Goal: Task Accomplishment & Management: Use online tool/utility

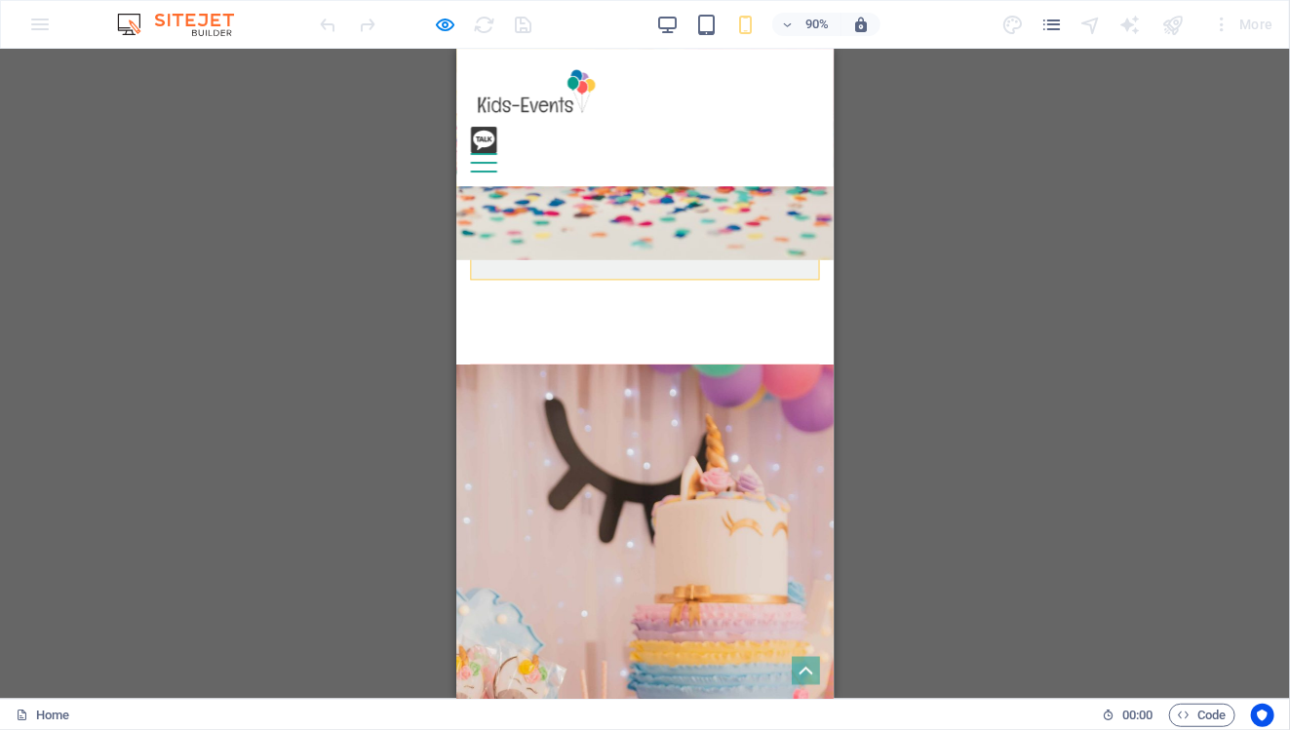
scroll to position [1237, 0]
click at [546, 641] on link "View more" at bounding box center [531, 661] width 91 height 41
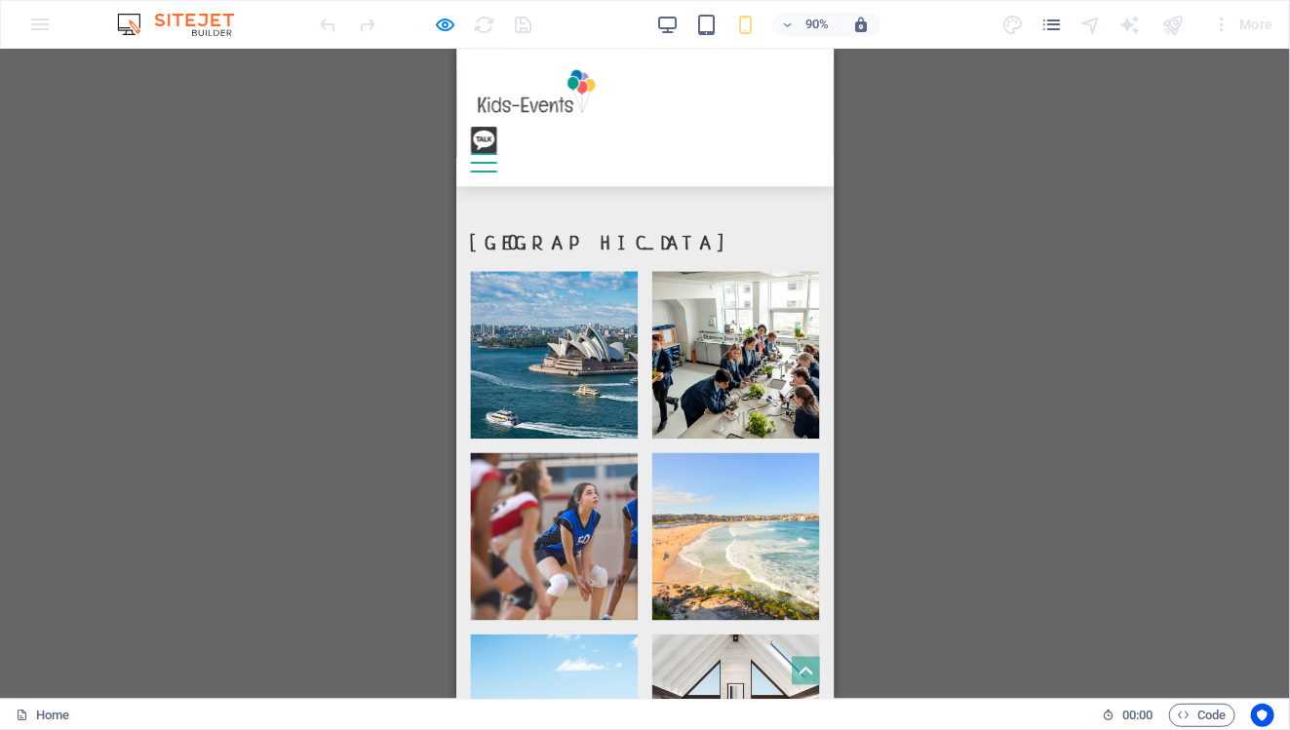
scroll to position [2656, 0]
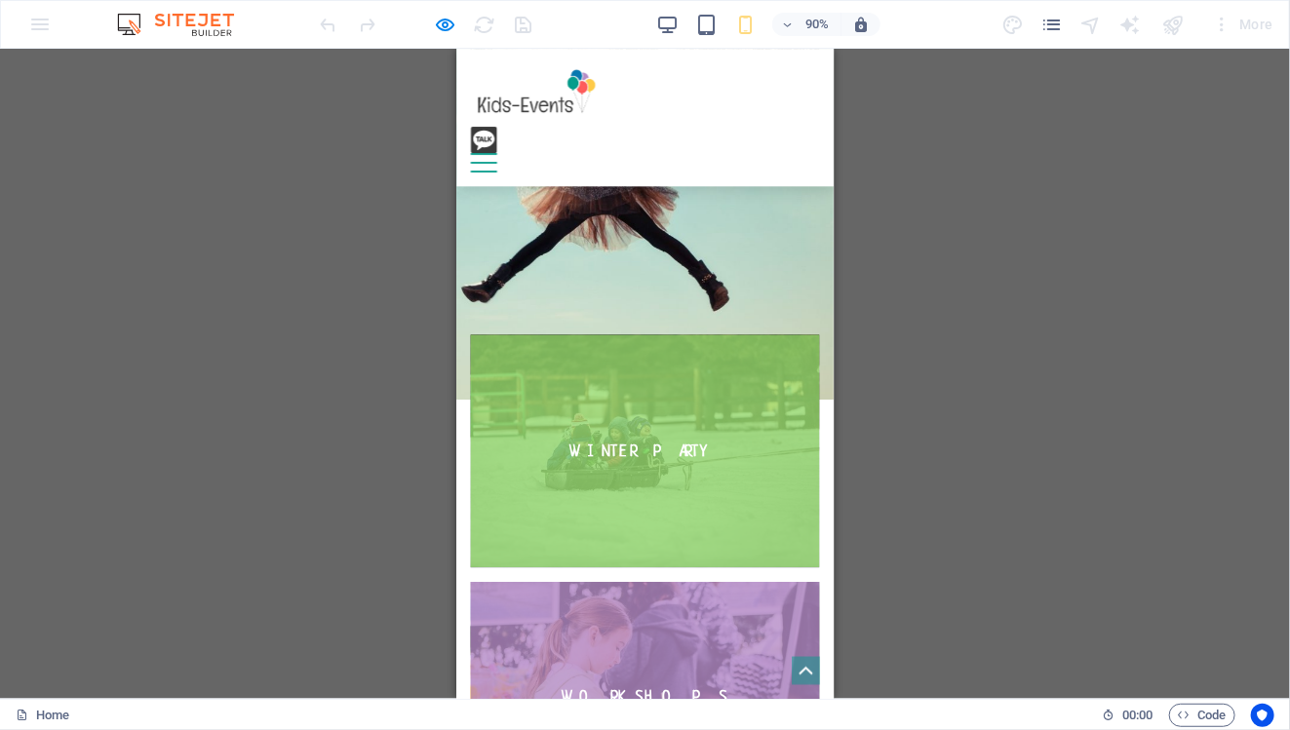
scroll to position [4580, 0]
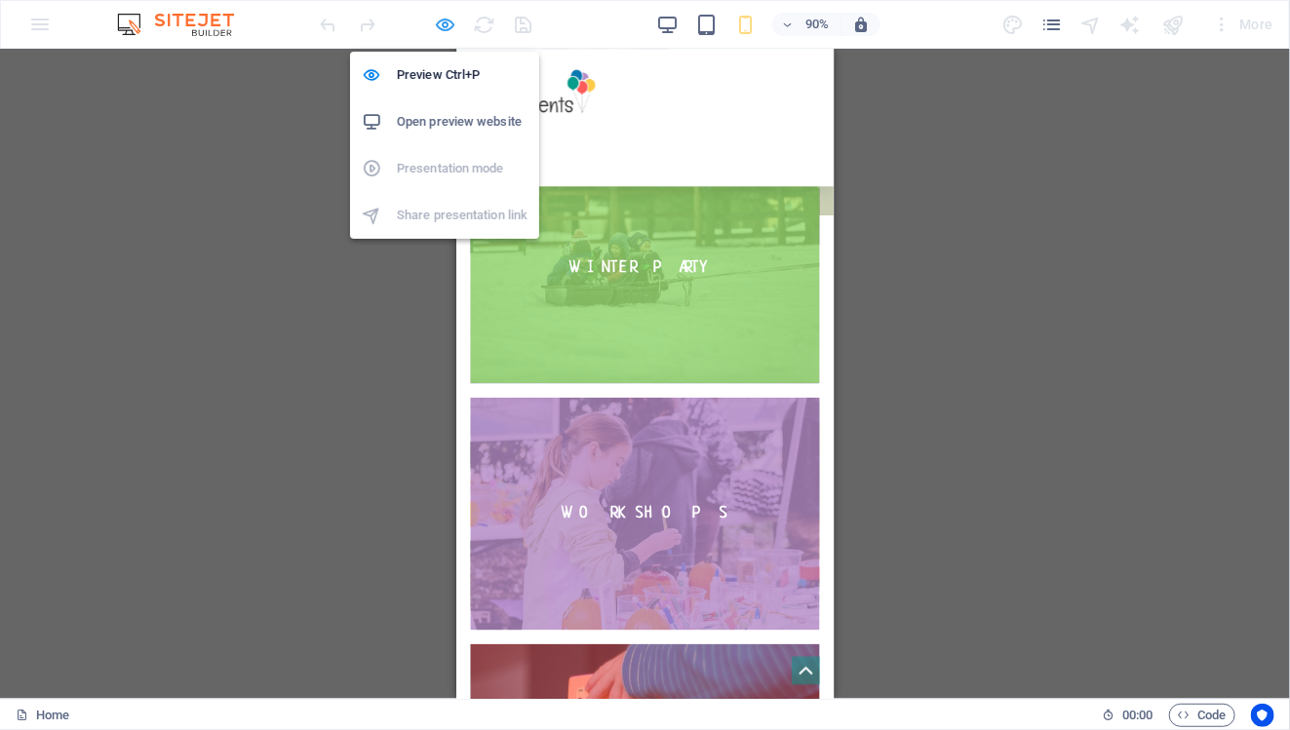
click at [438, 30] on icon "button" at bounding box center [446, 25] width 22 height 22
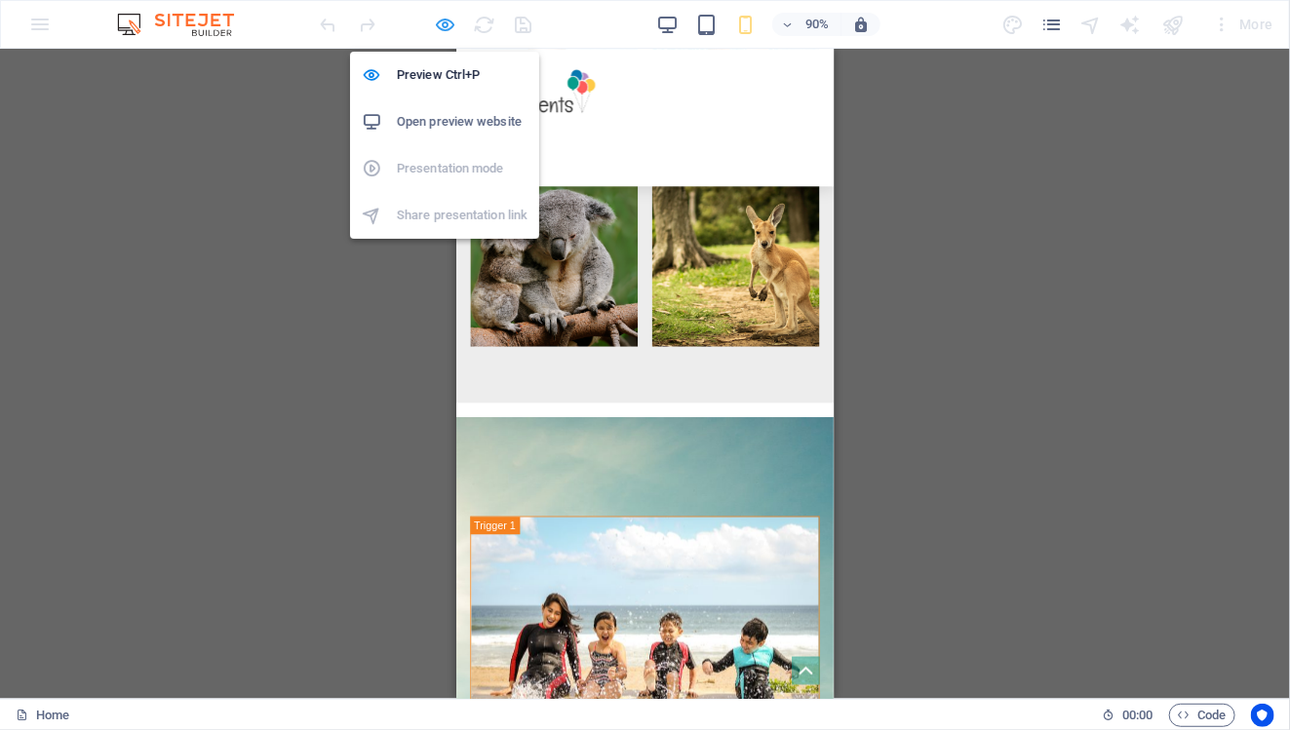
scroll to position [5524, 0]
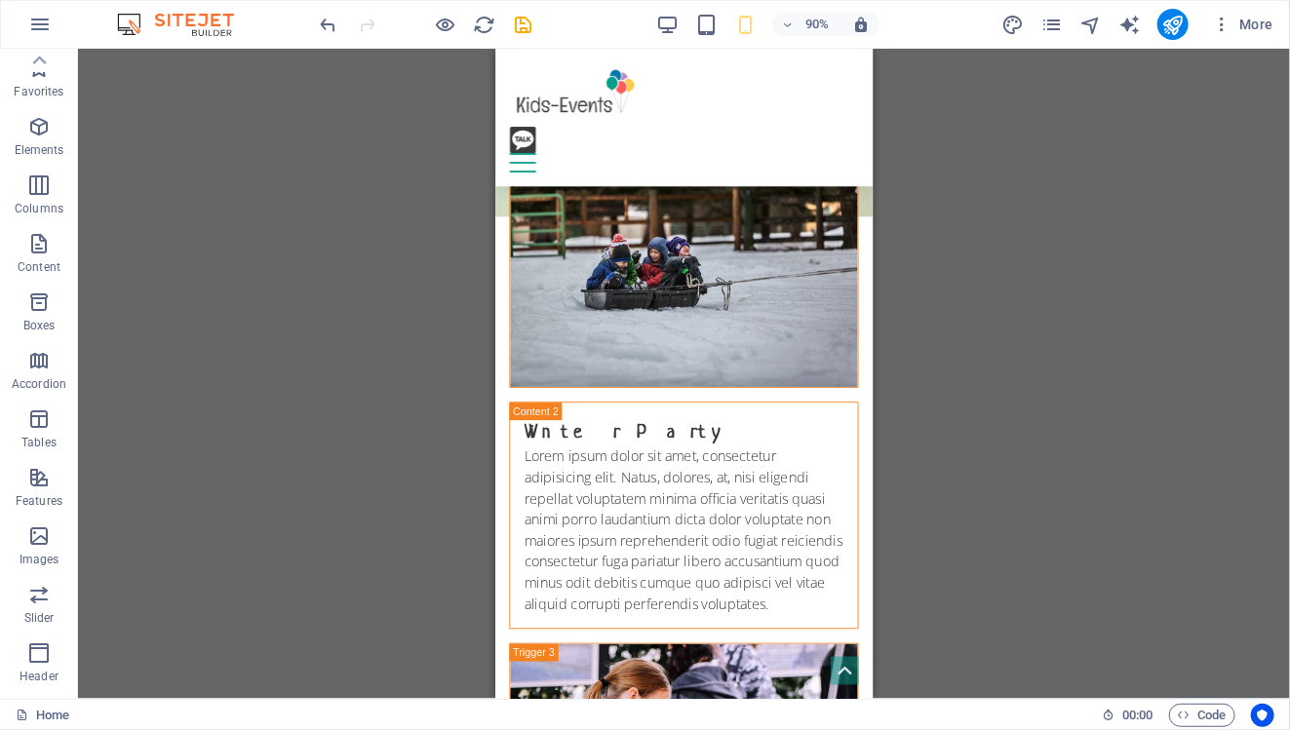
click at [419, 364] on div "H3 Boxes Container Container Container Banner Menu Bar Logo Spacer Spacer Menu …" at bounding box center [684, 374] width 1212 height 650
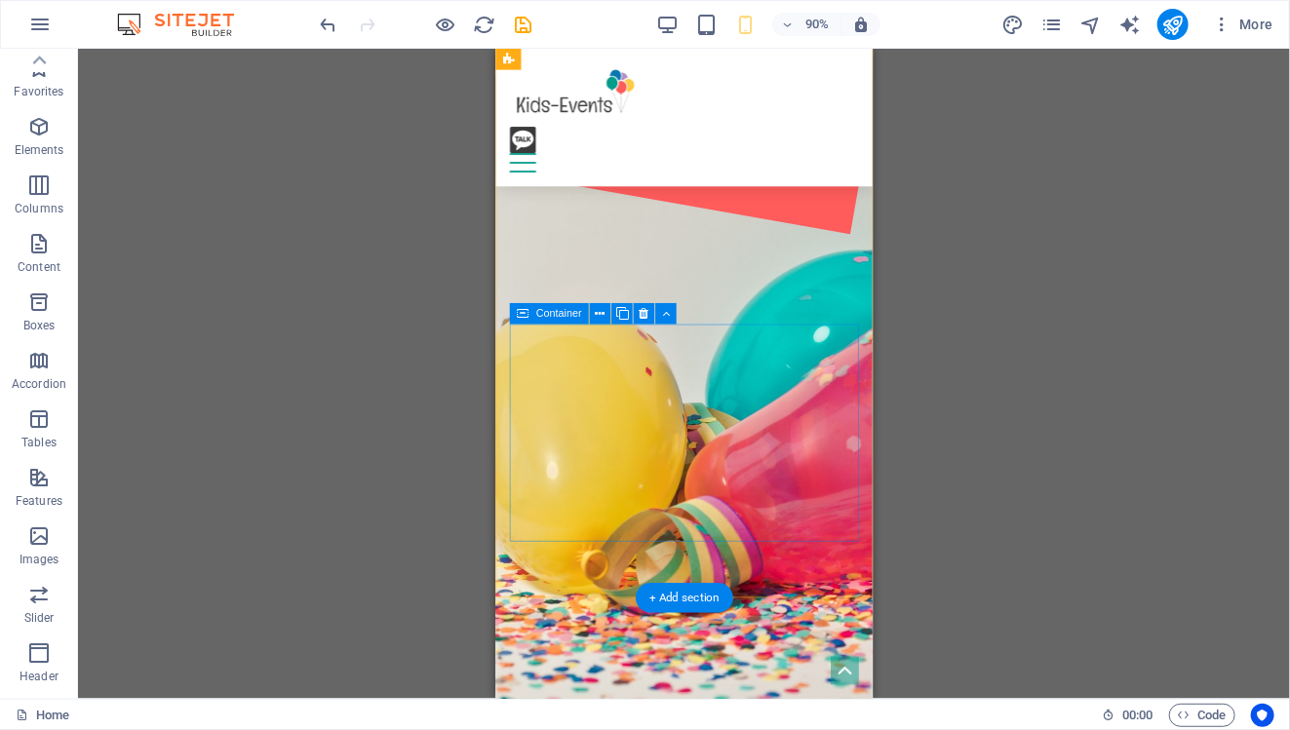
scroll to position [548, 0]
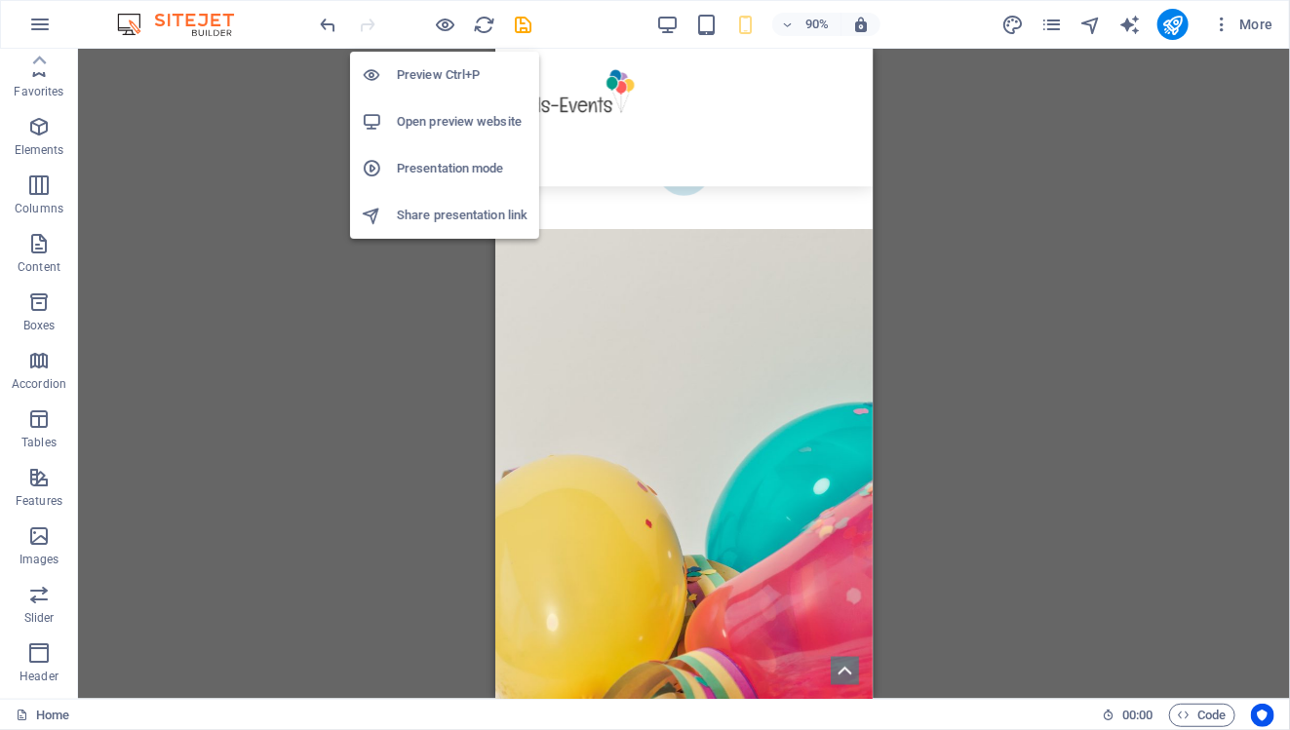
click at [456, 125] on h6 "Open preview website" at bounding box center [462, 121] width 131 height 23
click at [458, 179] on h6 "Presentation mode" at bounding box center [462, 168] width 131 height 23
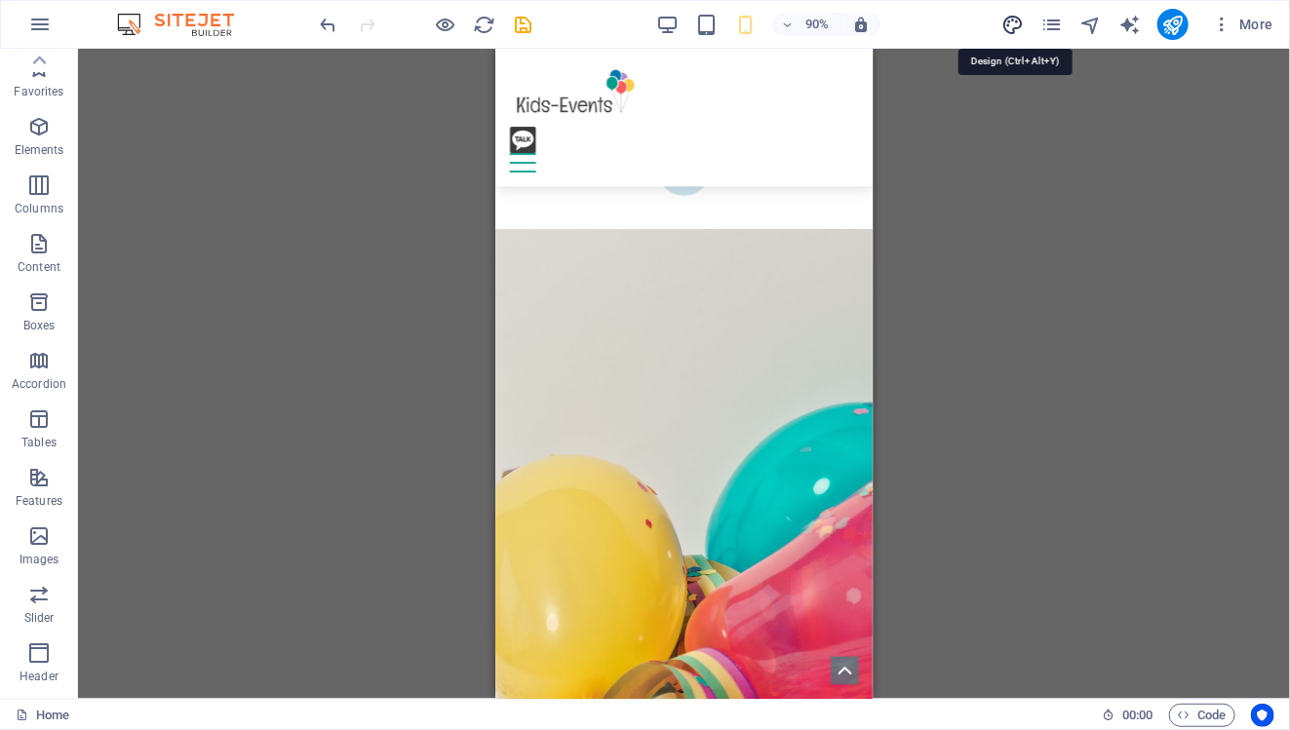
click at [1023, 25] on icon "design" at bounding box center [1012, 25] width 22 height 22
select select "px"
select select "300"
select select "px"
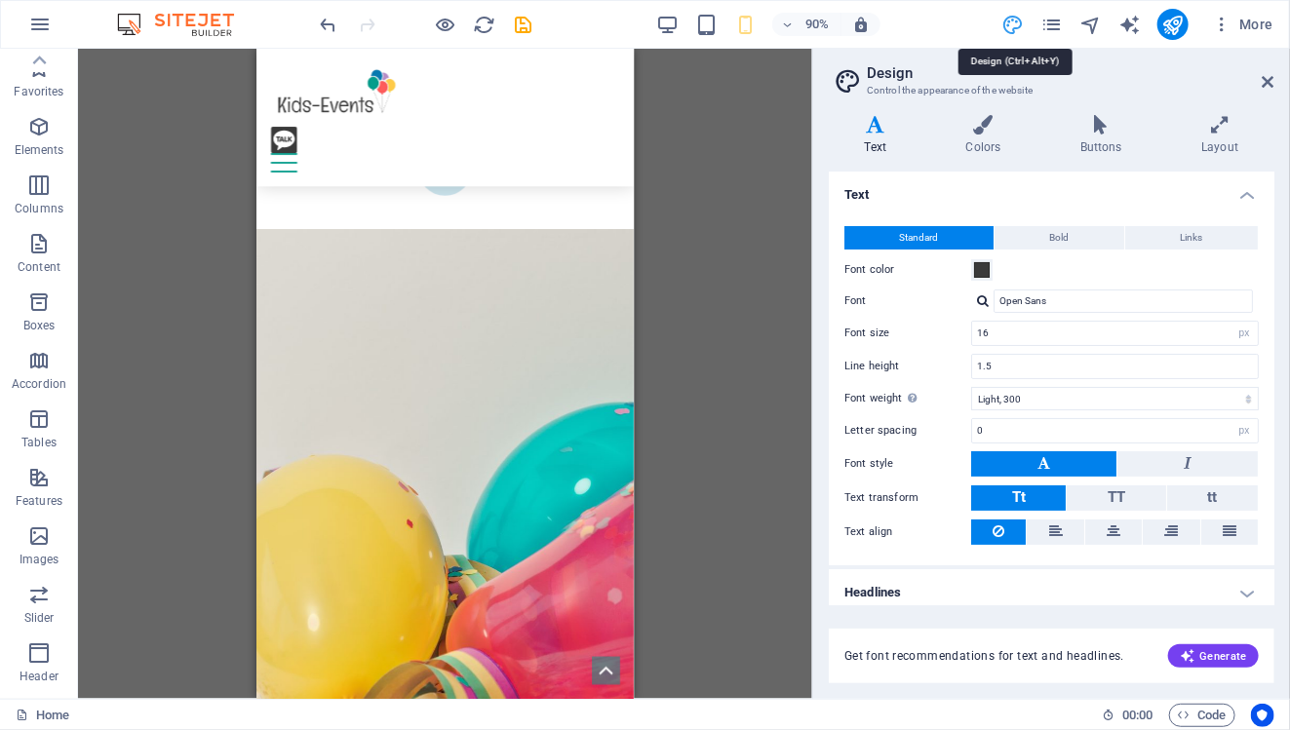
click at [1015, 26] on icon "design" at bounding box center [1012, 25] width 22 height 22
click at [1264, 80] on icon at bounding box center [1268, 82] width 12 height 16
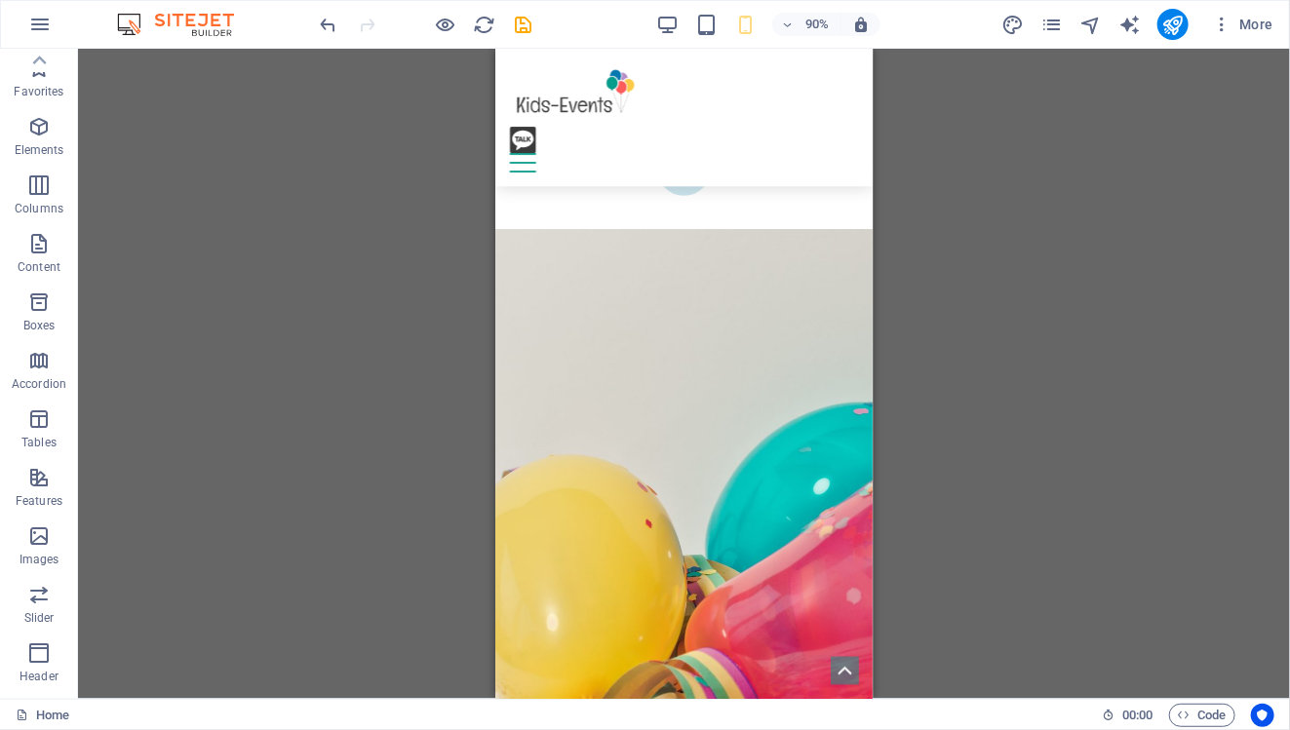
click at [1065, 29] on div "More" at bounding box center [1141, 24] width 280 height 31
click at [1056, 24] on icon "pages" at bounding box center [1051, 25] width 22 height 22
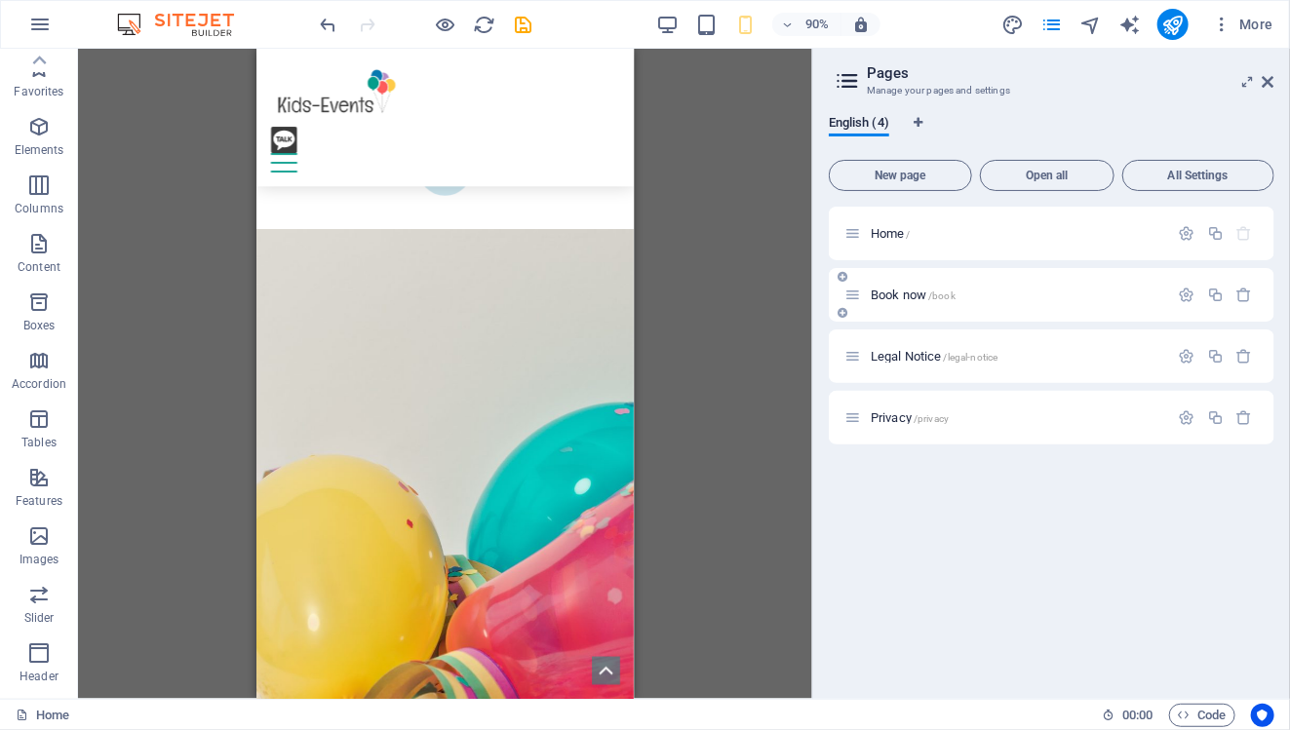
click at [901, 290] on span "Book now /book" at bounding box center [913, 295] width 85 height 15
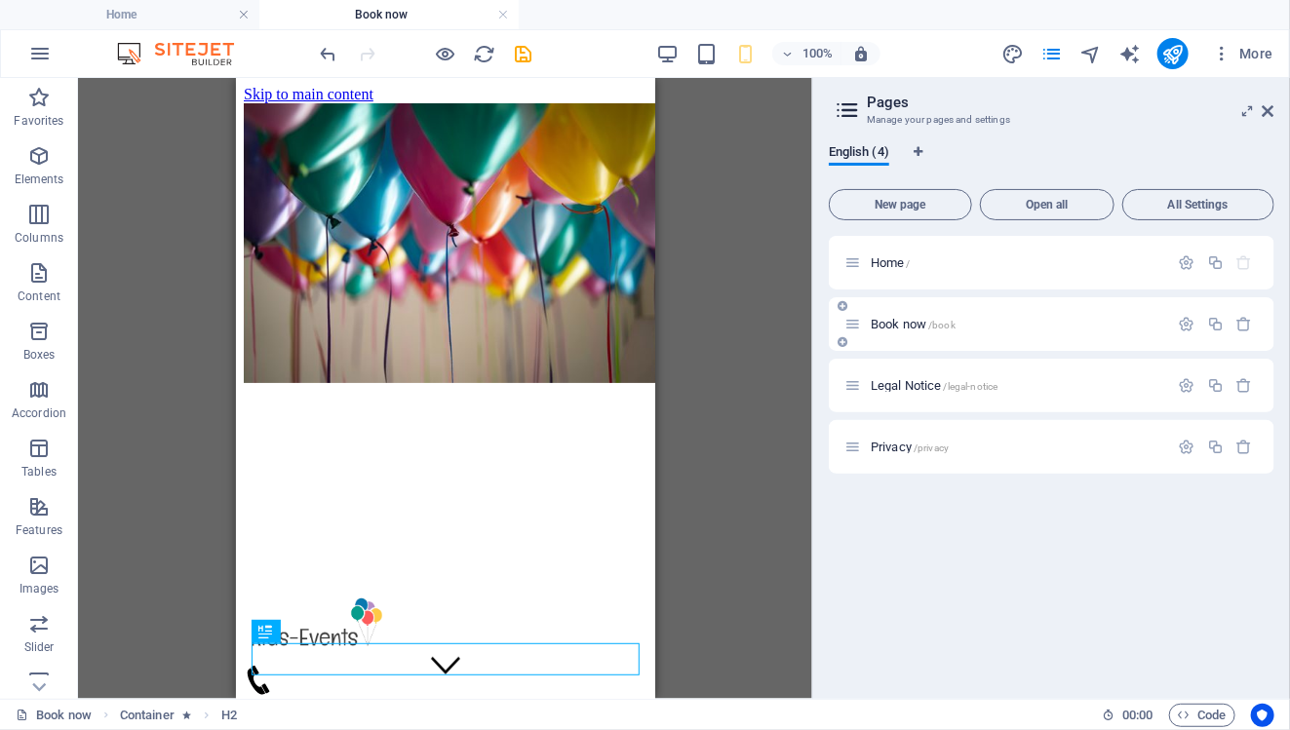
scroll to position [0, 0]
click at [896, 390] on span "Legal Notice /legal-notice" at bounding box center [934, 385] width 127 height 15
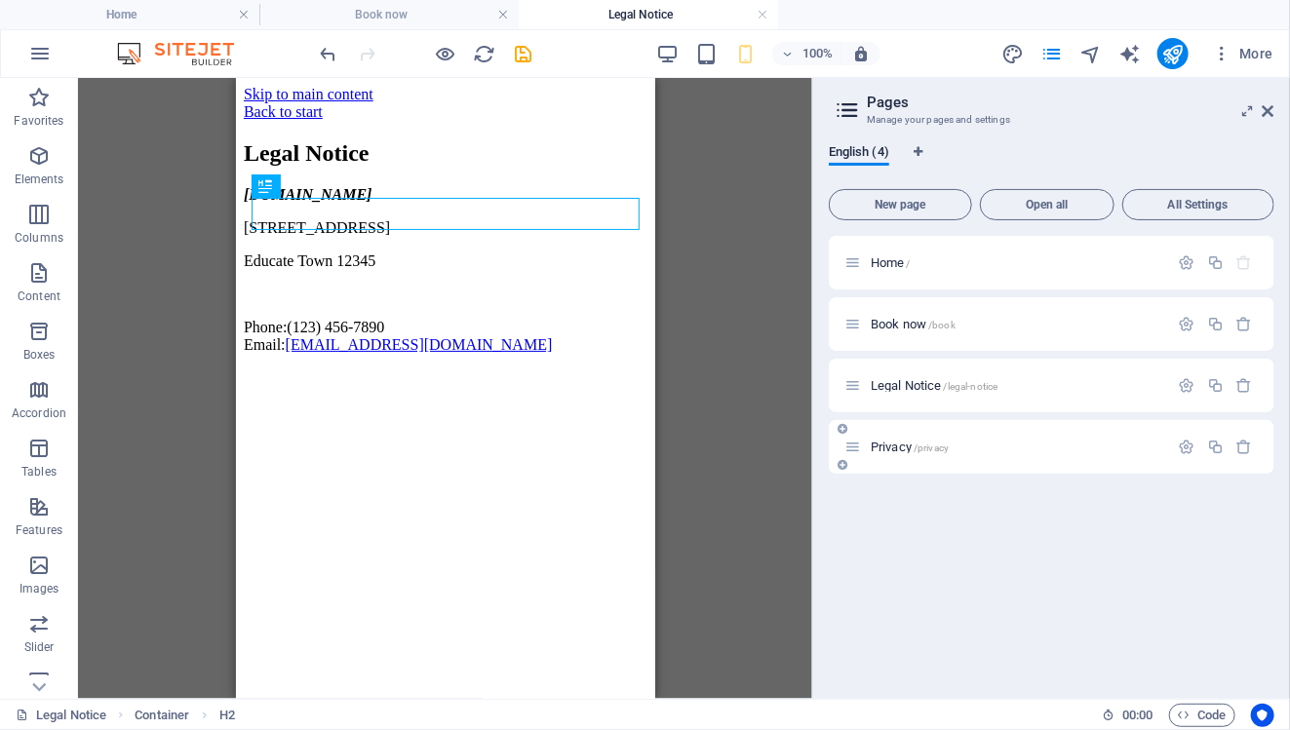
click at [899, 441] on span "Privacy /privacy" at bounding box center [910, 447] width 78 height 15
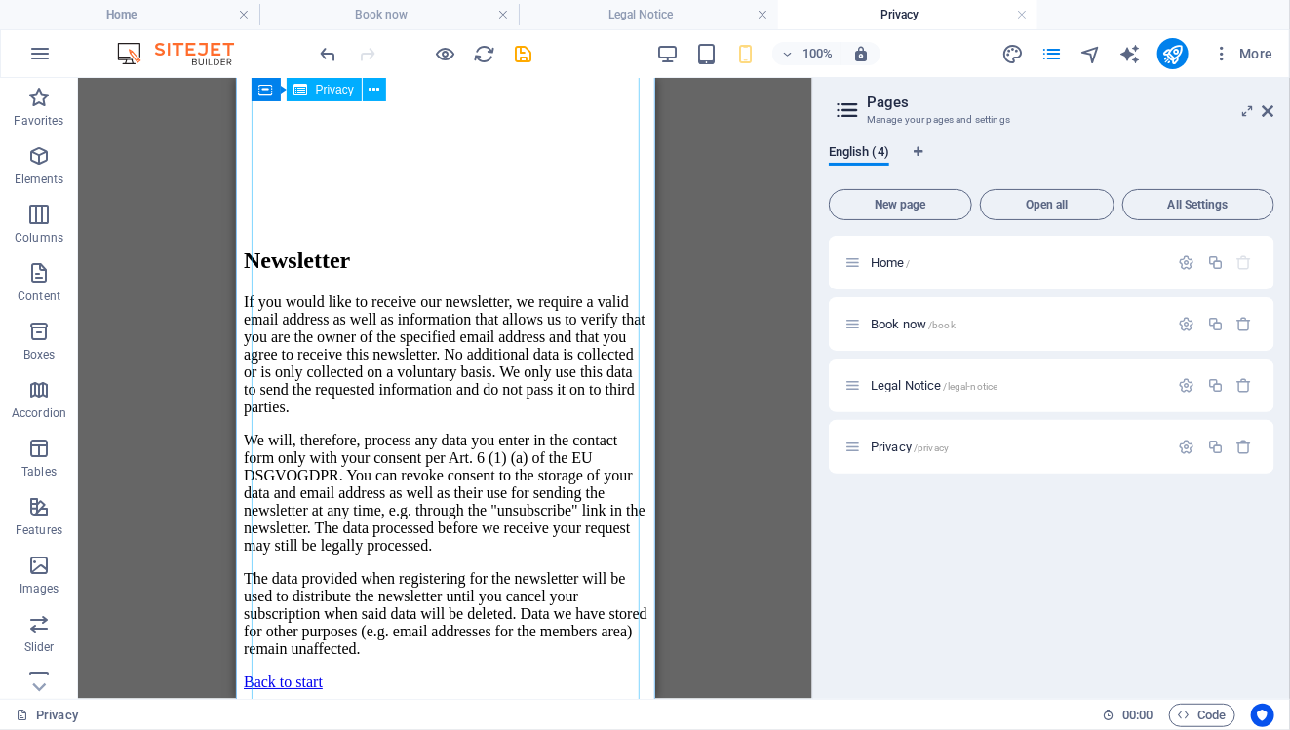
scroll to position [6815, 0]
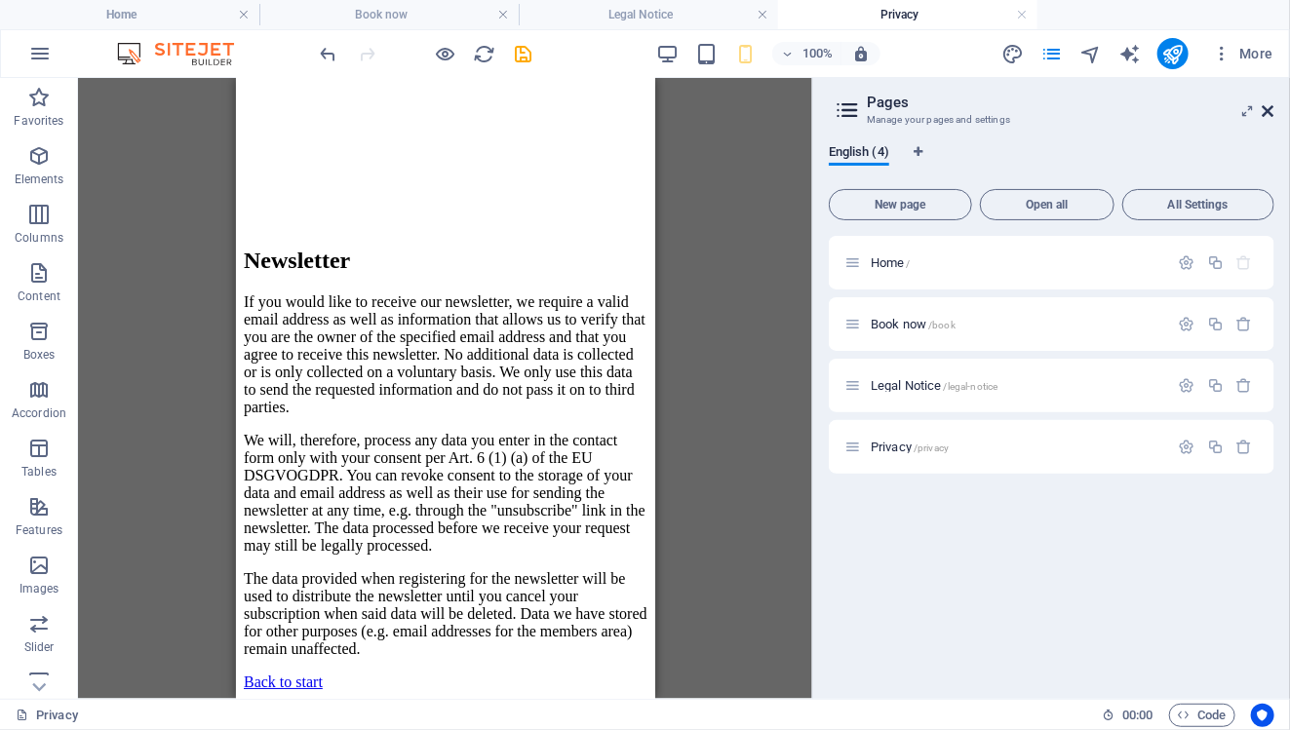
click at [1270, 110] on icon at bounding box center [1268, 111] width 12 height 16
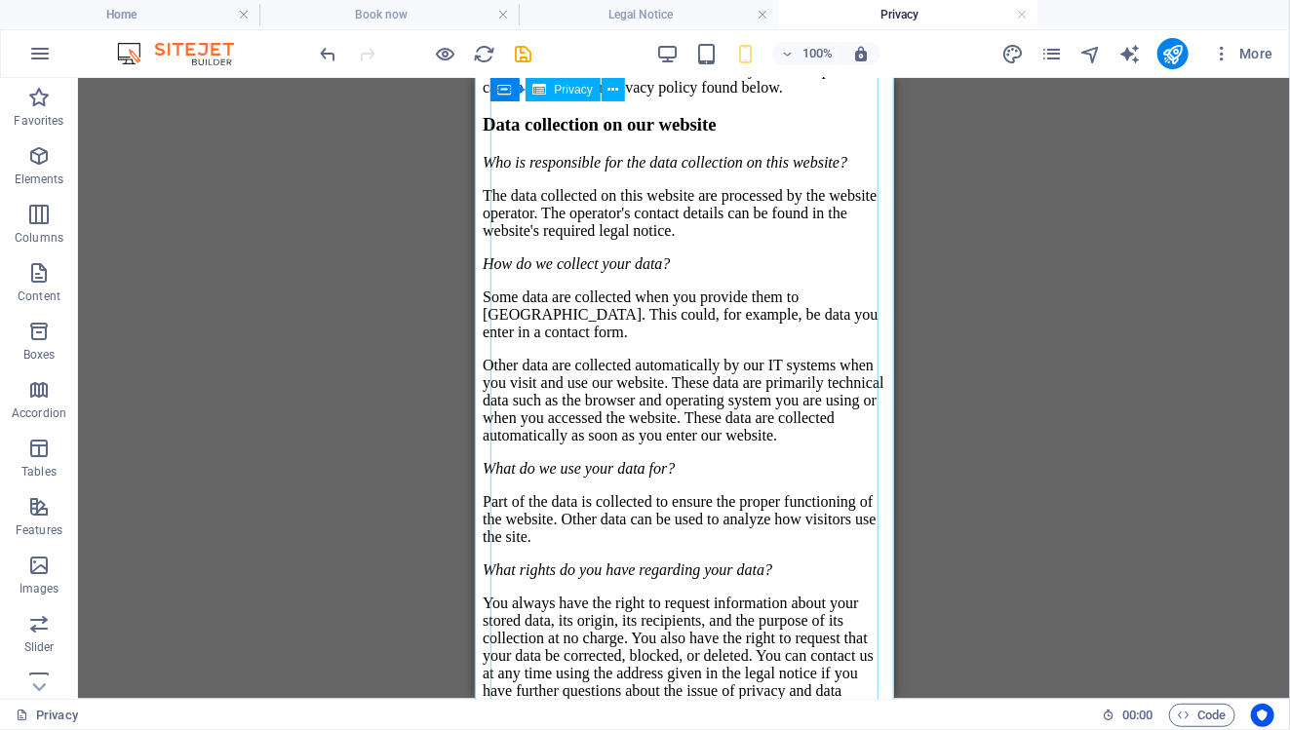
scroll to position [0, 0]
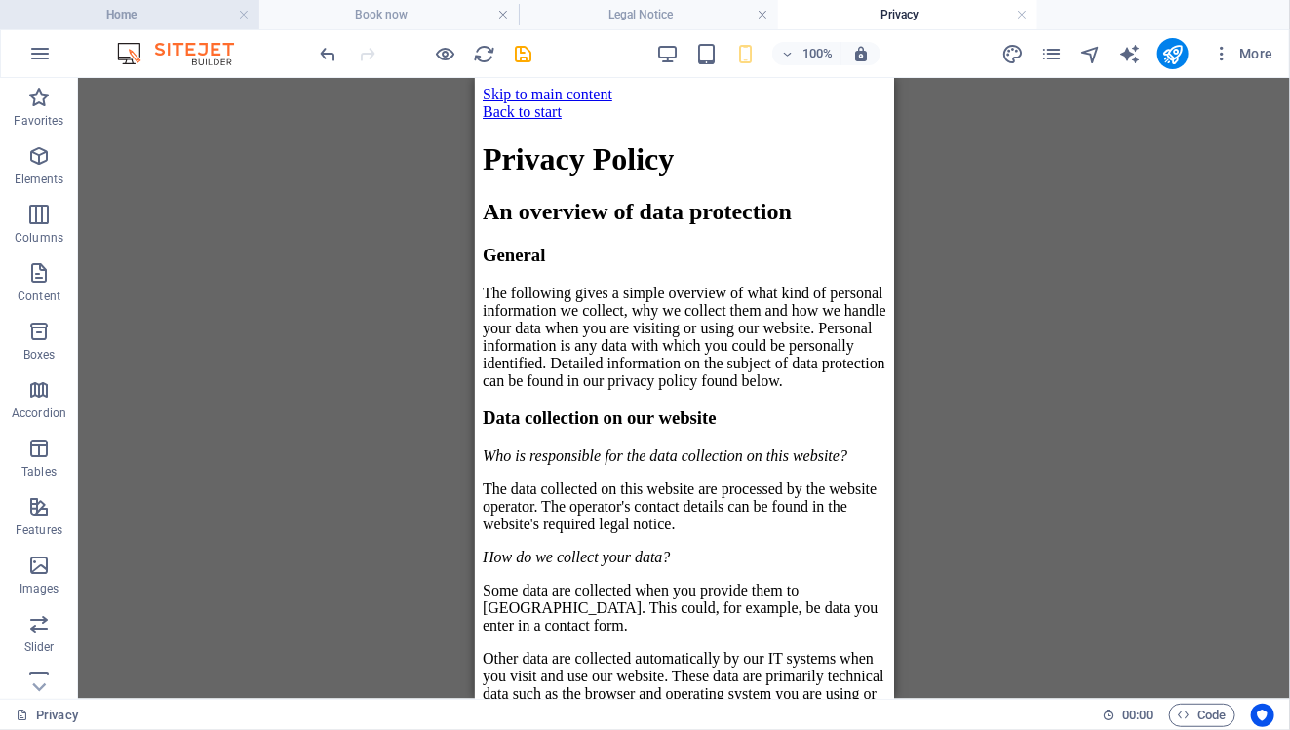
click at [219, 16] on h4 "Home" at bounding box center [129, 14] width 259 height 21
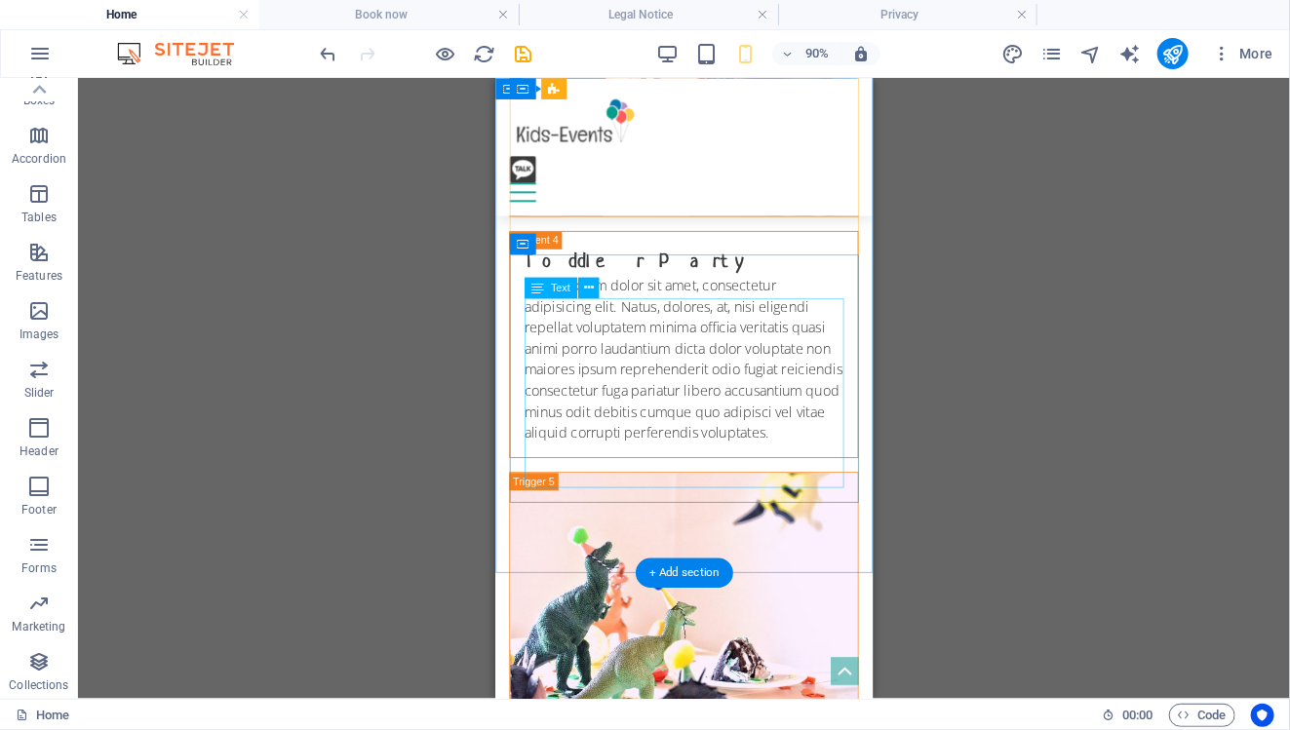
scroll to position [7018, 0]
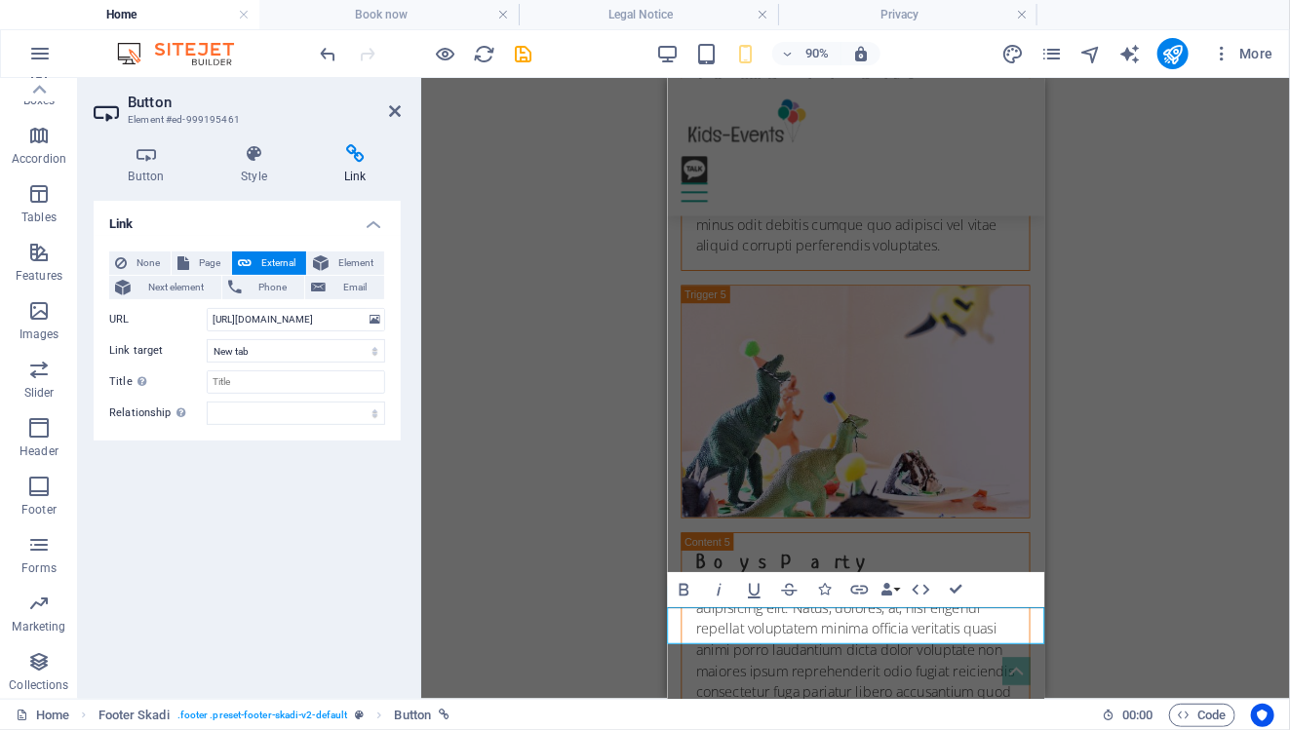
click at [1183, 588] on div "H3 Boxes Container Container Banner Container Banner Menu Bar Menu Bar Logo Spa…" at bounding box center [855, 388] width 869 height 621
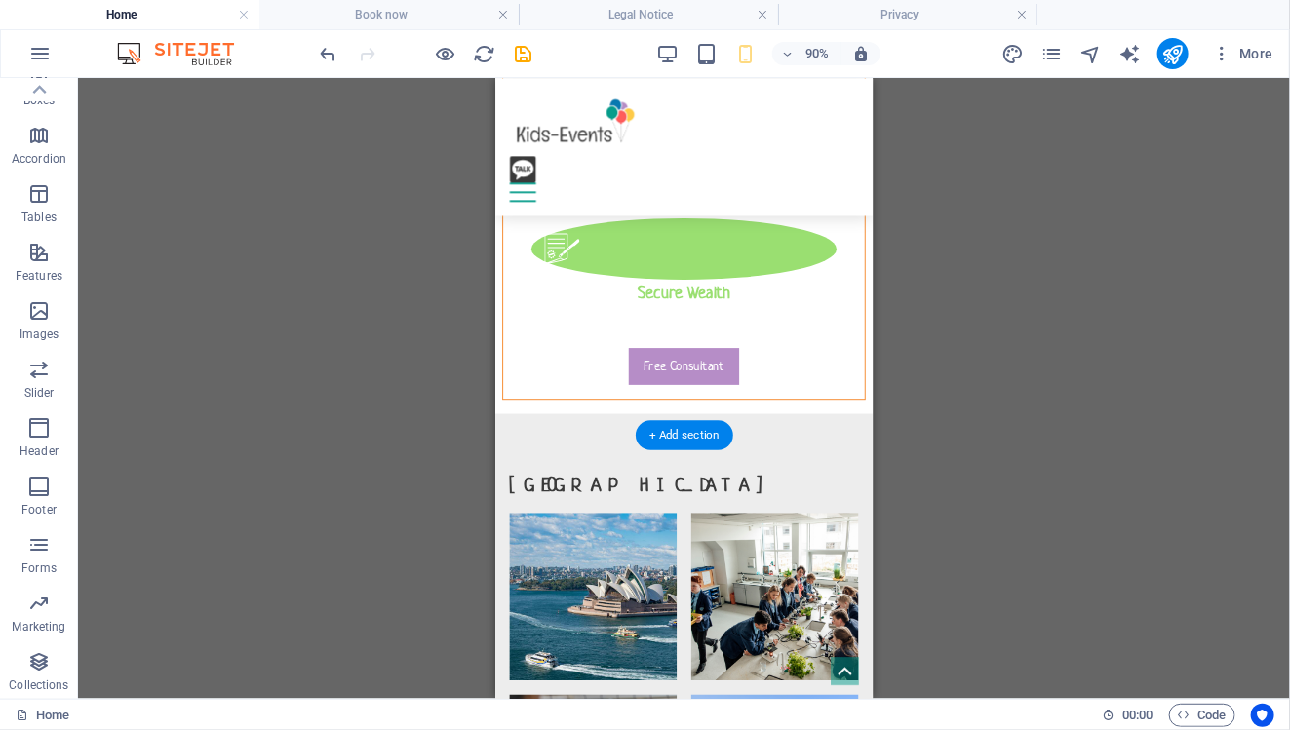
scroll to position [3414, 0]
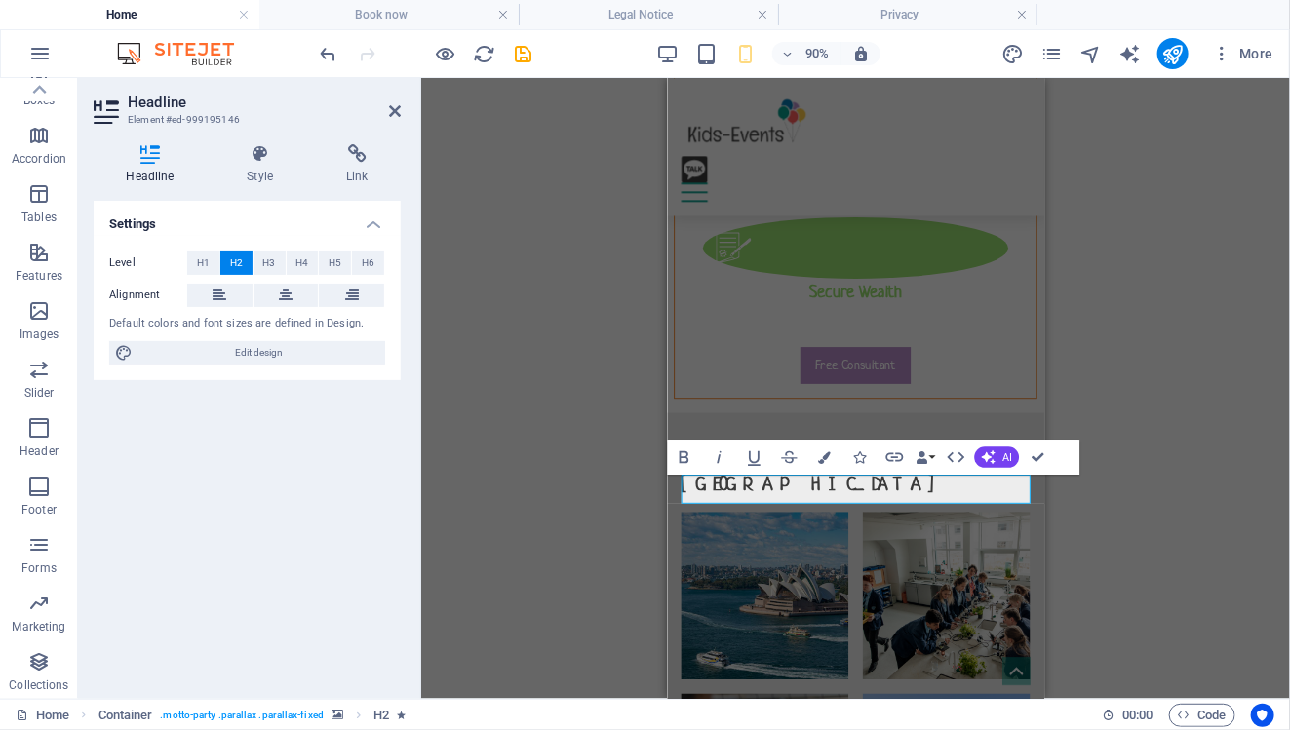
click at [1210, 451] on div "H3 Boxes Container Container Banner Container Banner Menu Bar Menu Bar Logo Spa…" at bounding box center [855, 388] width 869 height 621
click at [1210, 450] on div "H3 Boxes Container Container Banner Container Banner Menu Bar Menu Bar Logo Spa…" at bounding box center [855, 388] width 869 height 621
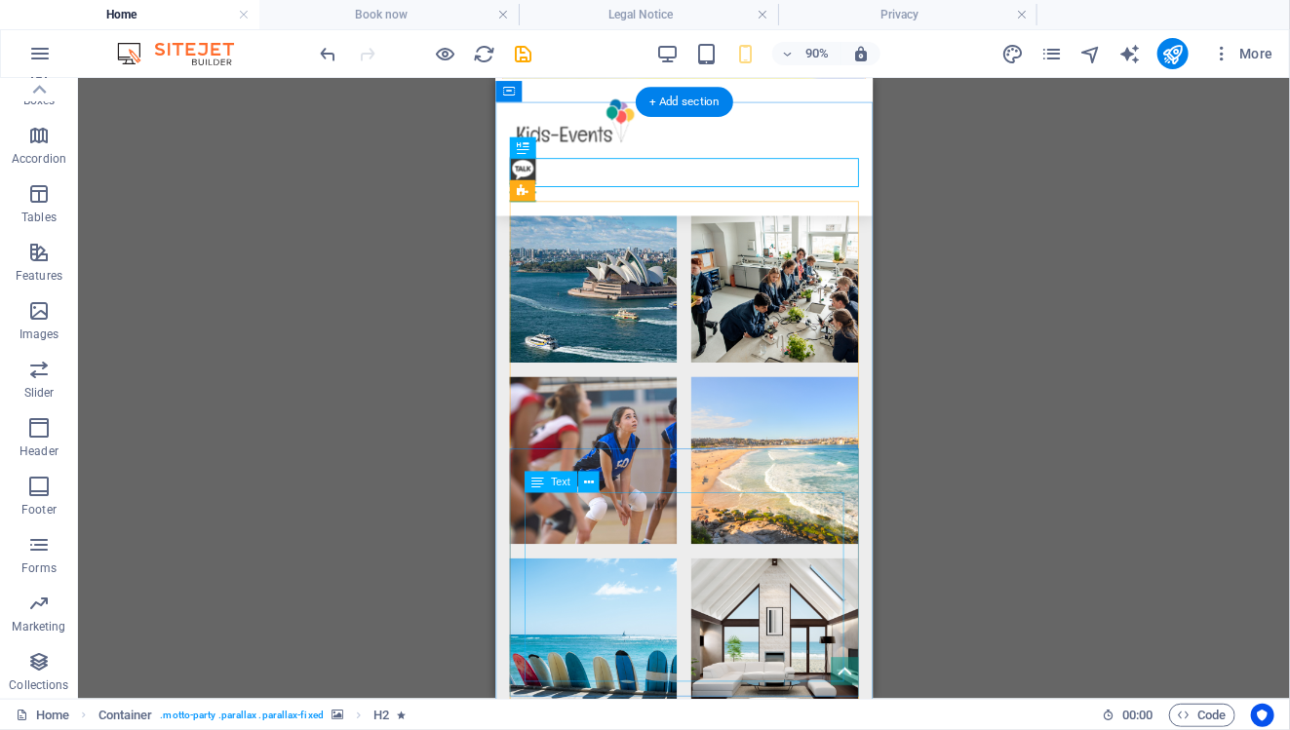
scroll to position [3775, 0]
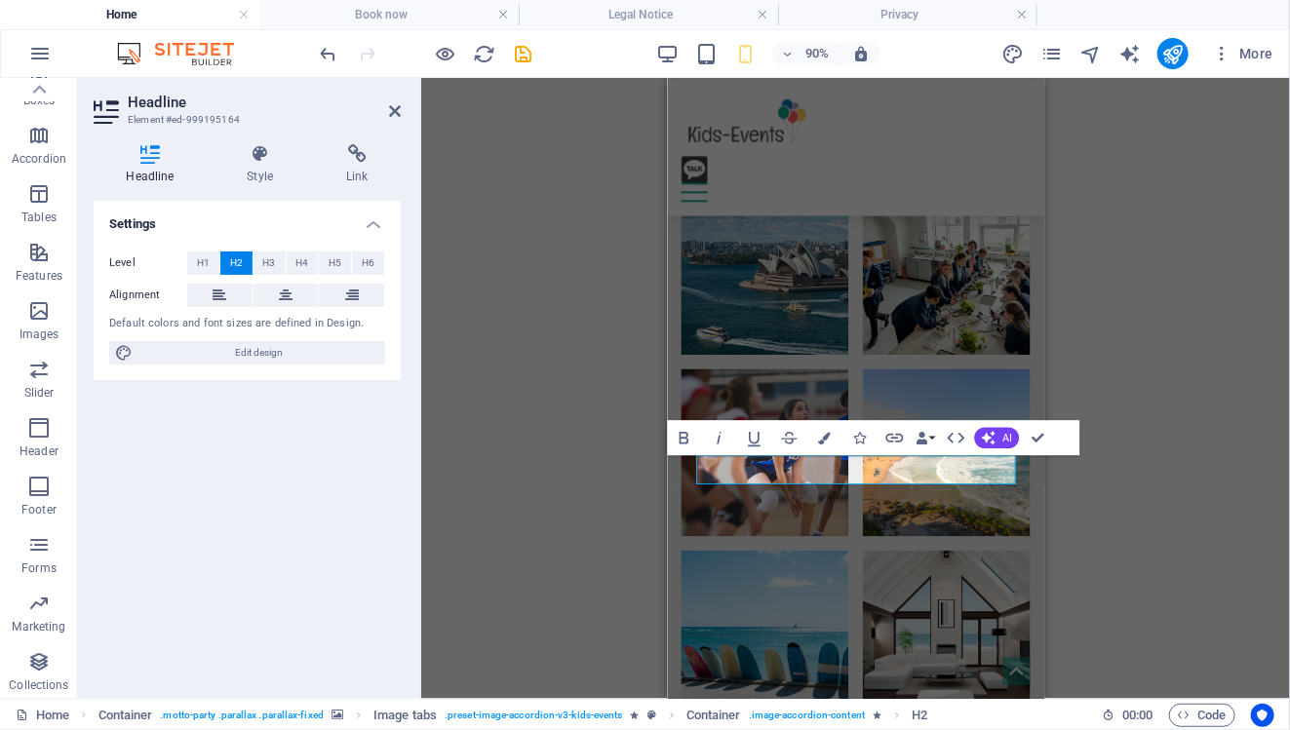
click at [606, 479] on div "H3 Boxes Container Container Banner Container Banner Menu Bar Menu Bar Logo Spa…" at bounding box center [855, 388] width 869 height 621
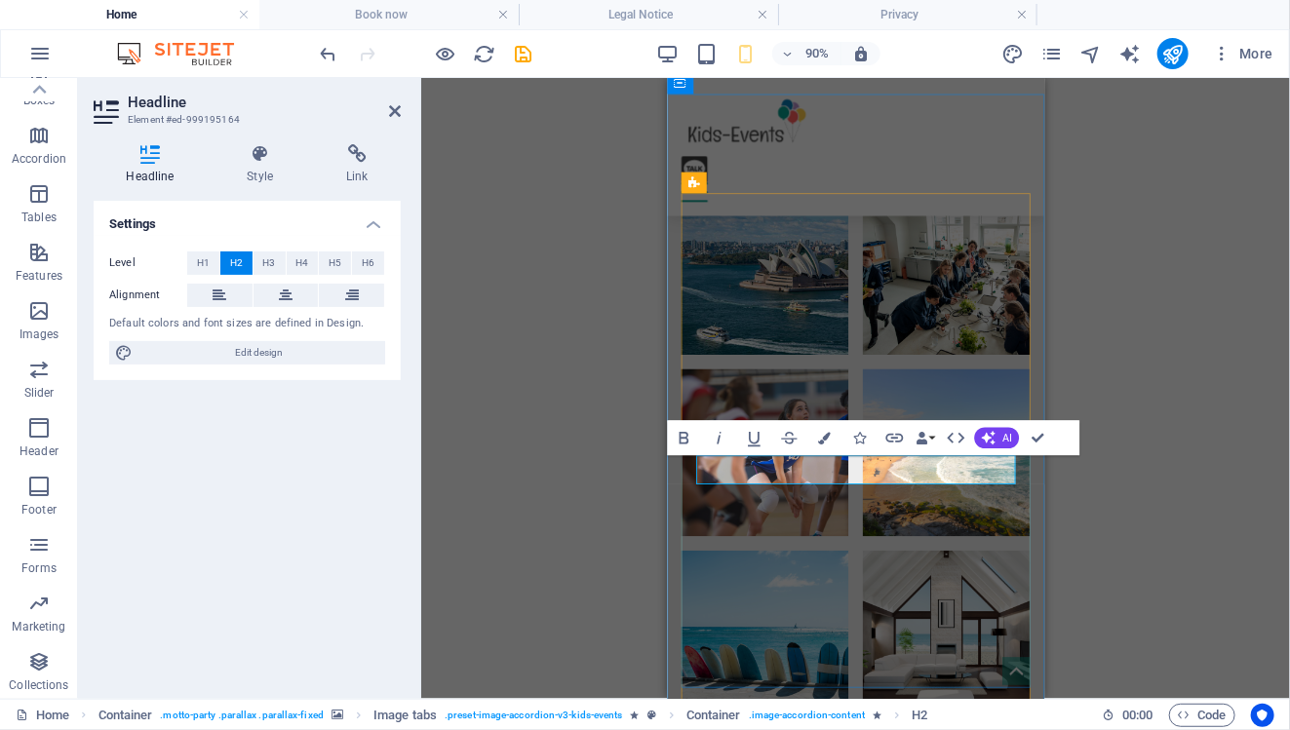
click at [1148, 500] on div "H3 Boxes Container Container Banner Container Banner Menu Bar Menu Bar Logo Spa…" at bounding box center [855, 388] width 869 height 621
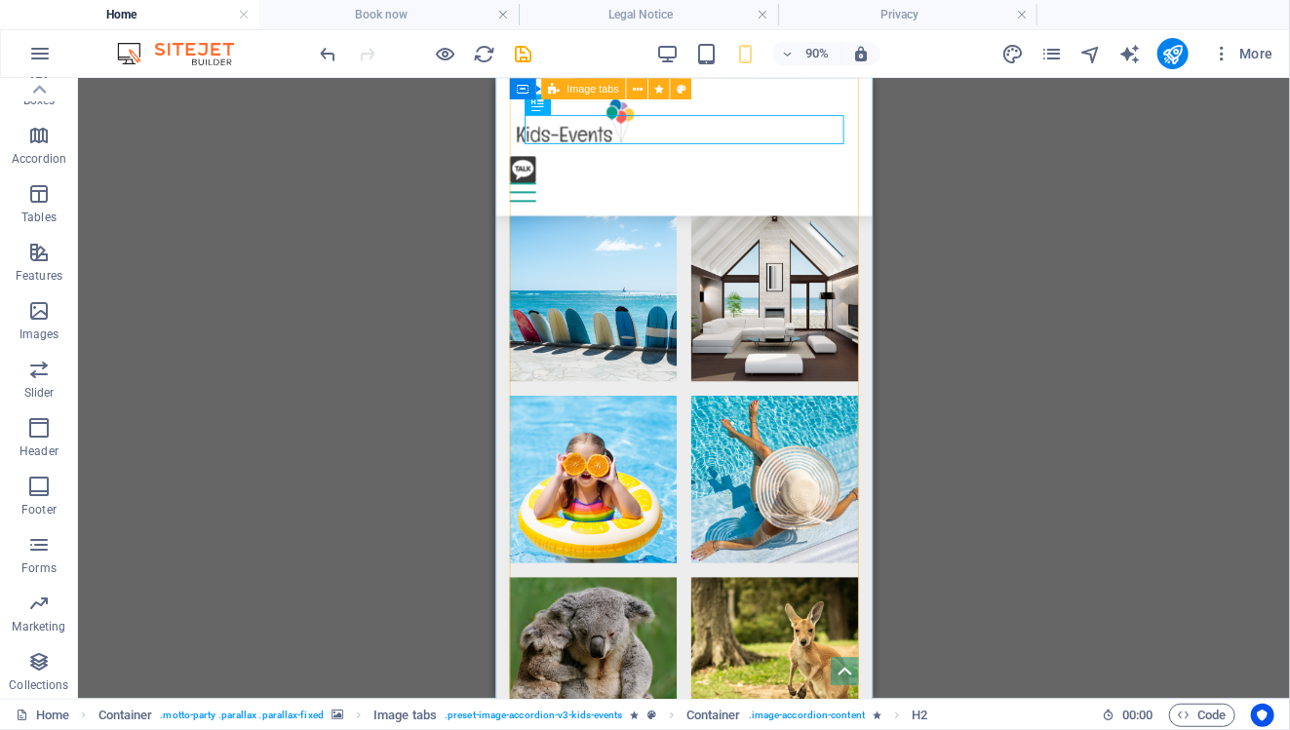
scroll to position [4154, 0]
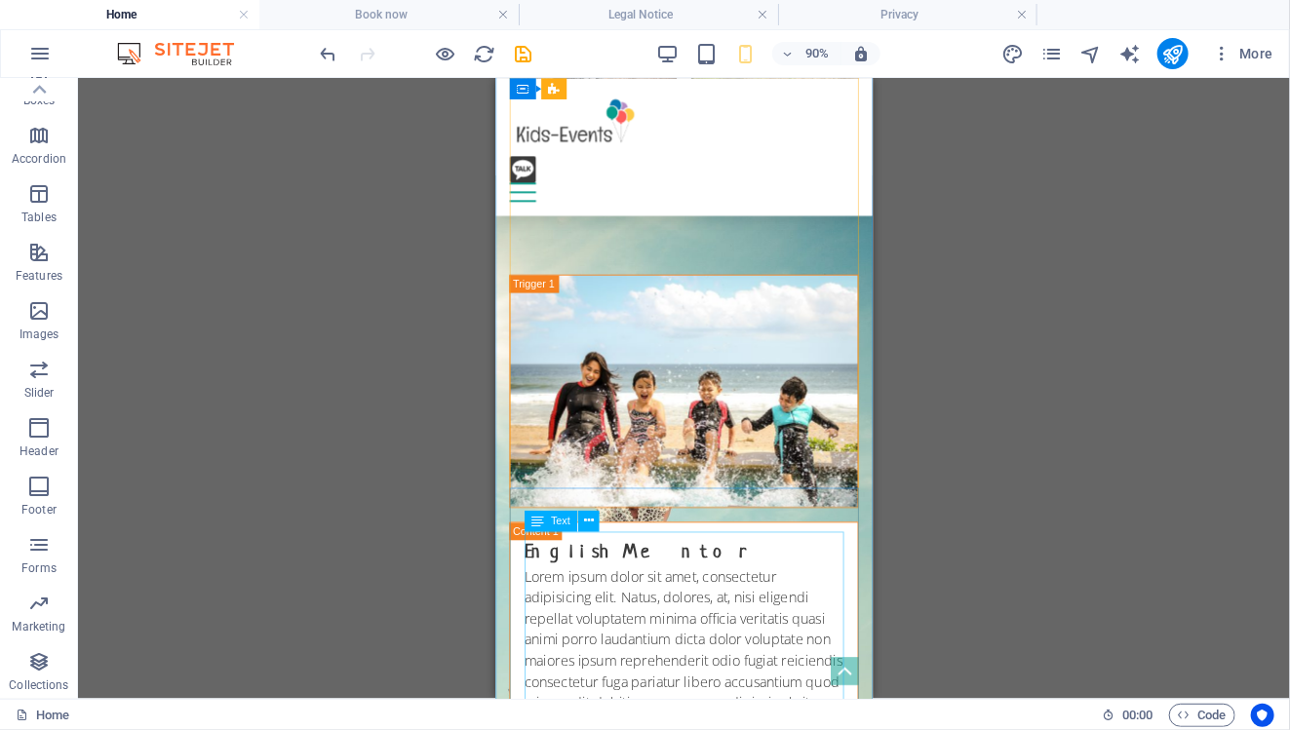
scroll to position [4862, 0]
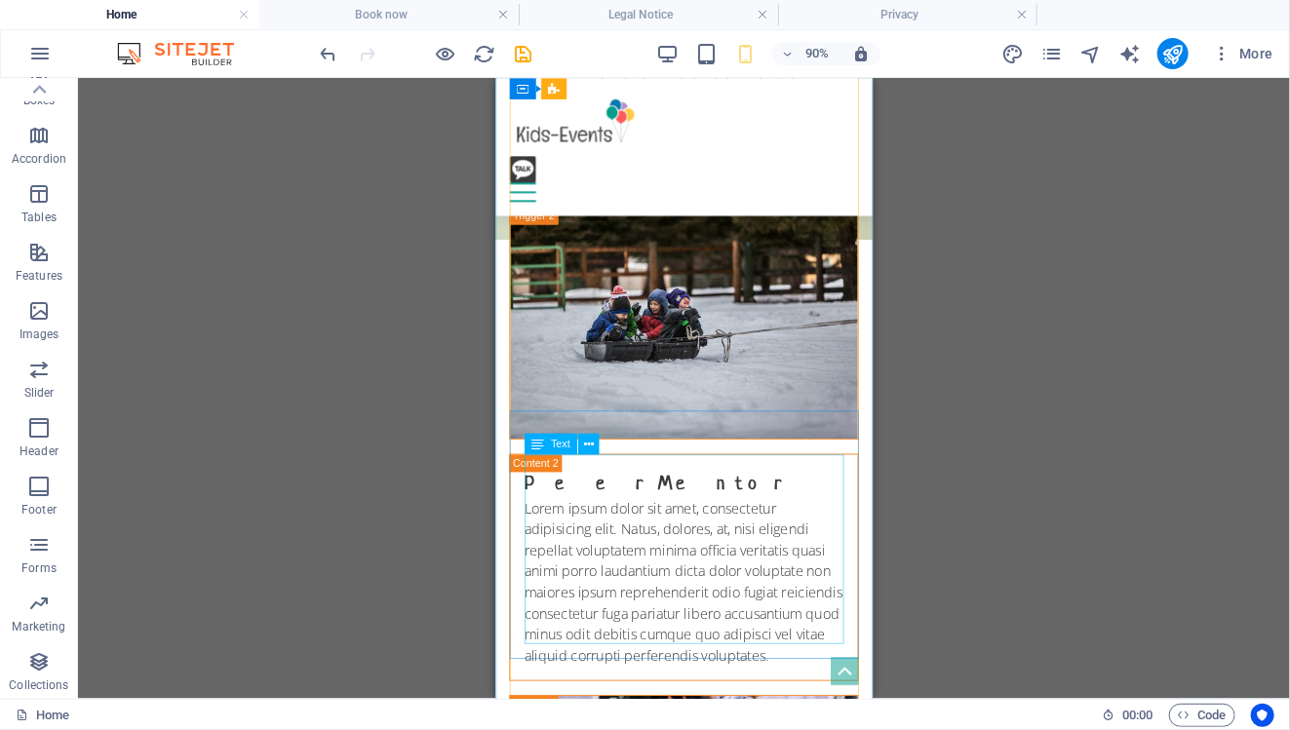
scroll to position [5521, 0]
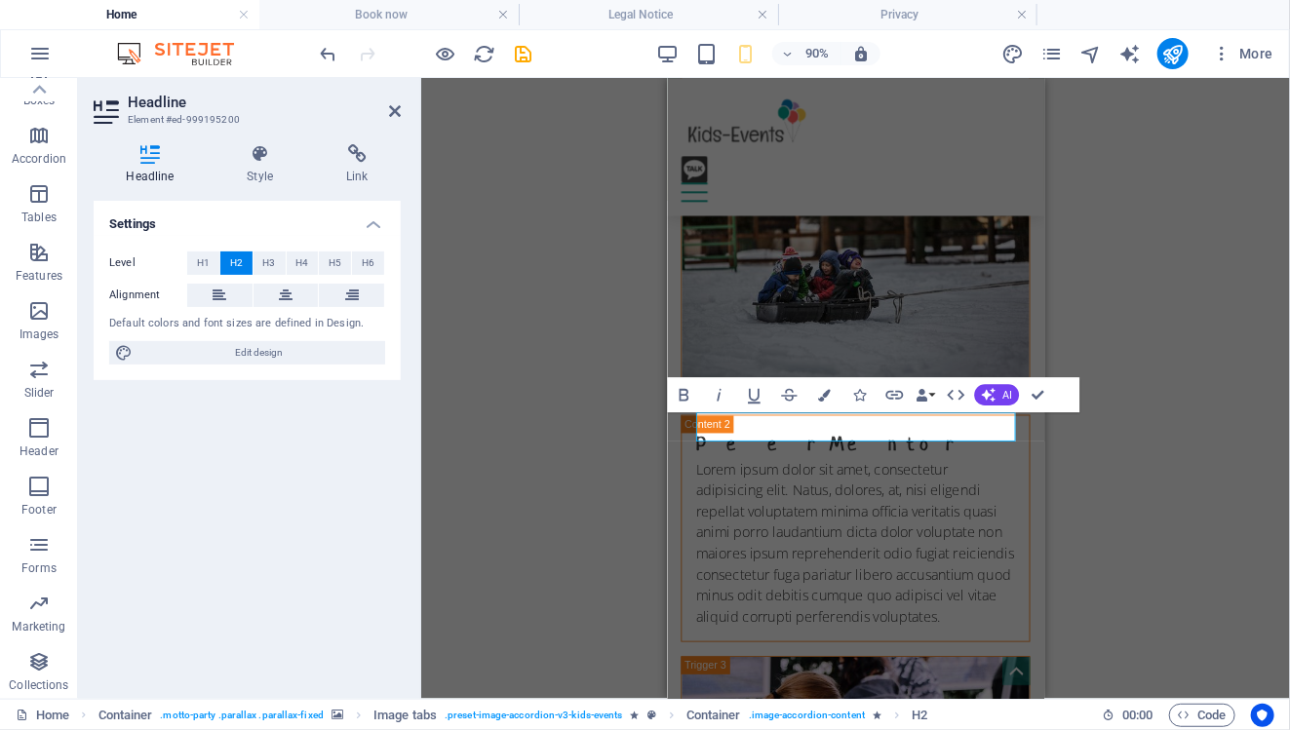
click at [608, 424] on div "H3 Boxes Container Container Banner Container Banner Menu Bar Menu Bar Logo Spa…" at bounding box center [855, 388] width 869 height 621
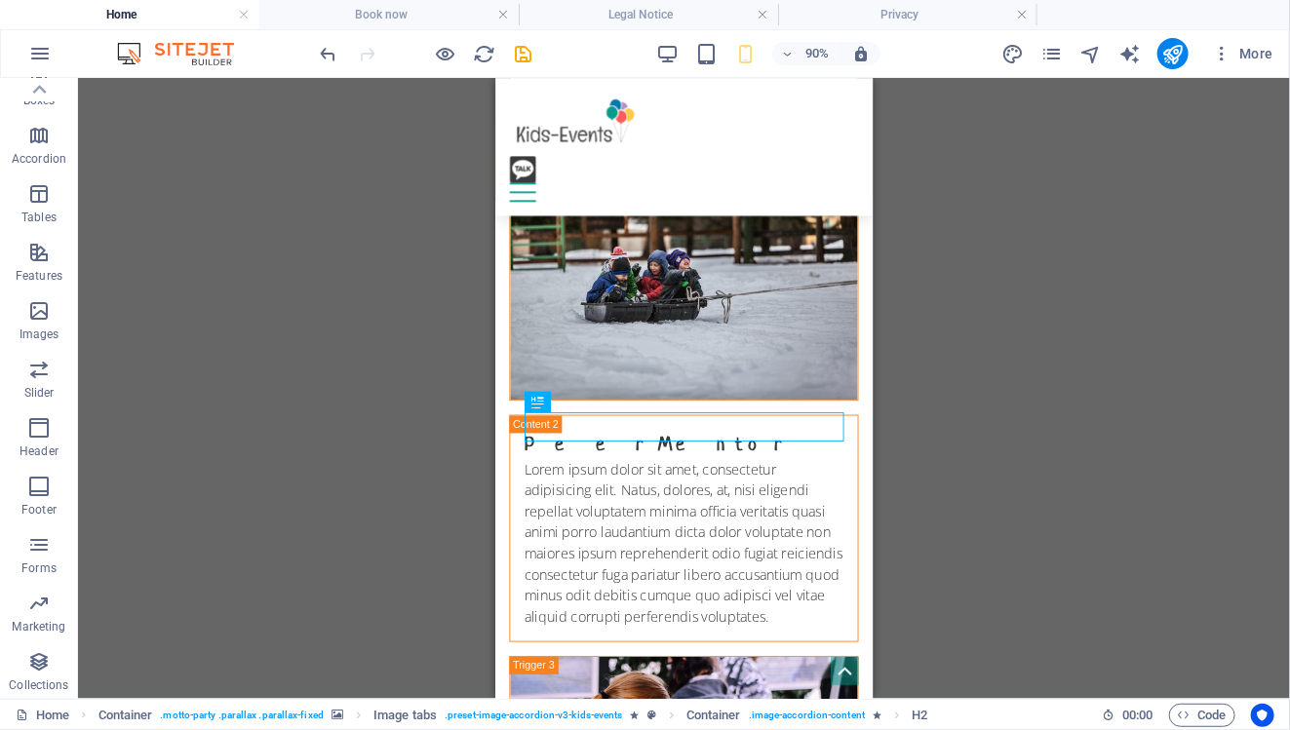
click at [947, 461] on div "H3 Boxes Container Container Banner Container Banner Menu Bar Menu Bar Logo Spa…" at bounding box center [684, 388] width 1212 height 621
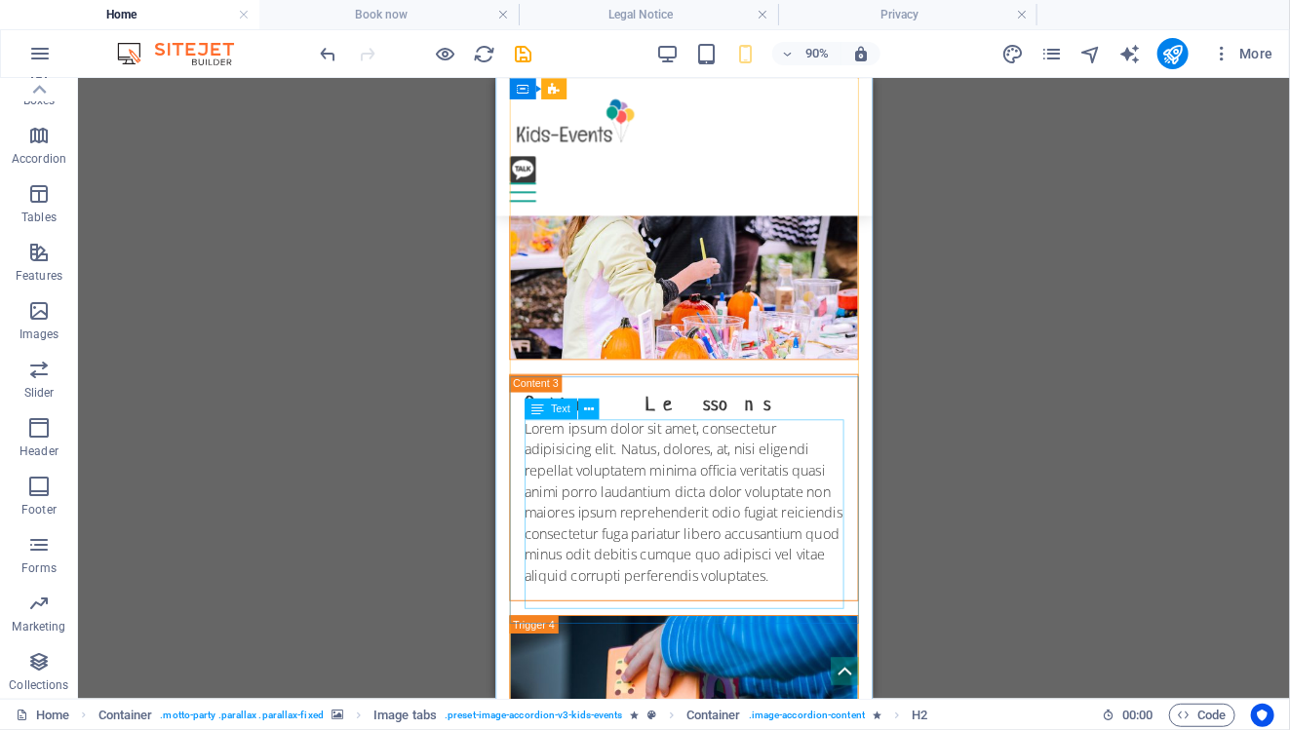
scroll to position [6111, 0]
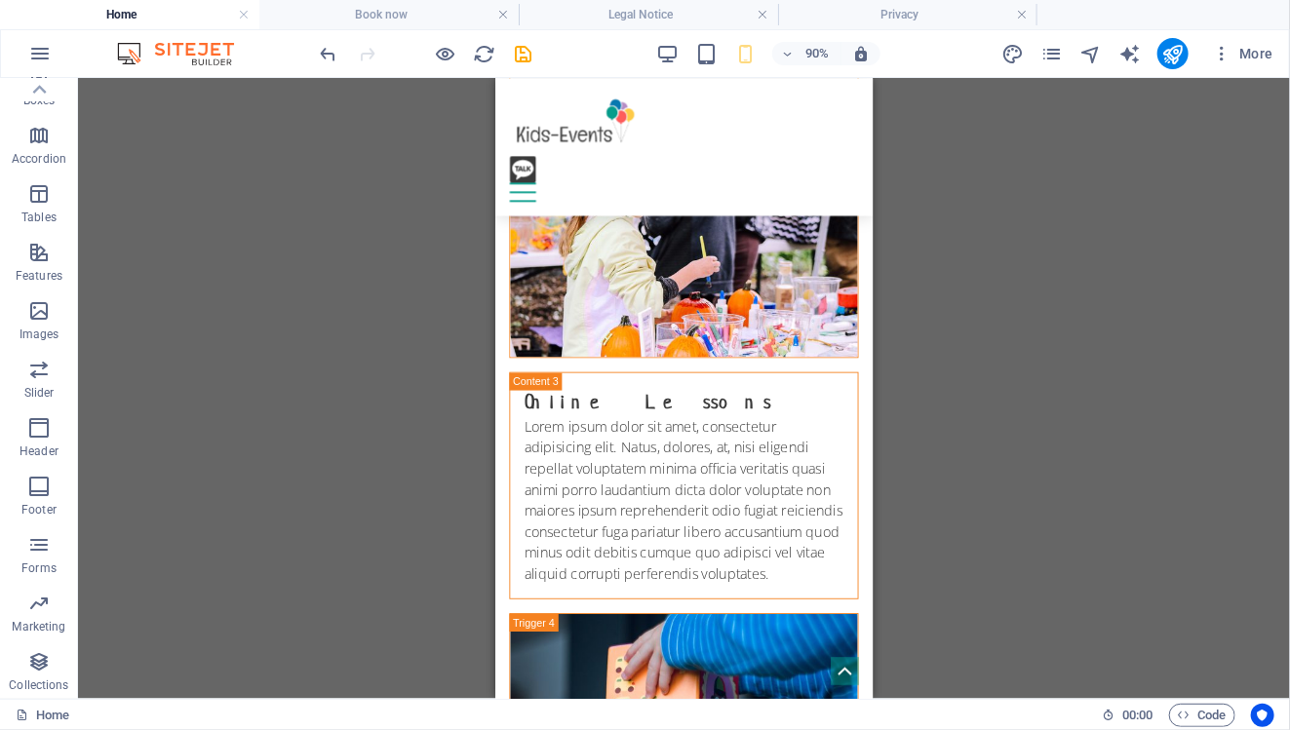
click at [937, 417] on div "H3 Boxes Container Container Banner Container Banner Menu Bar Menu Bar Logo Spa…" at bounding box center [684, 388] width 1212 height 621
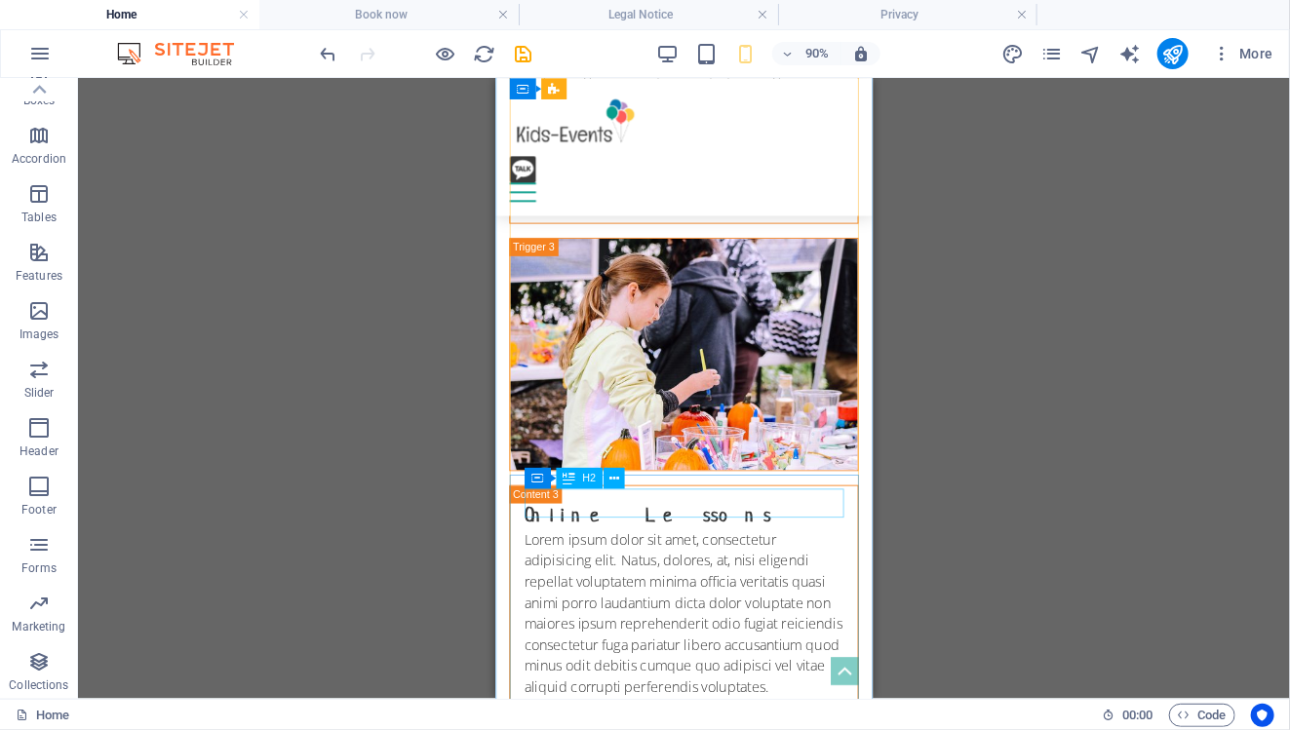
scroll to position [6000, 0]
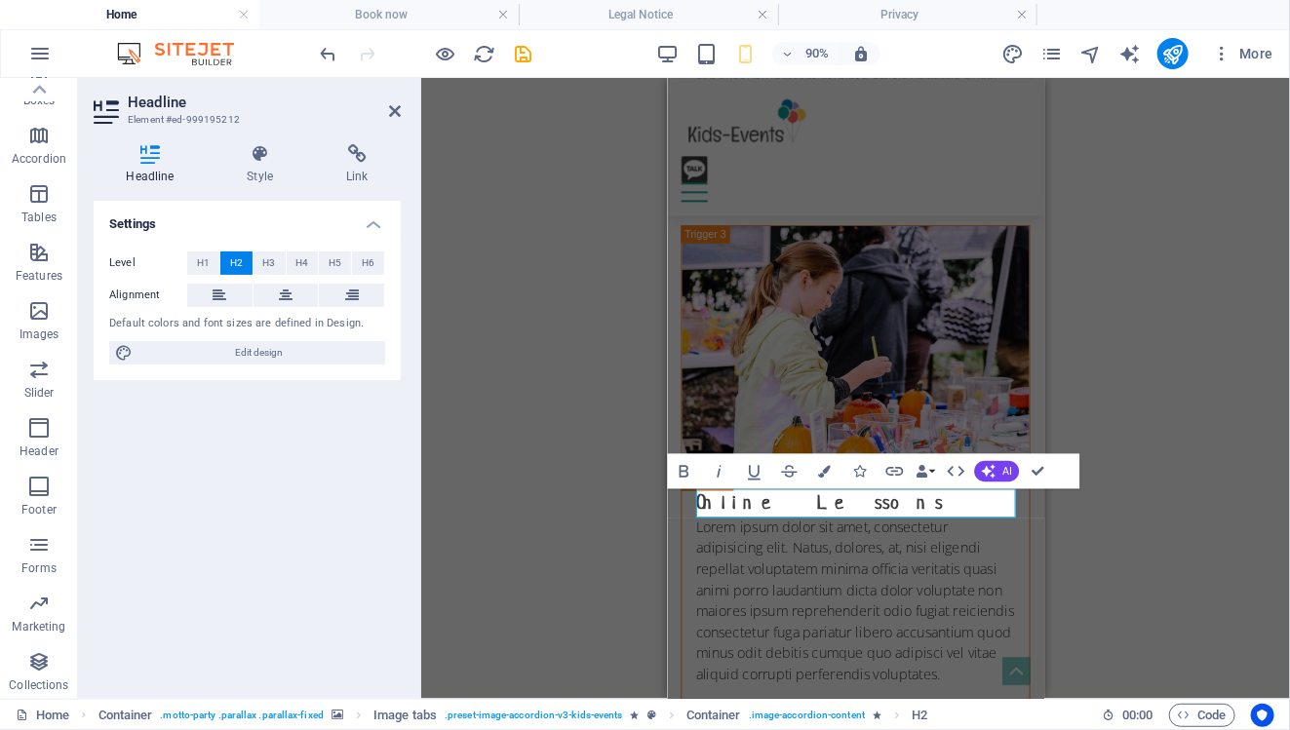
click at [601, 512] on div "H3 Boxes Container Container Banner Container Banner Menu Bar Menu Bar Logo Spa…" at bounding box center [855, 388] width 869 height 621
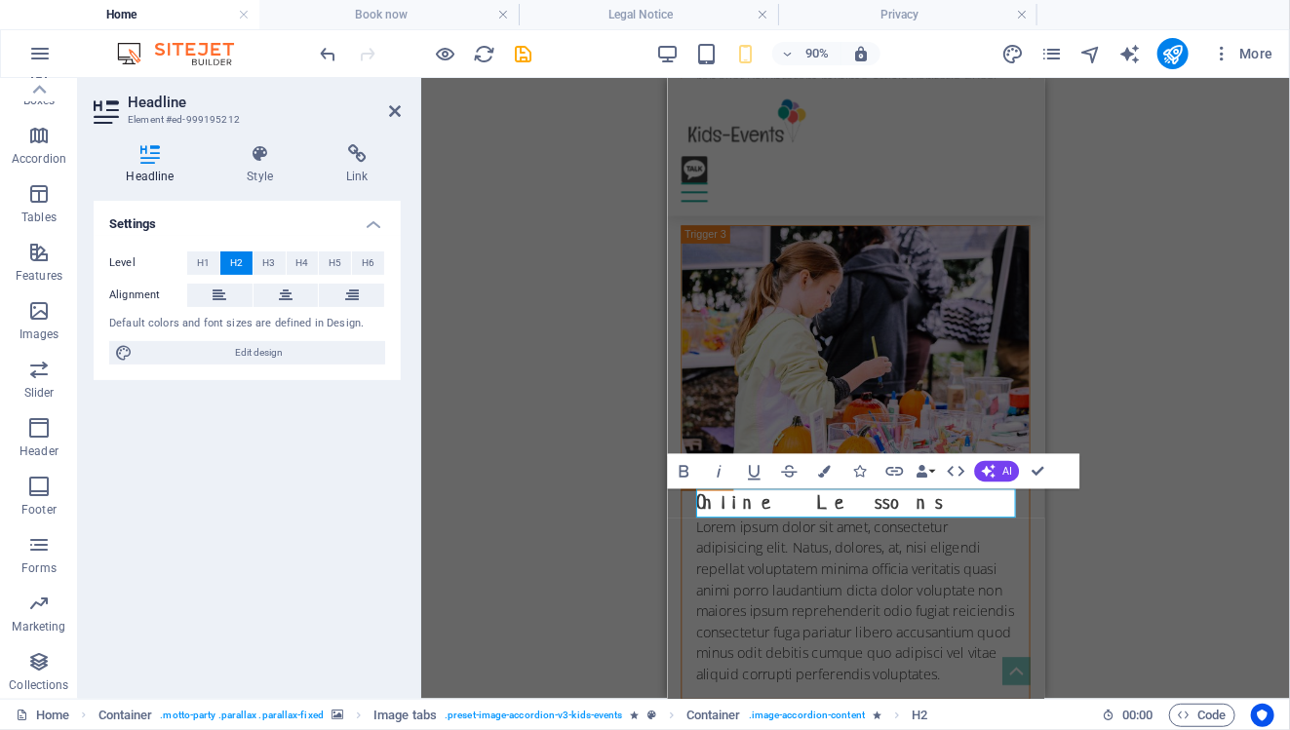
click at [1154, 486] on div "H3 Boxes Container Container Banner Container Banner Menu Bar Menu Bar Logo Spa…" at bounding box center [855, 388] width 869 height 621
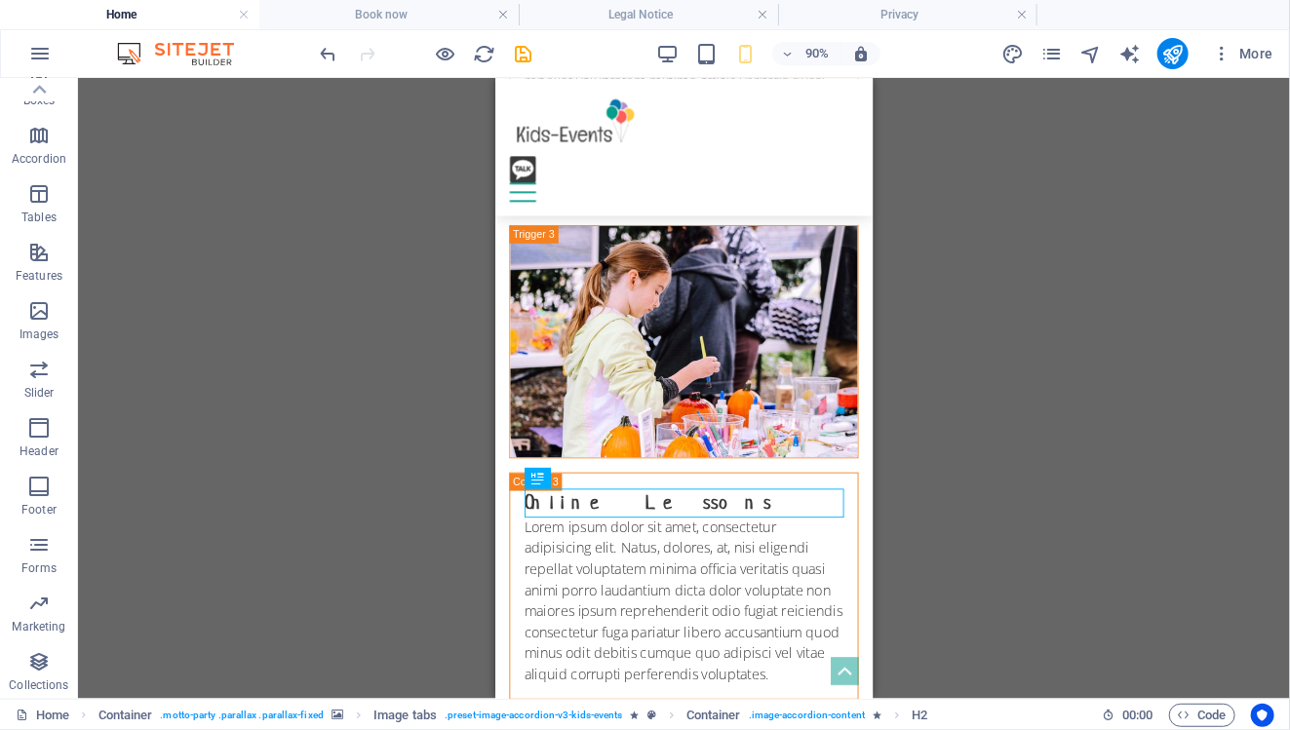
click at [1040, 517] on div "H3 Boxes Container Container Banner Container Banner Menu Bar Menu Bar Logo Spa…" at bounding box center [684, 388] width 1212 height 621
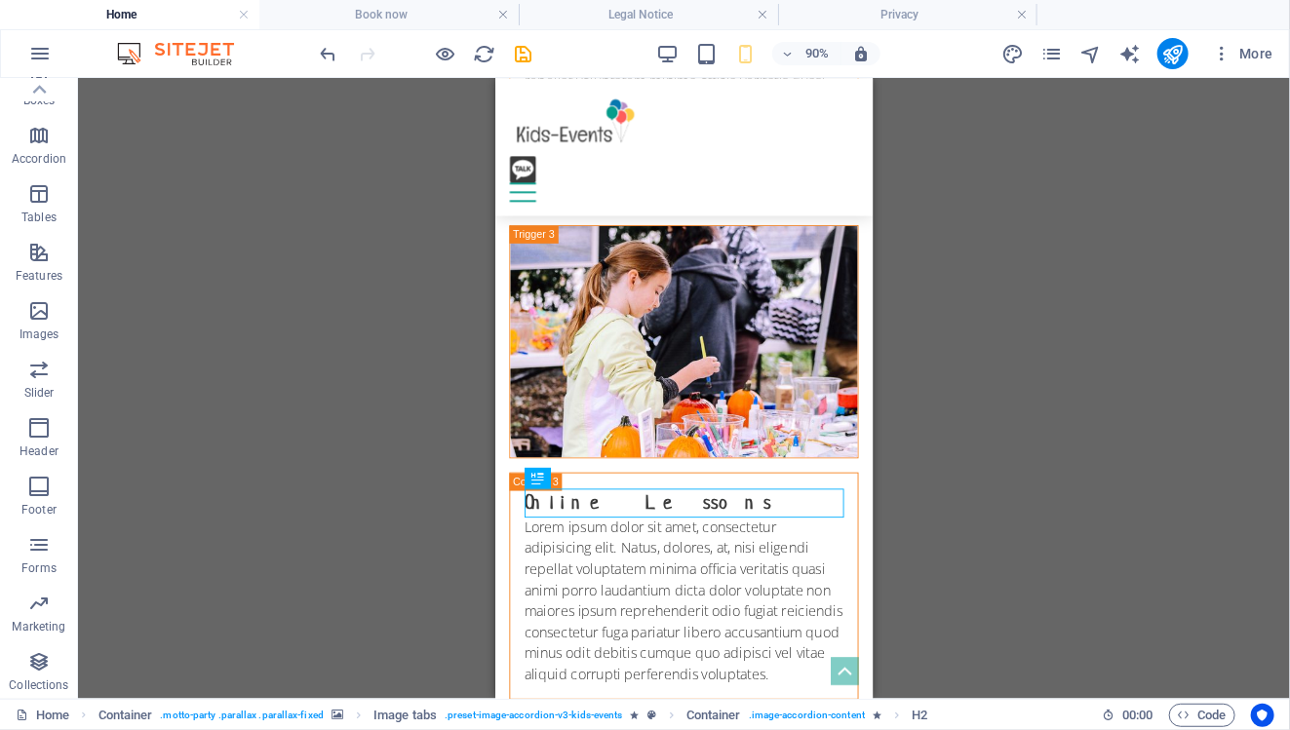
click at [1035, 476] on div "H3 Boxes Container Container Banner Container Banner Menu Bar Menu Bar Logo Spa…" at bounding box center [684, 388] width 1212 height 621
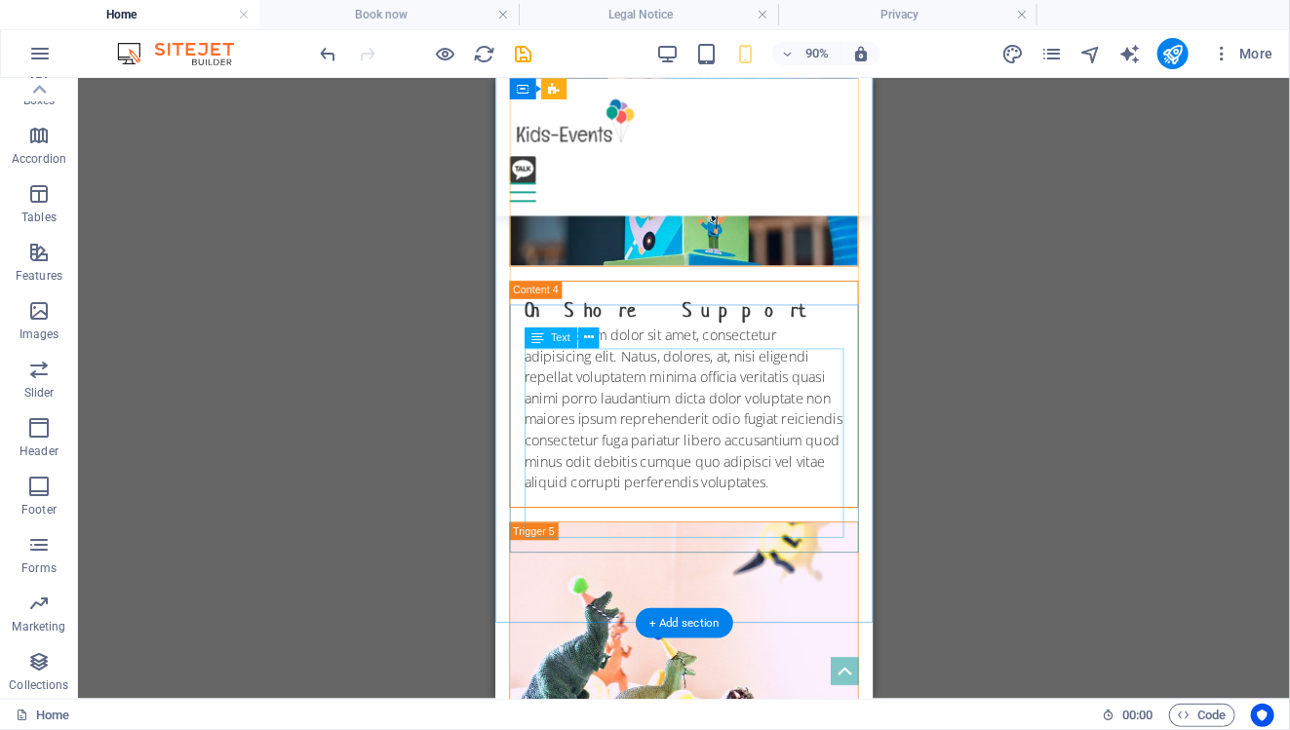
scroll to position [6758, 0]
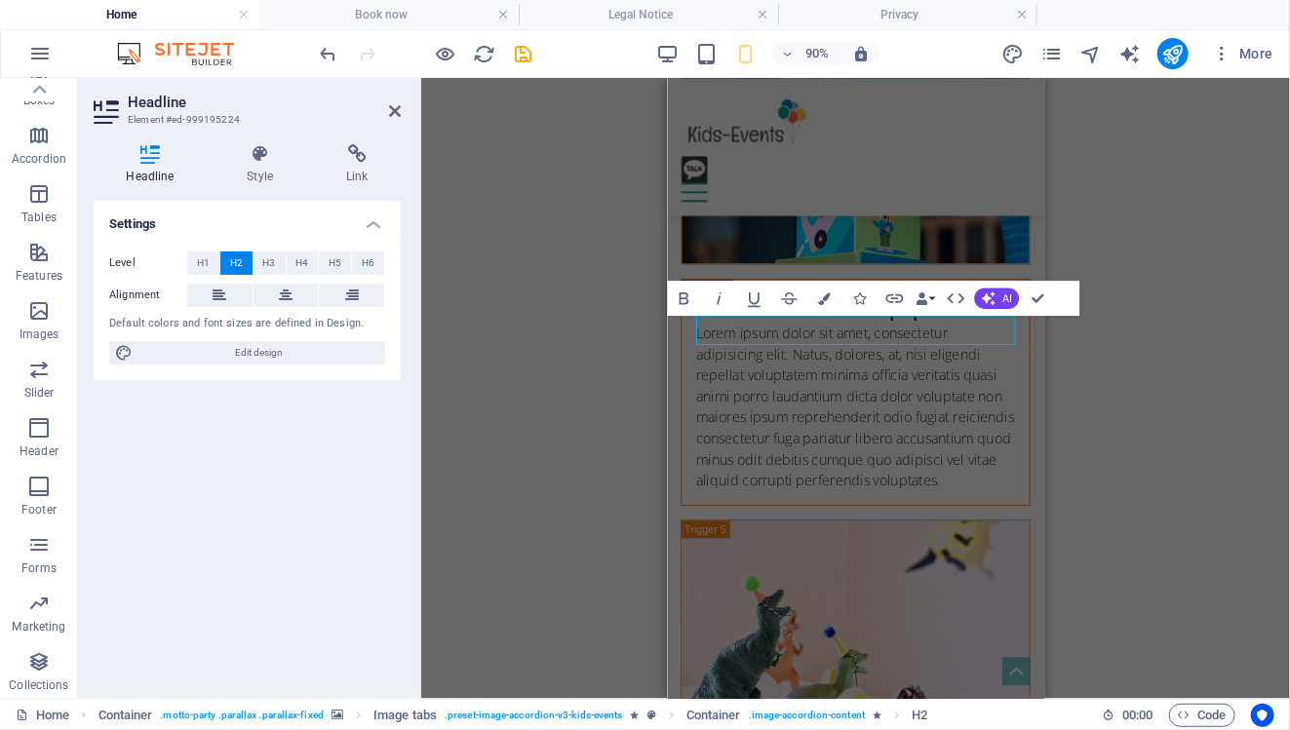
click at [566, 332] on div "H3 Boxes Container Container Banner Container Banner Menu Bar Menu Bar Logo Spa…" at bounding box center [855, 388] width 869 height 621
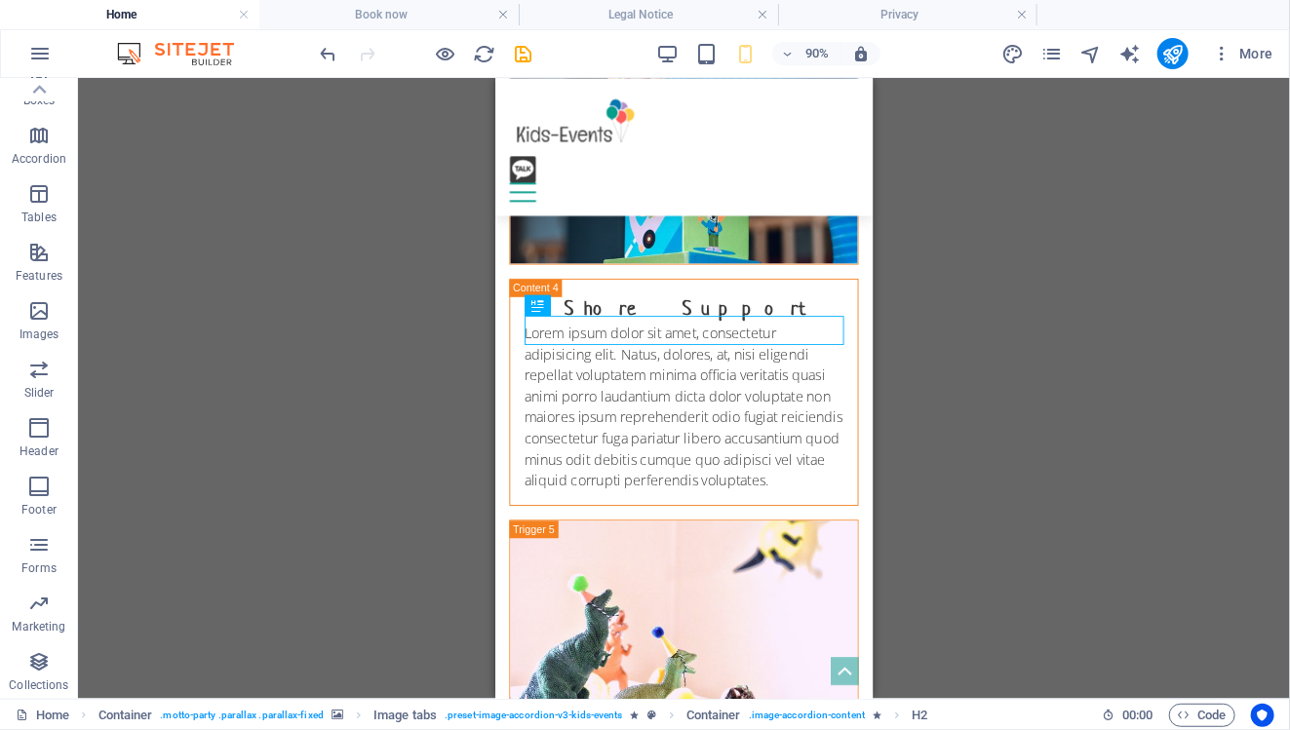
click at [976, 415] on div "H3 Boxes Container Container Banner Container Banner Menu Bar Menu Bar Logo Spa…" at bounding box center [684, 388] width 1212 height 621
click at [895, 283] on div "H3 Boxes Container Container Banner Container Banner Menu Bar Menu Bar Logo Spa…" at bounding box center [684, 388] width 1212 height 621
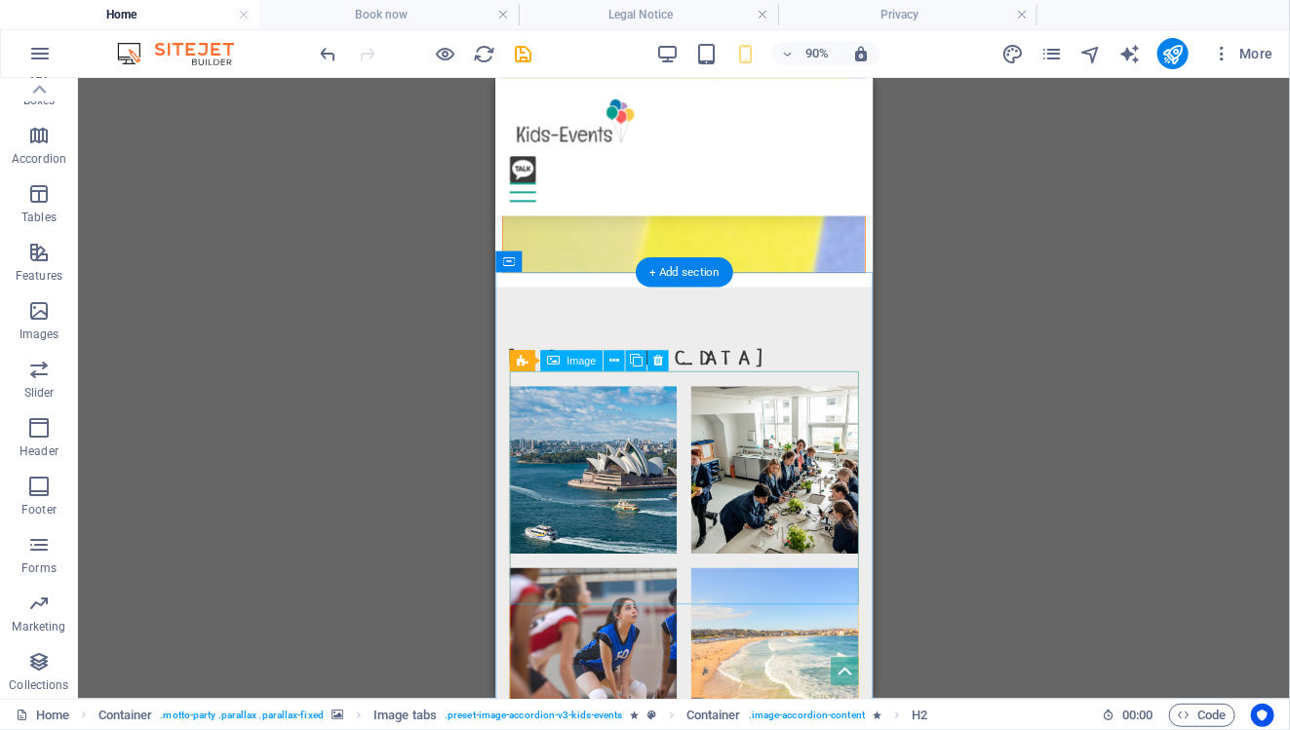
scroll to position [3539, 0]
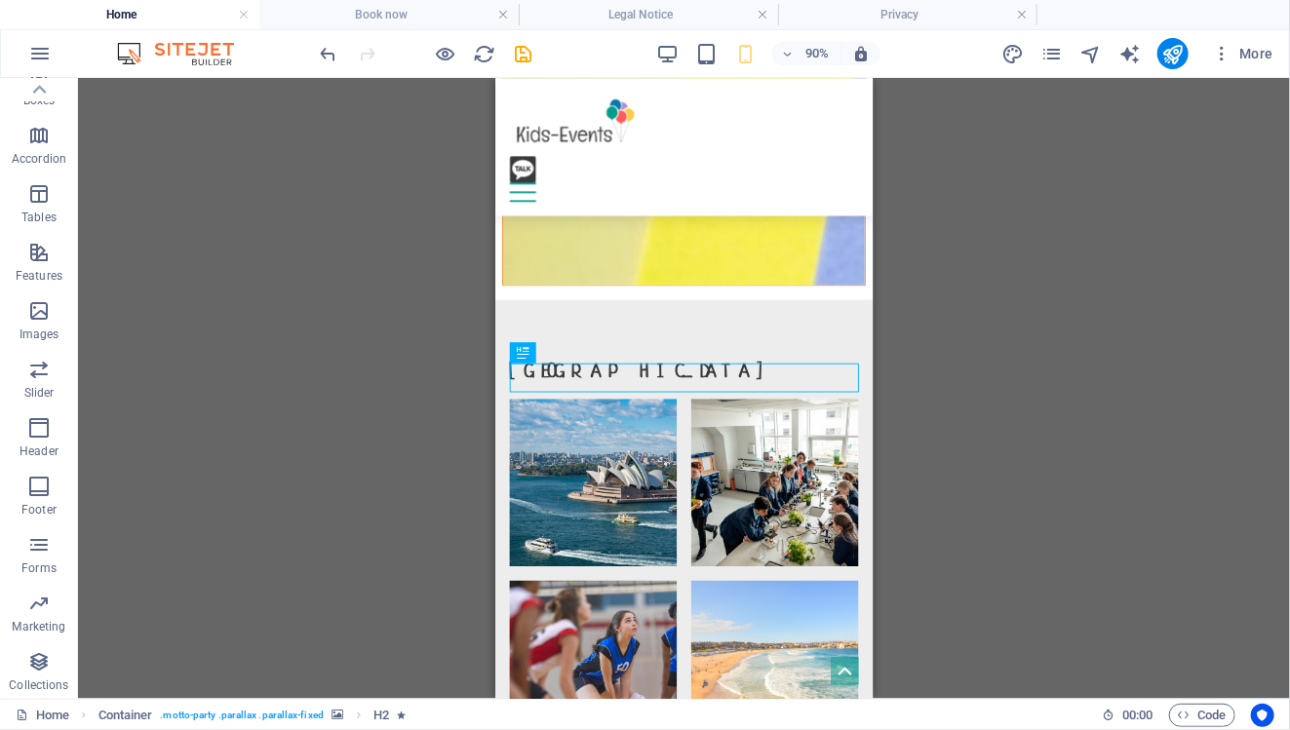
click at [1042, 396] on div "H3 Boxes Container Container Banner Container Banner Menu Bar Menu Bar Logo Spa…" at bounding box center [684, 388] width 1212 height 621
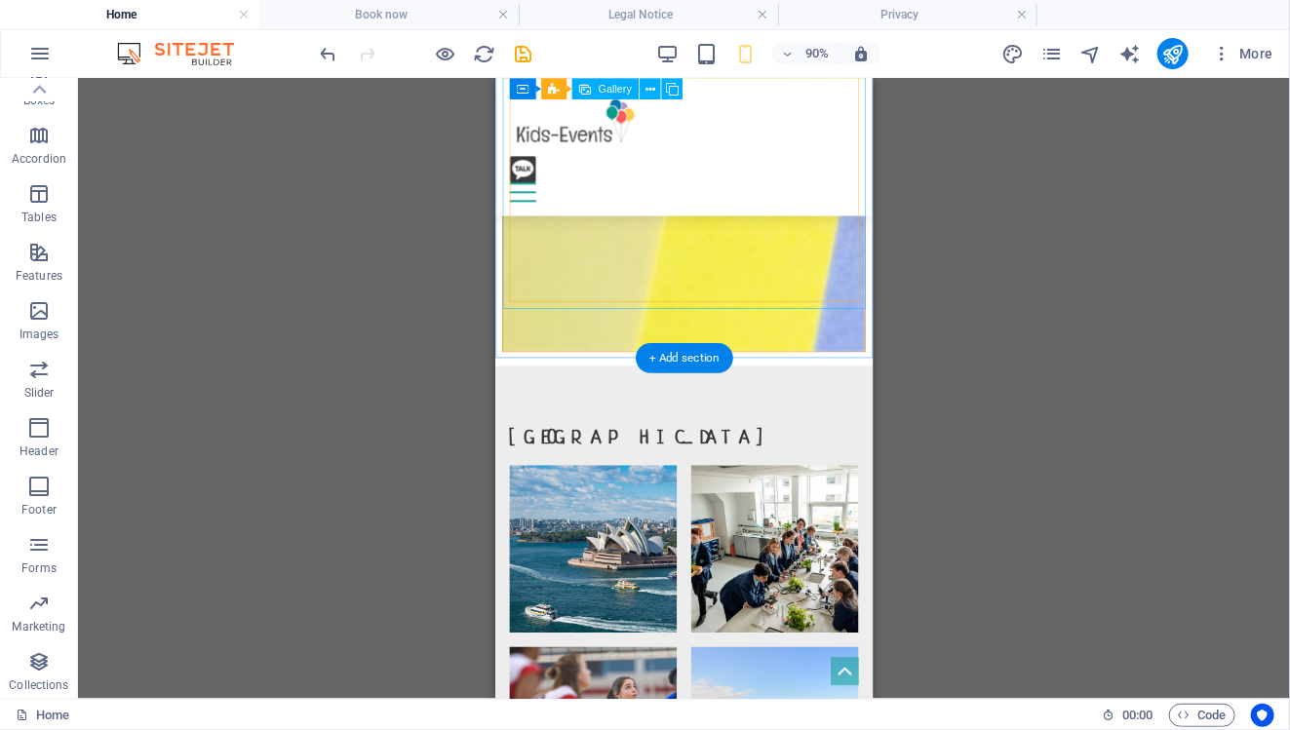
scroll to position [3454, 0]
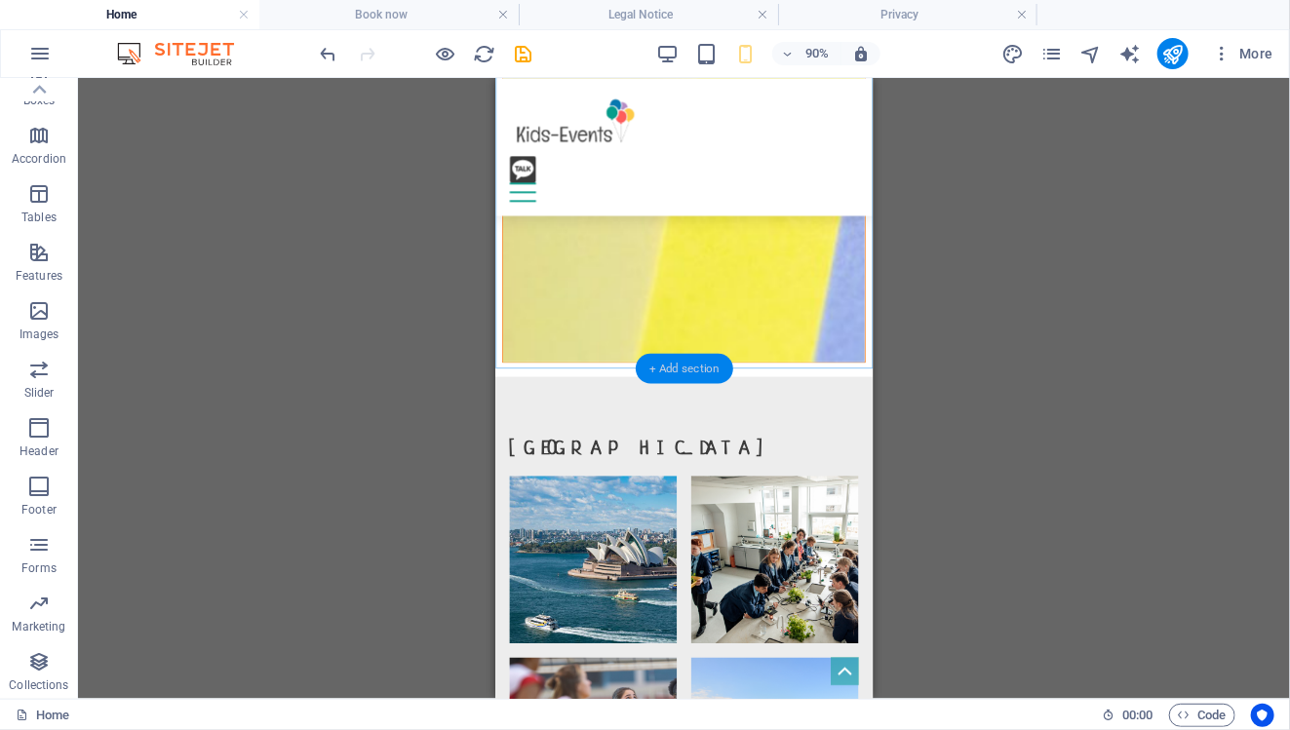
click at [696, 366] on div "+ Add section" at bounding box center [684, 369] width 97 height 30
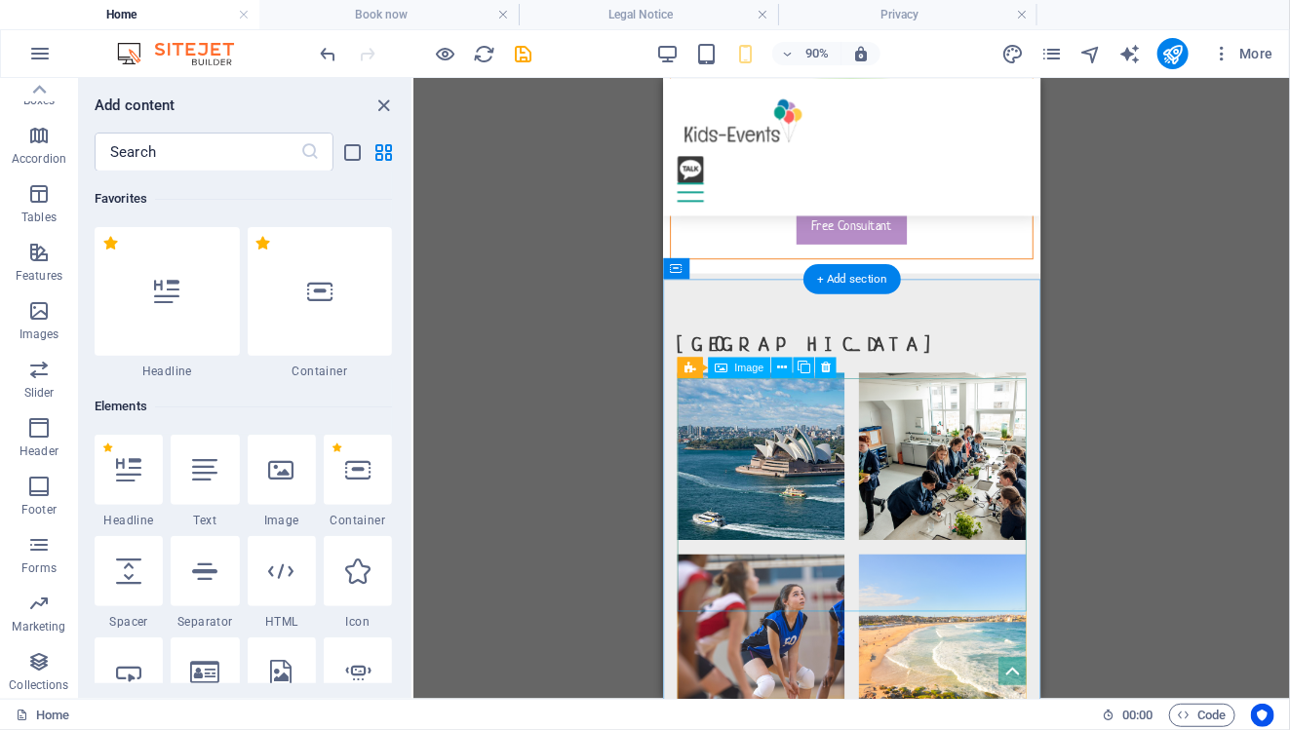
scroll to position [3570, 0]
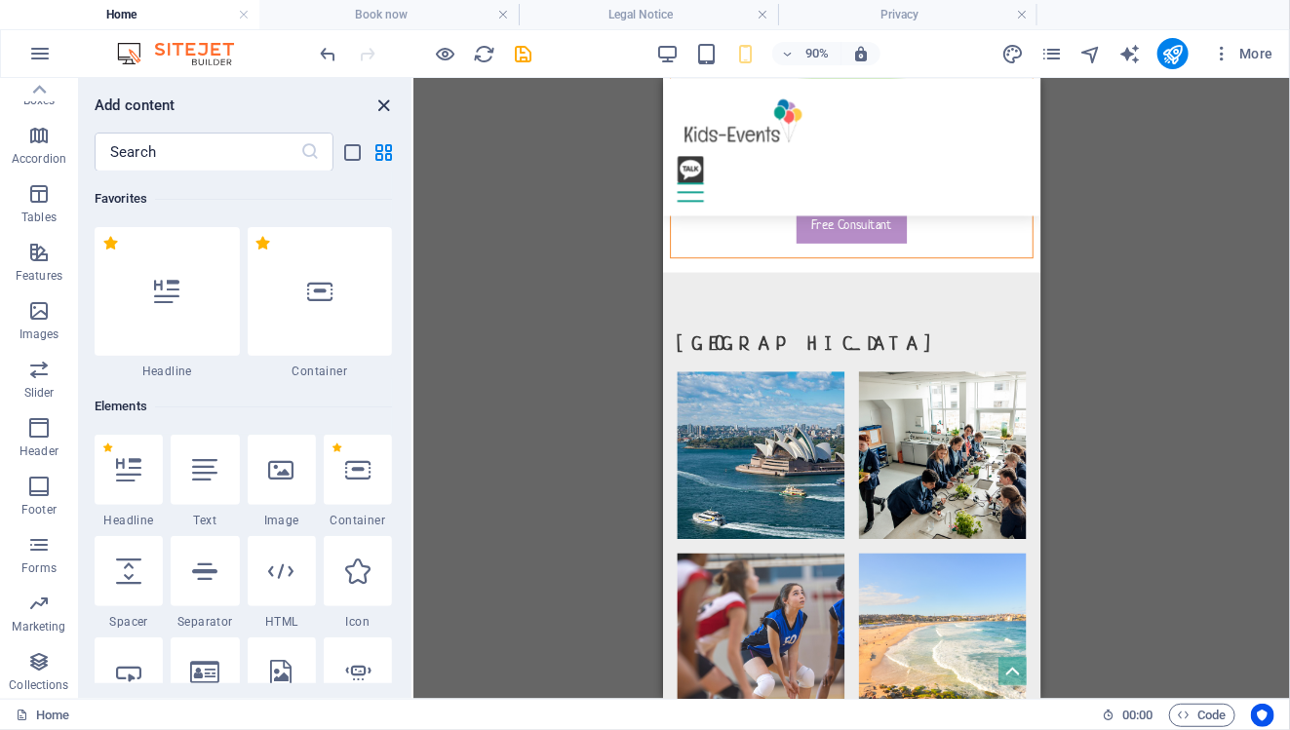
click at [389, 105] on icon "close panel" at bounding box center [384, 106] width 22 height 22
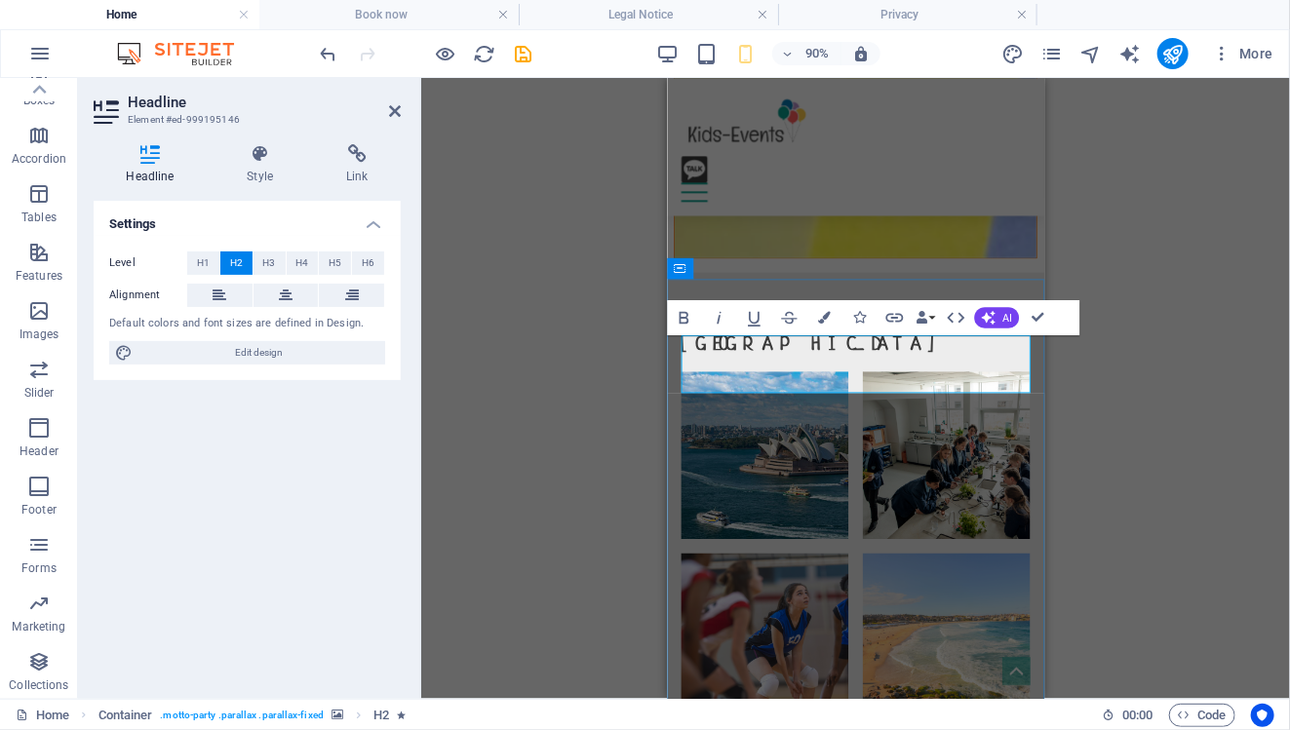
click at [1223, 495] on div "H3 Boxes Container Container Banner Container Banner Menu Bar Menu Bar Logo Spa…" at bounding box center [855, 388] width 869 height 621
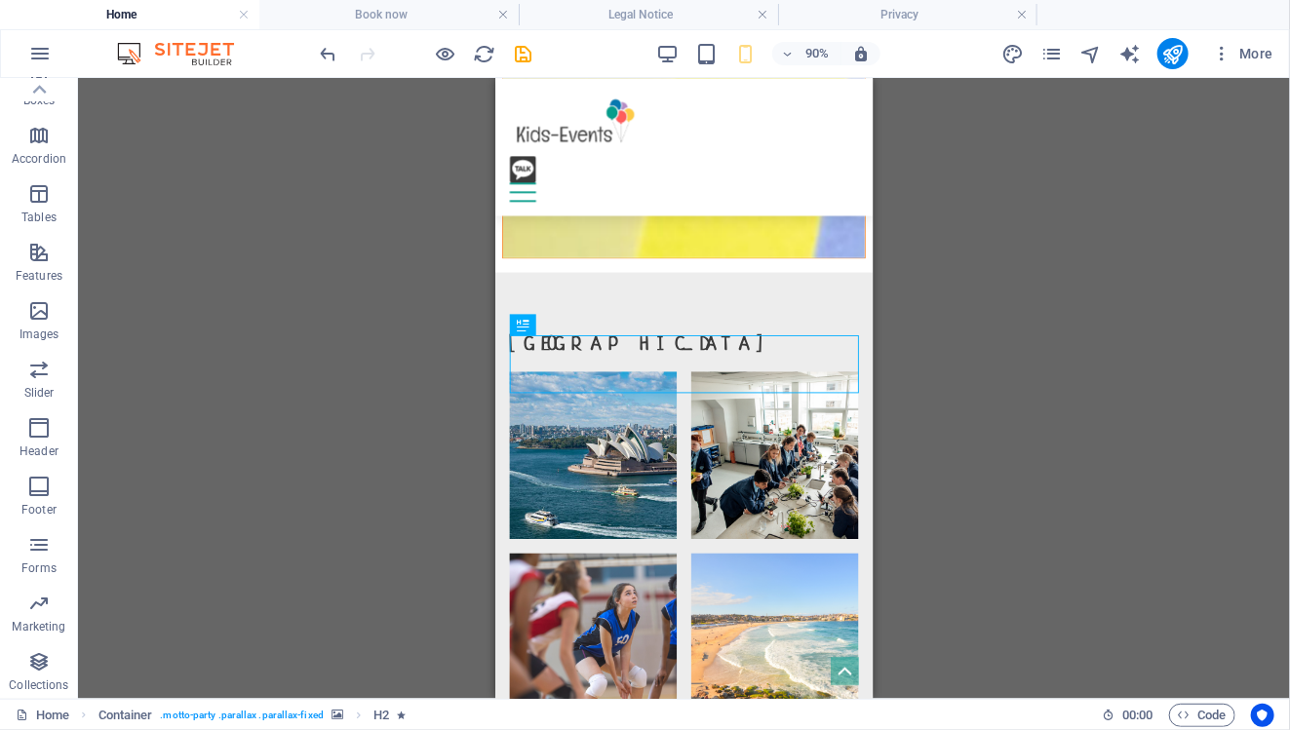
click at [978, 565] on div "H3 Boxes Container Container Banner Container Banner Menu Bar Menu Bar Logo Spa…" at bounding box center [684, 388] width 1212 height 621
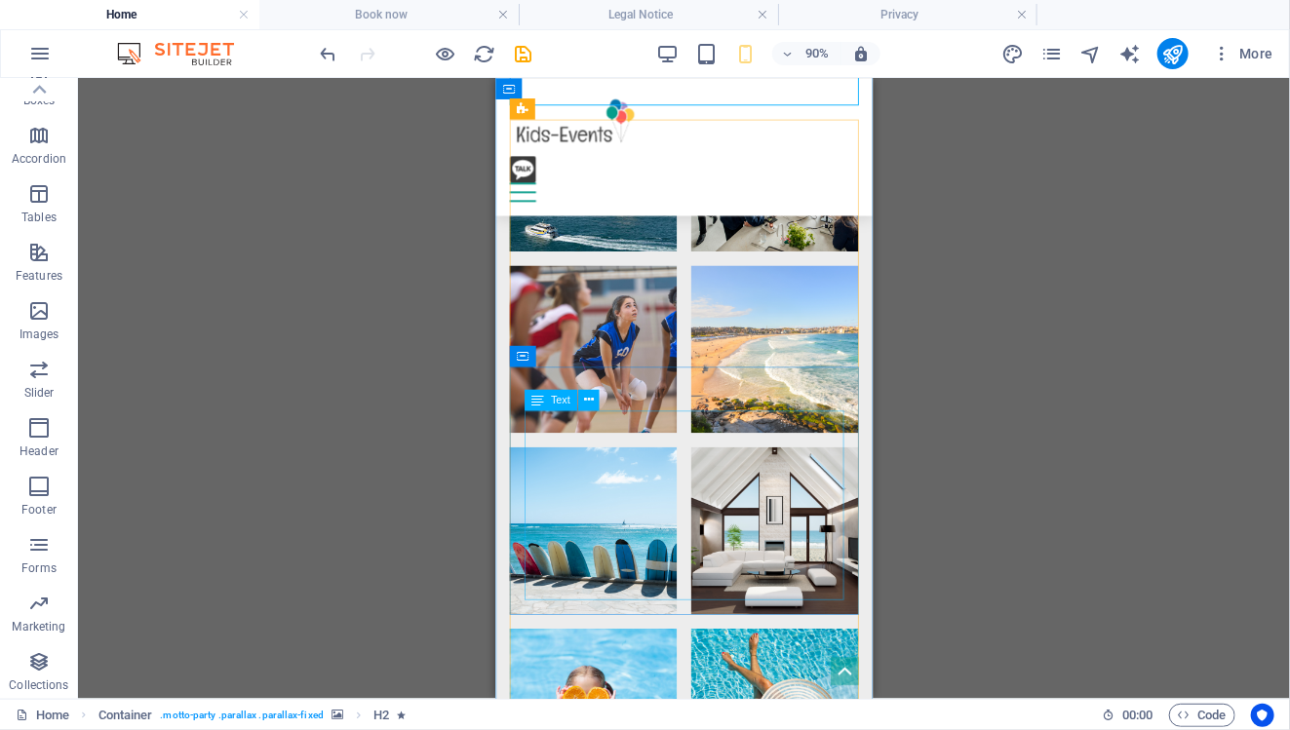
scroll to position [3886, 0]
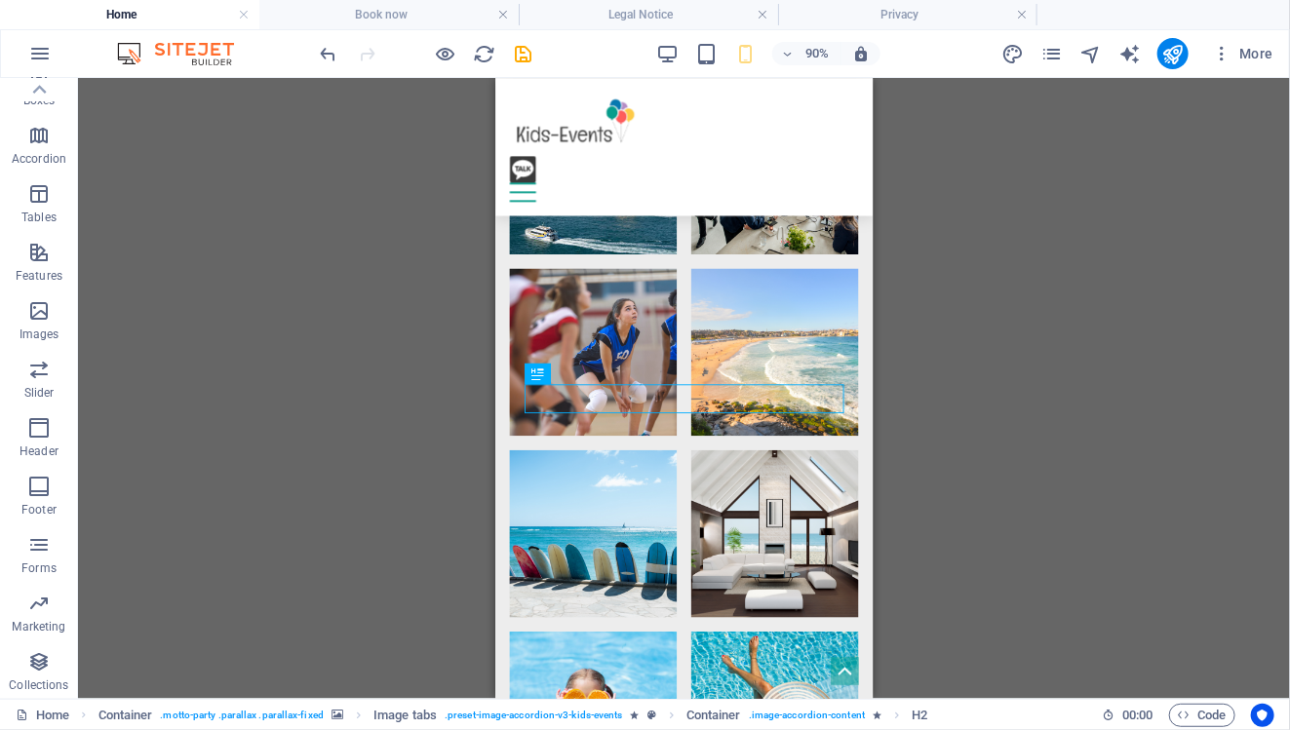
click at [997, 487] on div "H3 Boxes Container Container Banner Container Banner Menu Bar Menu Bar Logo Spa…" at bounding box center [684, 388] width 1212 height 621
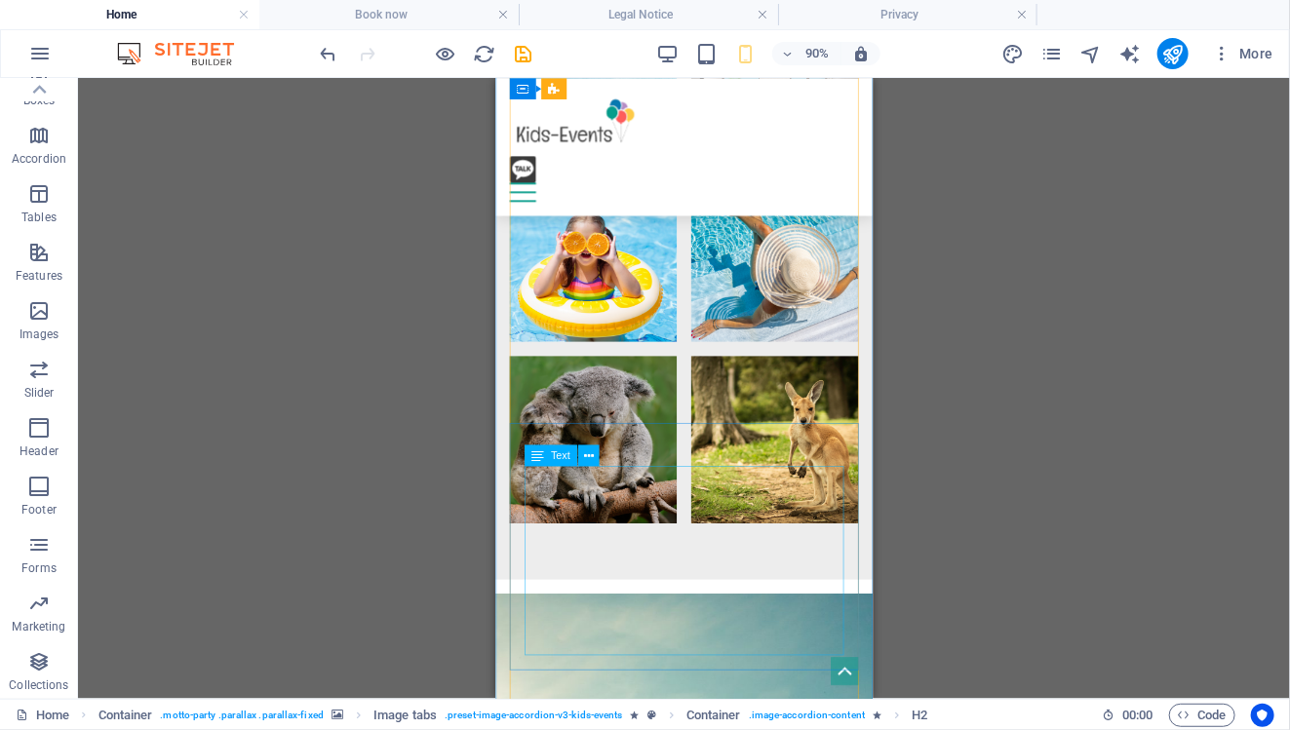
scroll to position [4395, 0]
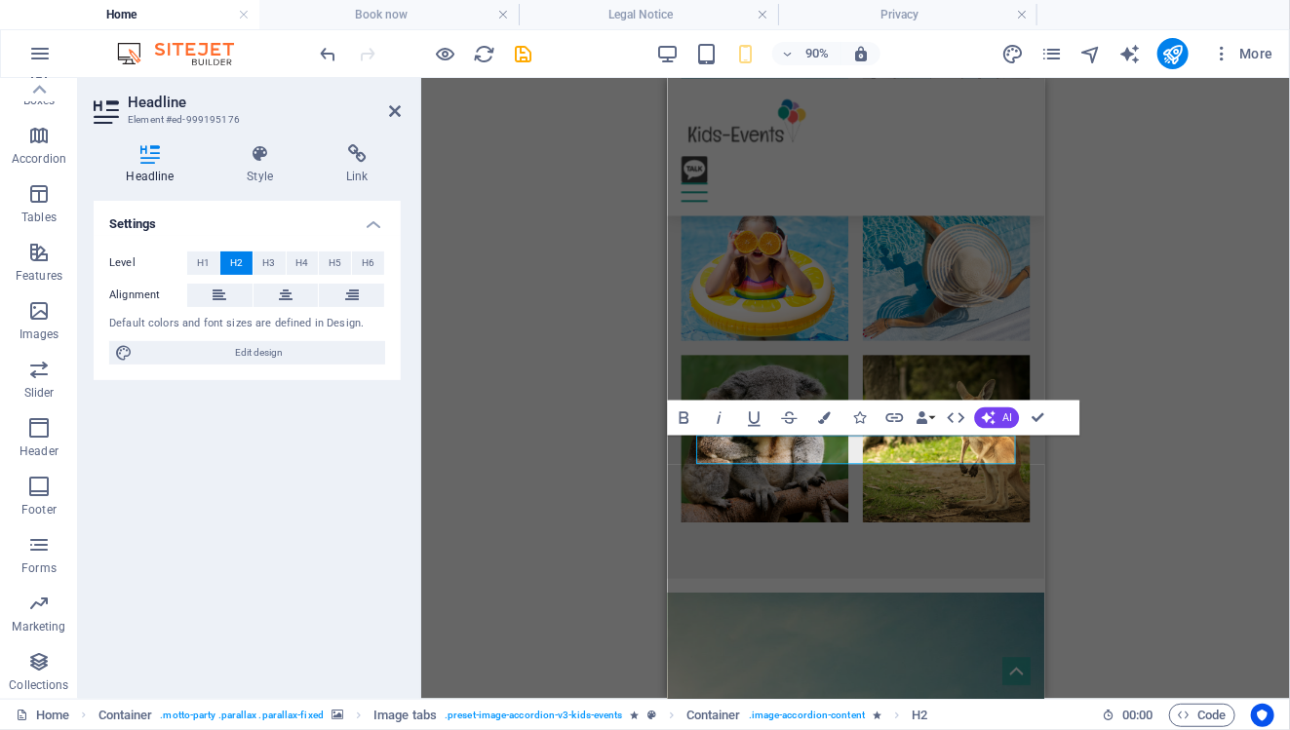
click at [621, 448] on div "H3 Boxes Container Container Banner Container Banner Menu Bar Menu Bar Logo Spa…" at bounding box center [855, 388] width 869 height 621
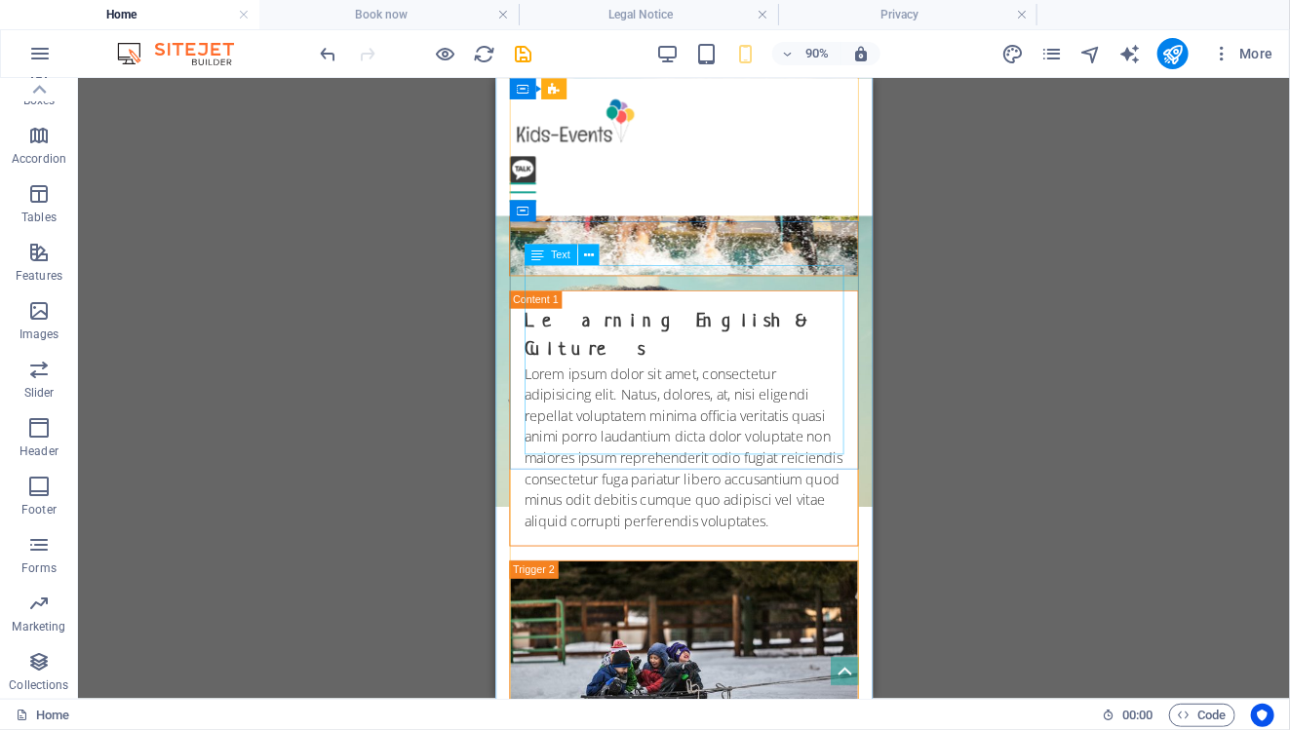
scroll to position [5182, 0]
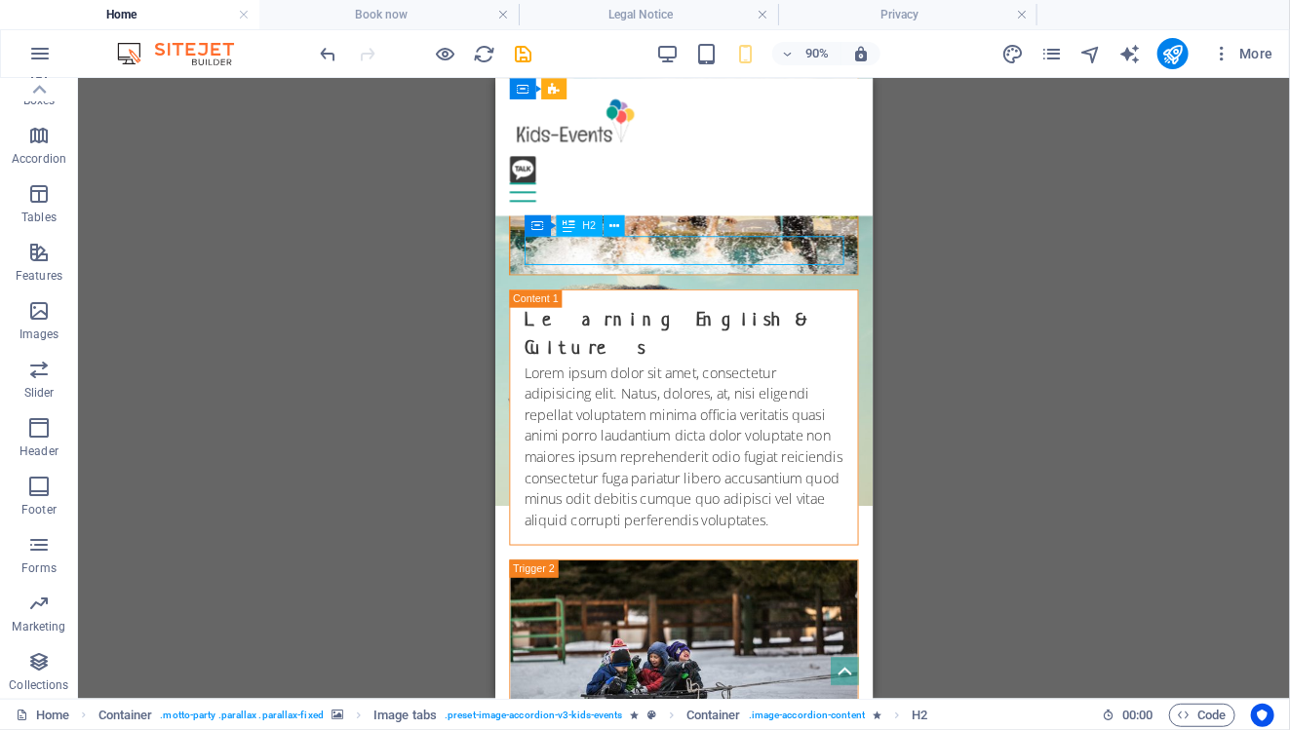
click at [602, 248] on div "H3 Boxes Container Container Banner Container Banner Menu Bar Menu Bar Logo Spa…" at bounding box center [684, 388] width 1212 height 621
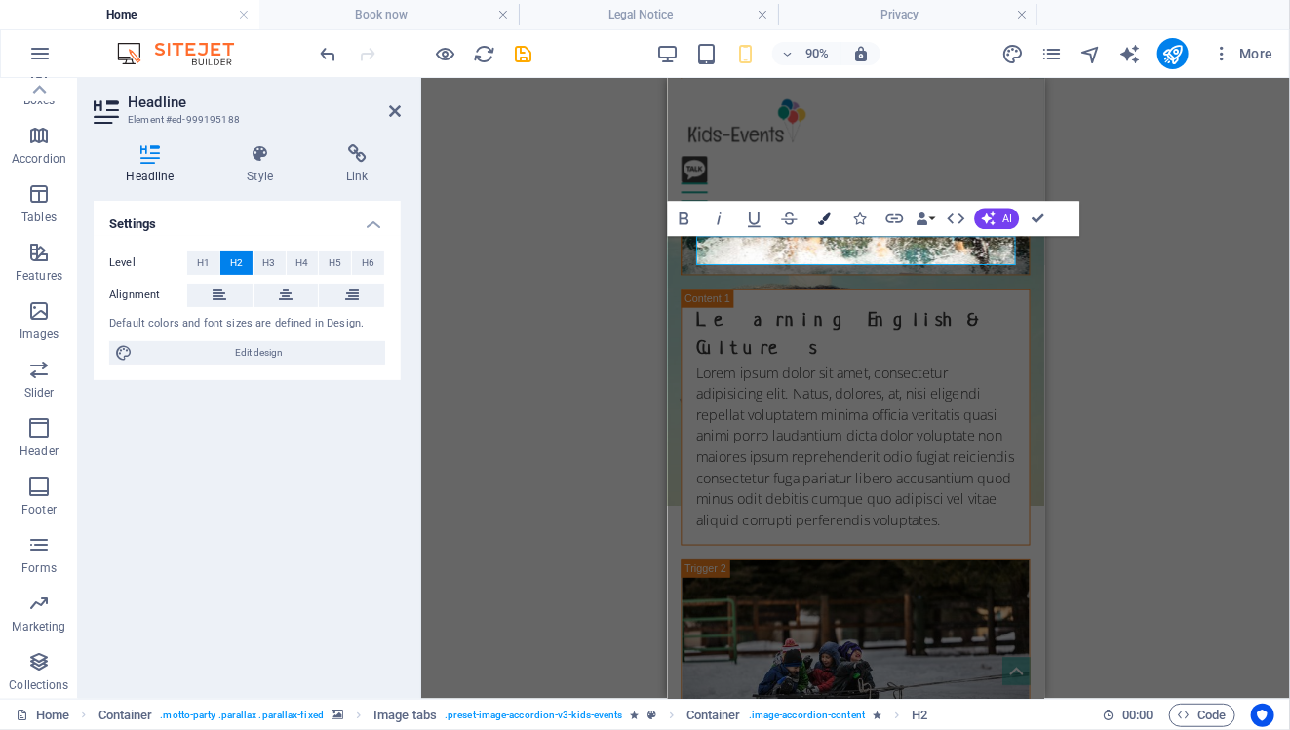
click at [810, 228] on button "Colors" at bounding box center [823, 218] width 33 height 35
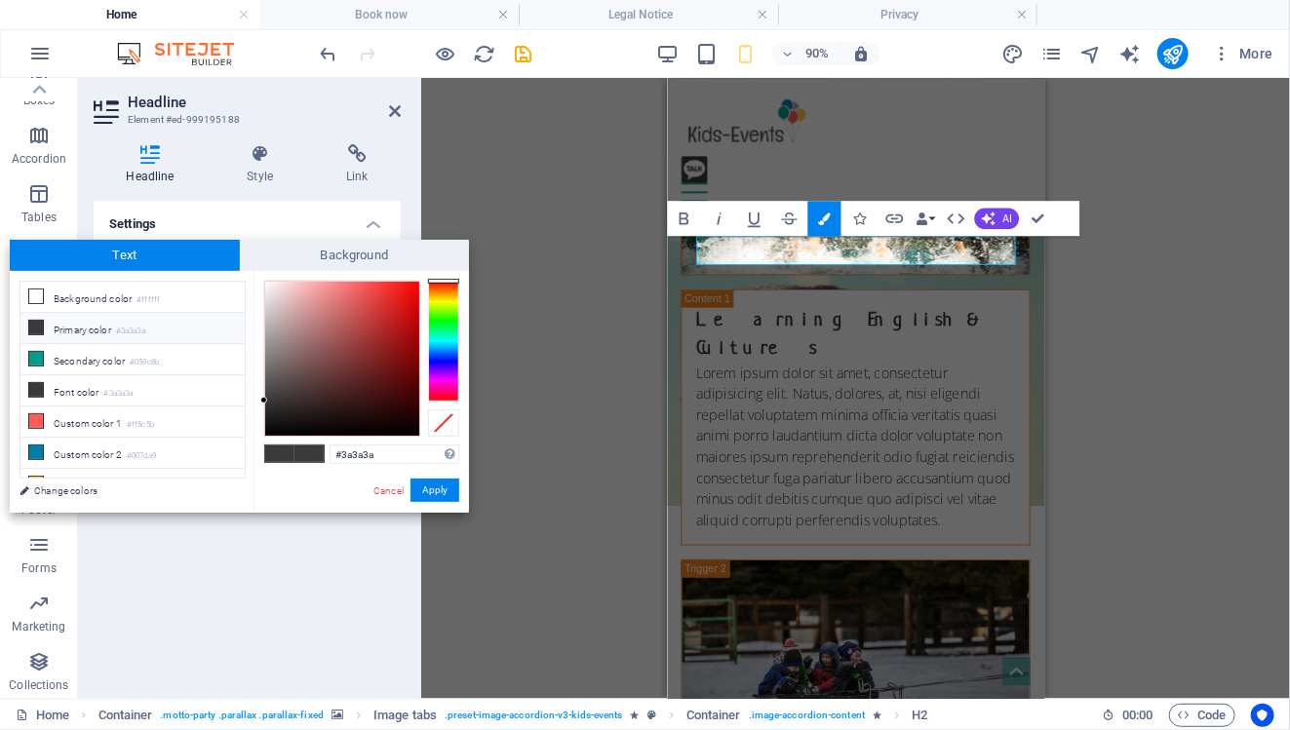
click at [1127, 314] on div "H3 Boxes Container Container Banner Container Banner Menu Bar Menu Bar Logo Spa…" at bounding box center [855, 388] width 869 height 621
click at [659, 314] on div "H3 Boxes Container Container Banner Container Banner Menu Bar Menu Bar Logo Spa…" at bounding box center [855, 388] width 869 height 621
click at [589, 316] on div "H3 Boxes Container Container Banner Container Banner Menu Bar Menu Bar Logo Spa…" at bounding box center [855, 388] width 869 height 621
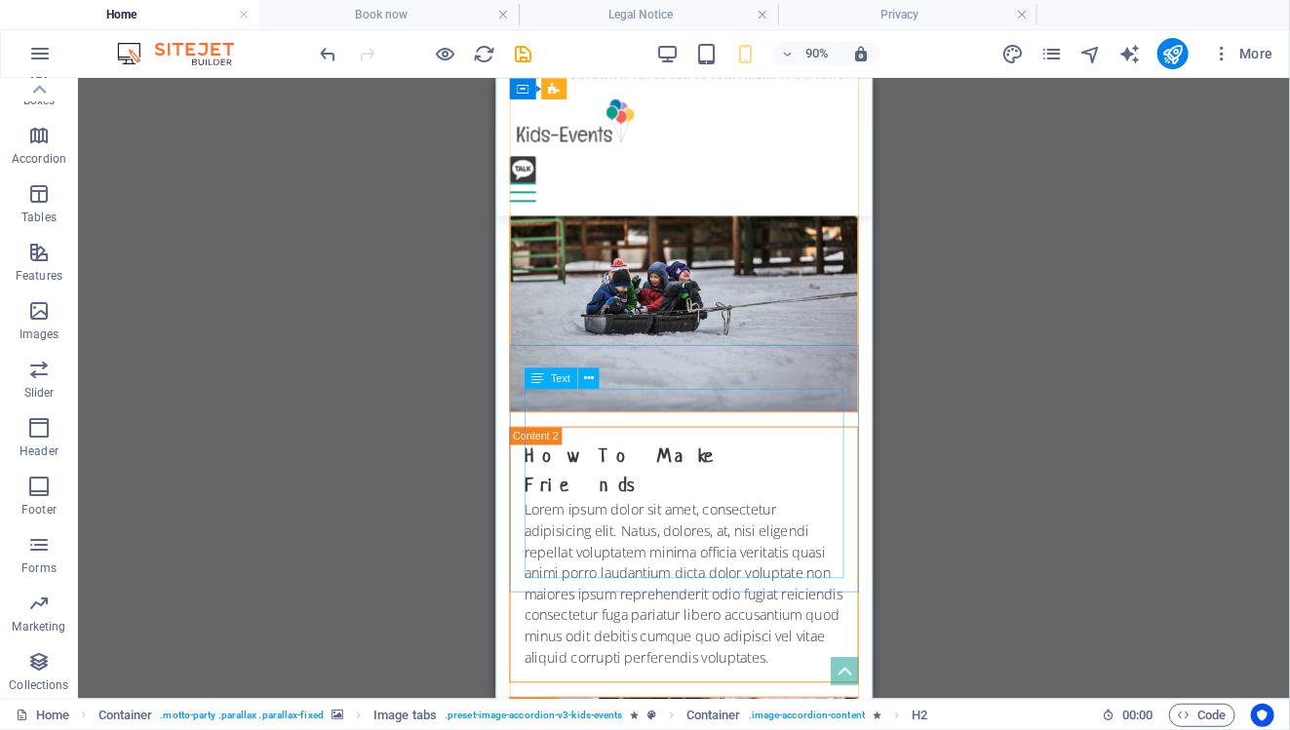
scroll to position [5611, 0]
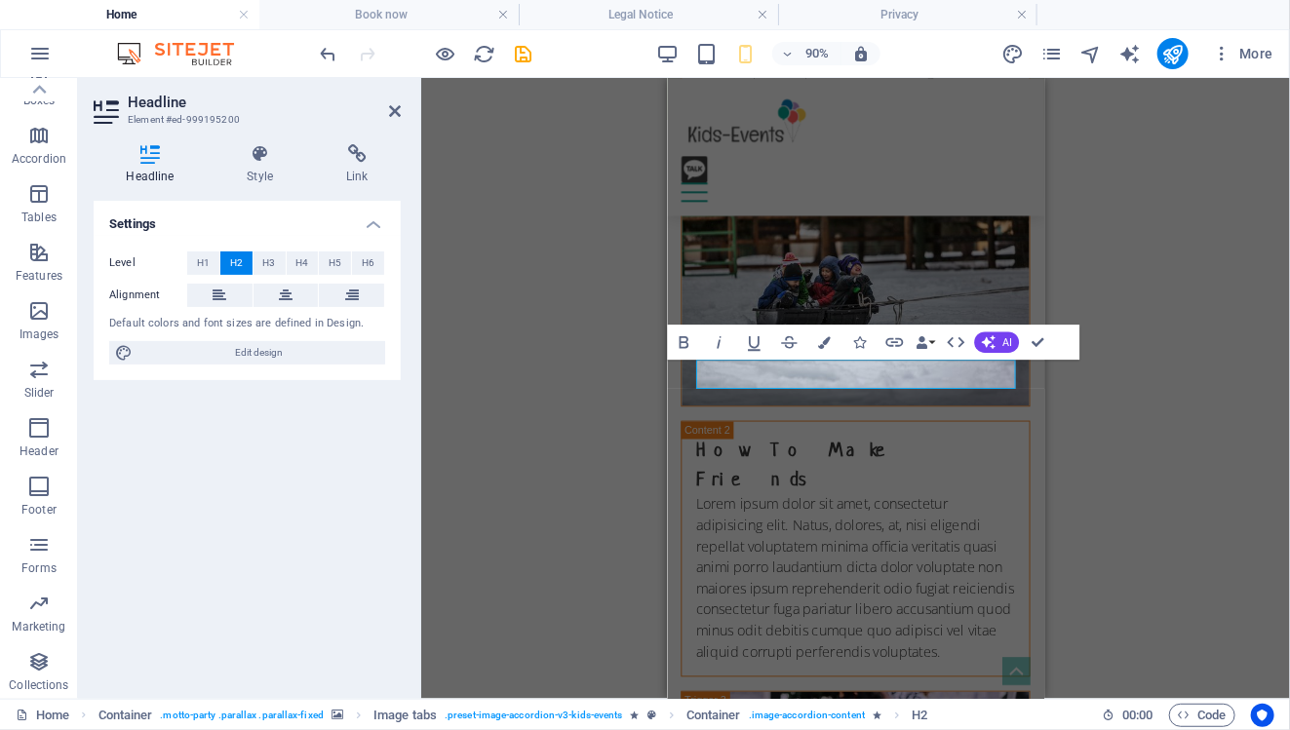
click at [646, 371] on div "H3 Boxes Container Container Banner Container Banner Menu Bar Menu Bar Logo Spa…" at bounding box center [855, 388] width 869 height 621
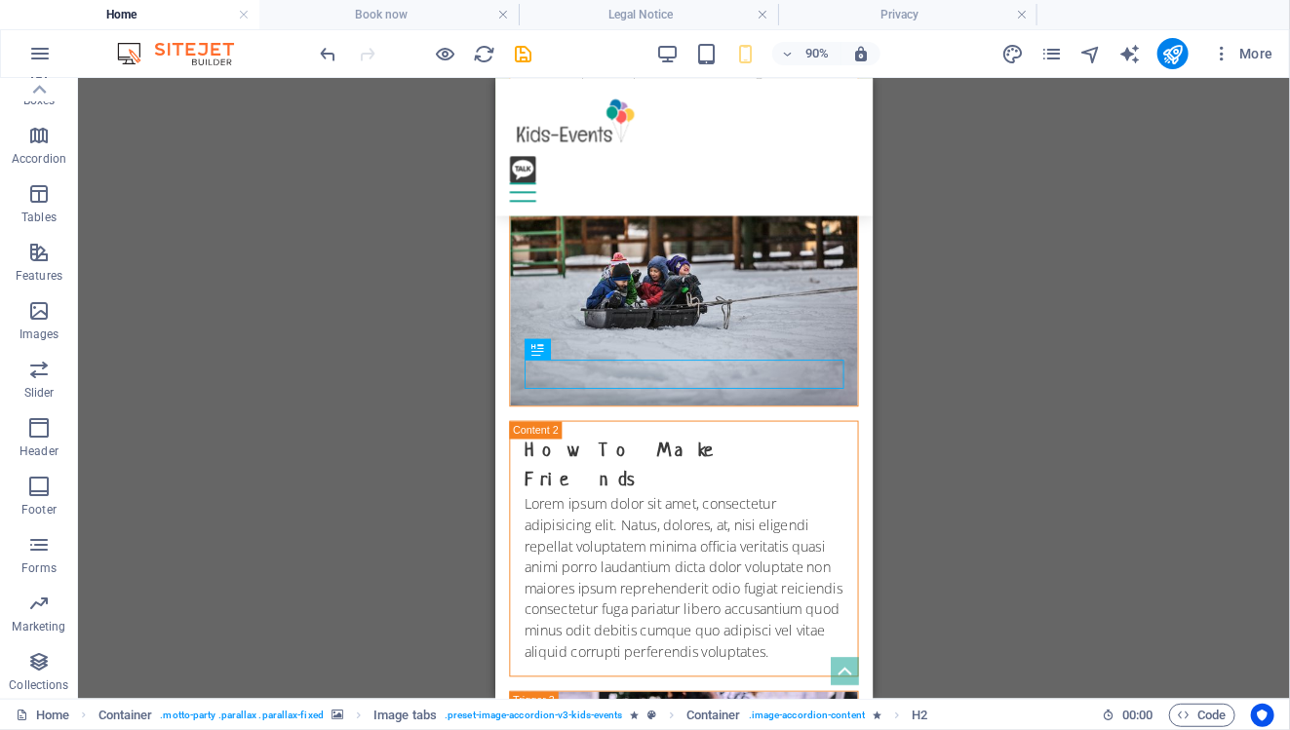
click at [1057, 443] on div "H3 Boxes Container Container Banner Container Banner Menu Bar Menu Bar Logo Spa…" at bounding box center [684, 388] width 1212 height 621
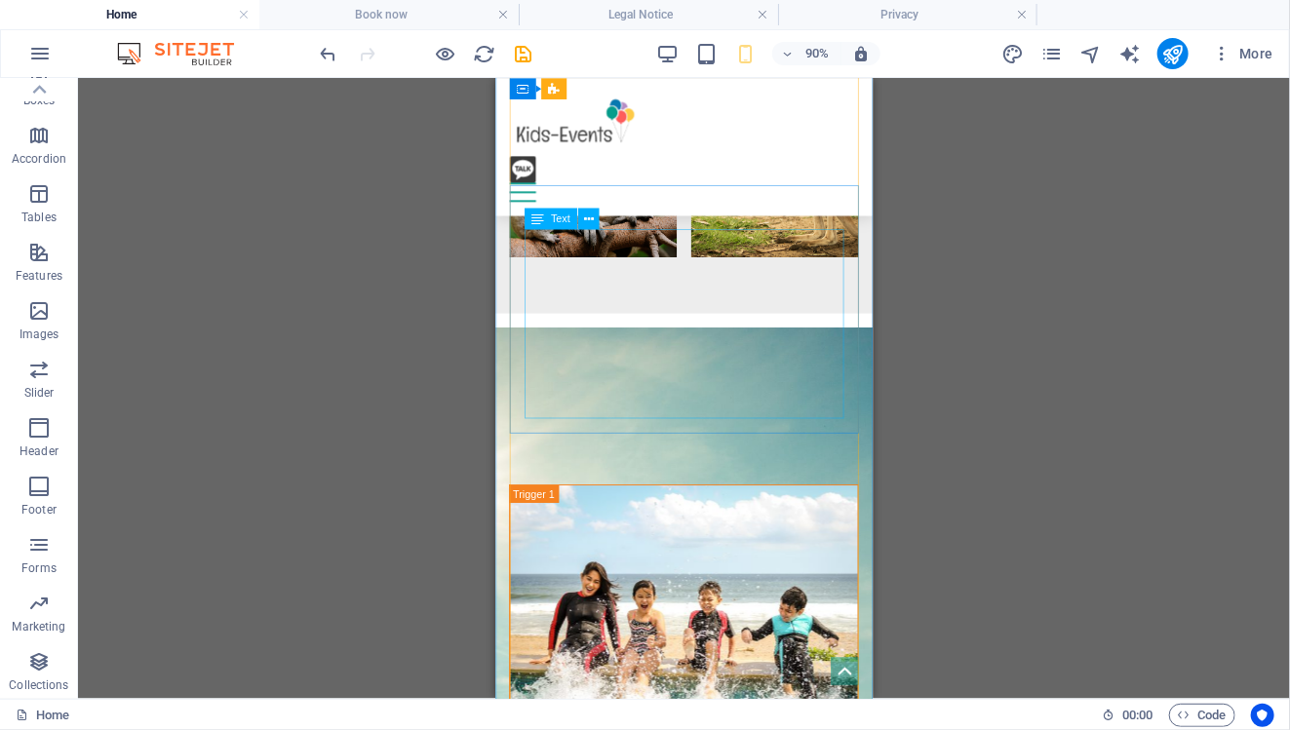
scroll to position [4607, 0]
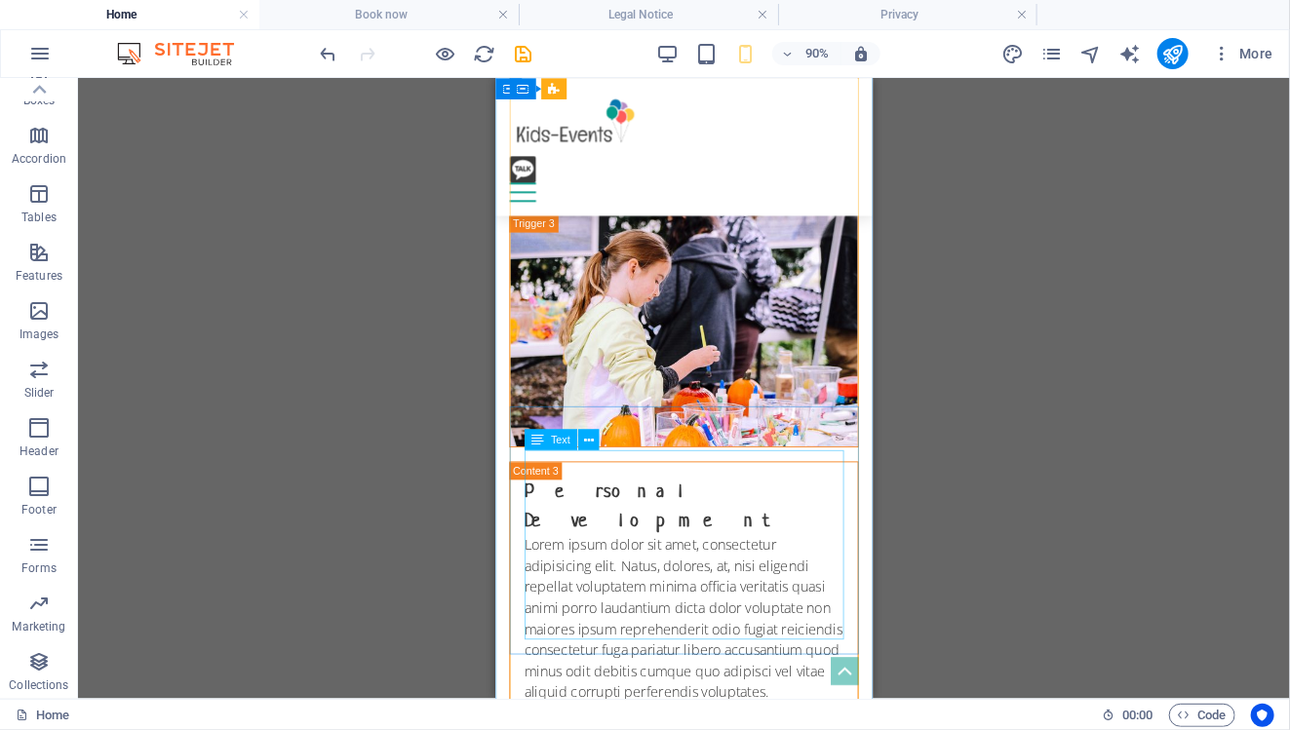
scroll to position [6236, 0]
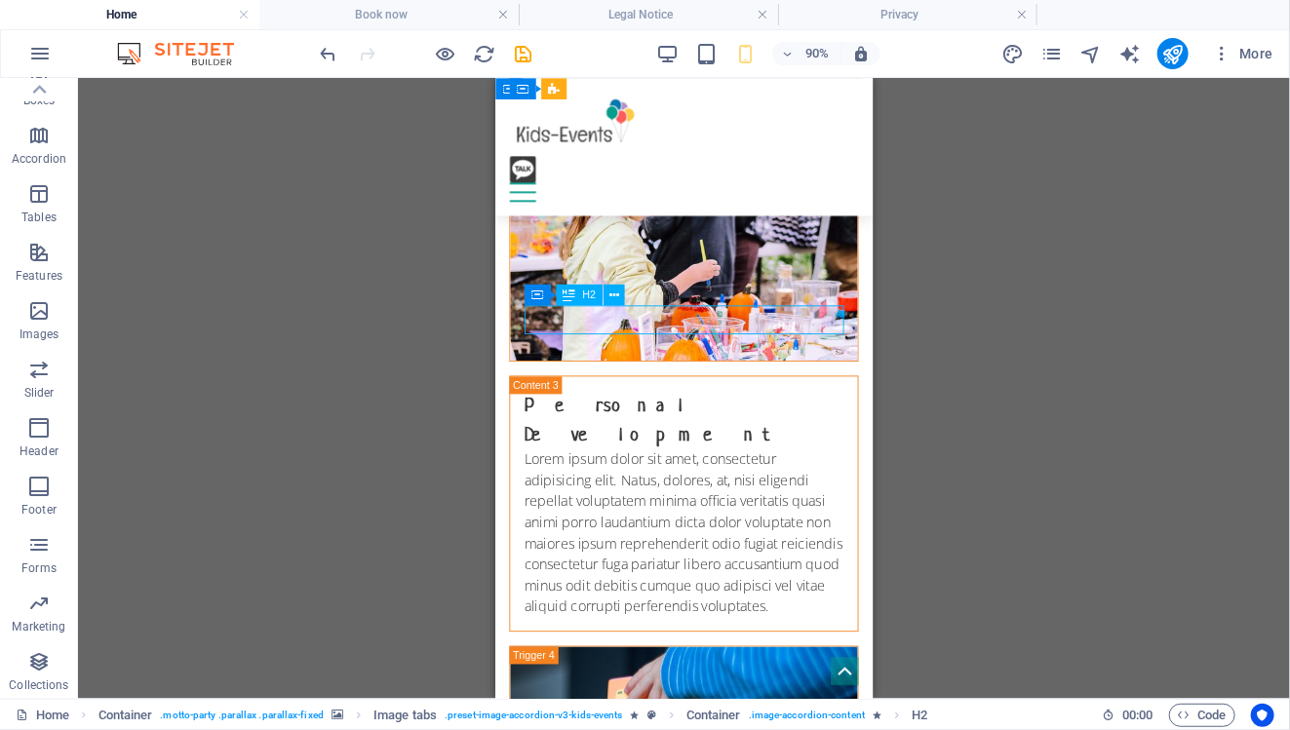
click at [627, 324] on div "H3 Boxes Container Container Banner Container Banner Menu Bar Menu Bar Logo Spa…" at bounding box center [684, 388] width 1212 height 621
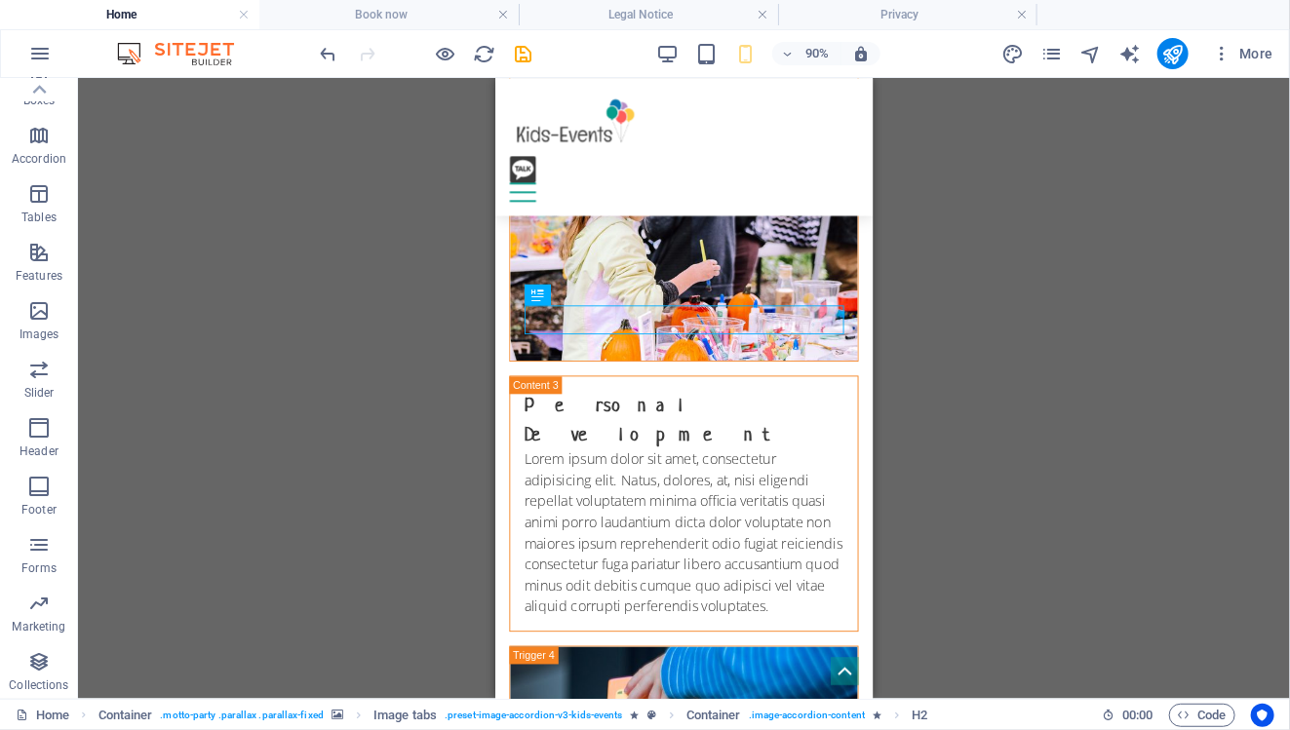
click at [919, 451] on div "H3 Boxes Container Container Banner Container Banner Menu Bar Menu Bar Logo Spa…" at bounding box center [684, 388] width 1212 height 621
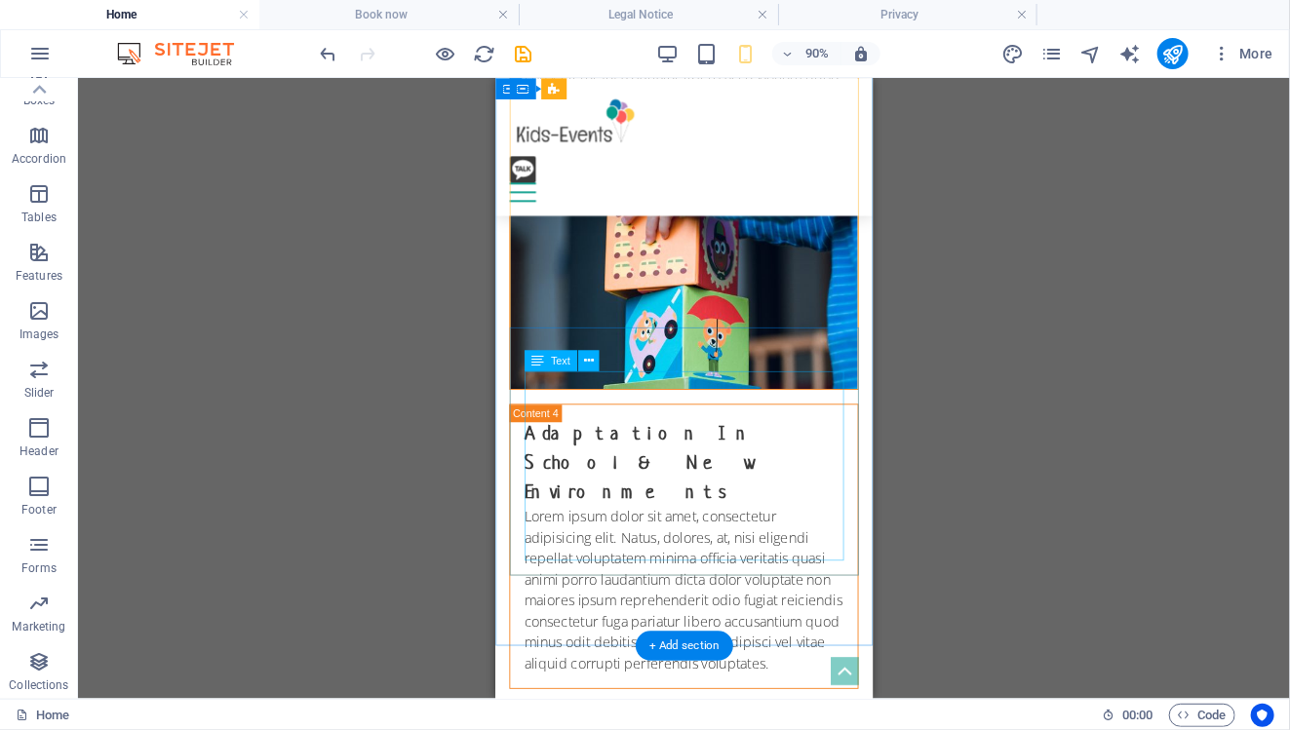
scroll to position [6762, 0]
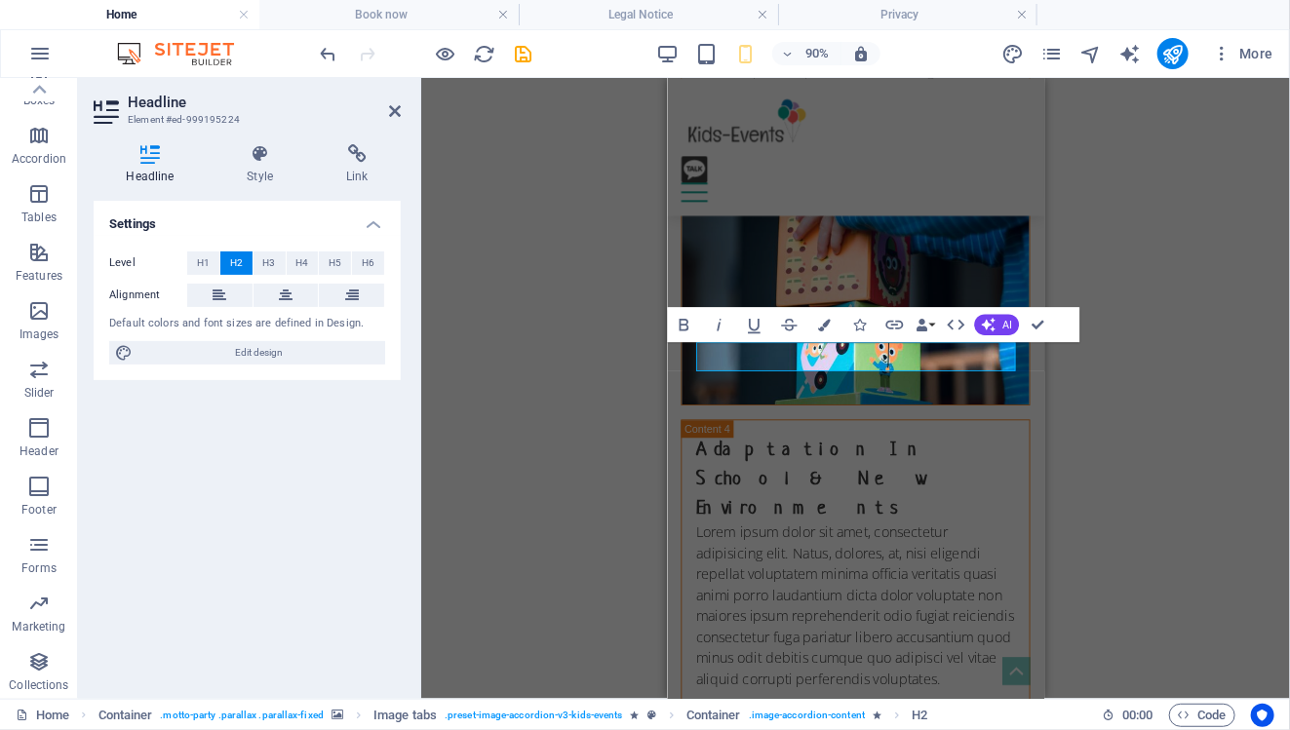
click at [642, 359] on div "H3 Boxes Container Container Banner Container Banner Menu Bar Menu Bar Logo Spa…" at bounding box center [855, 388] width 869 height 621
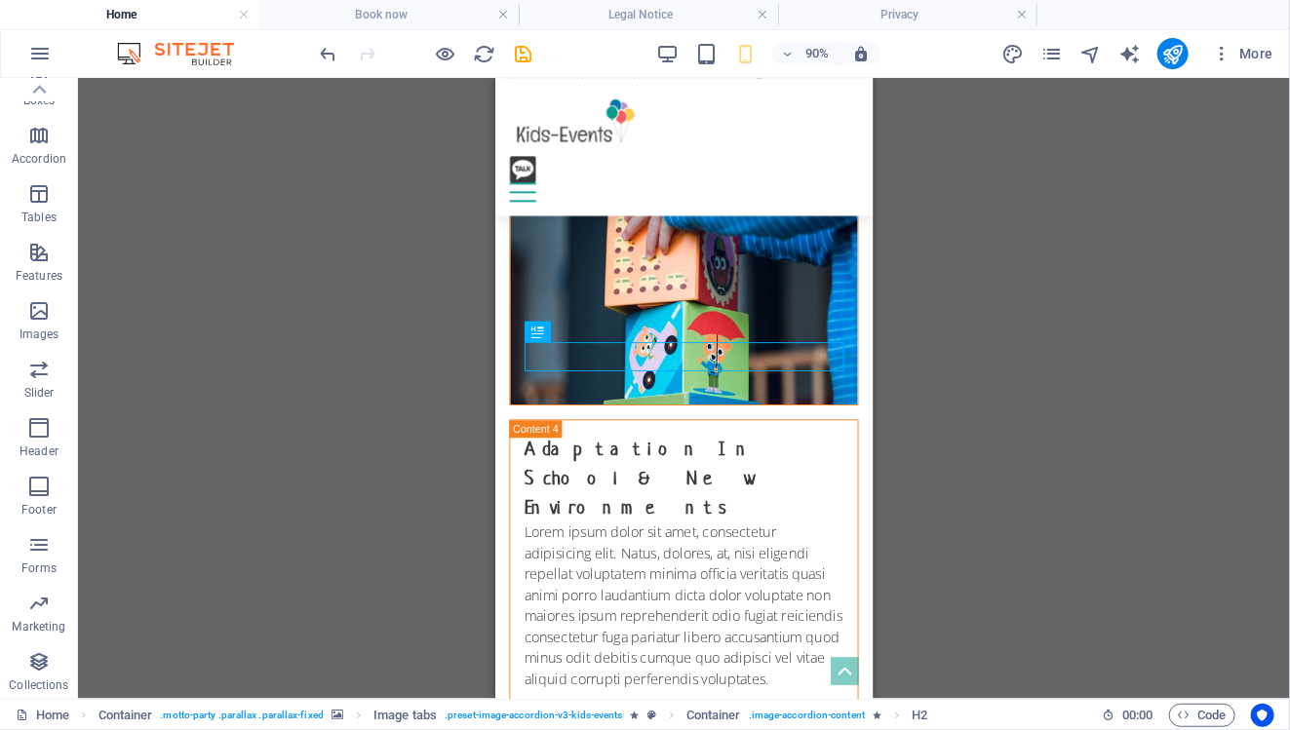
click at [964, 433] on div "H3 Boxes Container Container Banner Container Banner Menu Bar Menu Bar Logo Spa…" at bounding box center [684, 388] width 1212 height 621
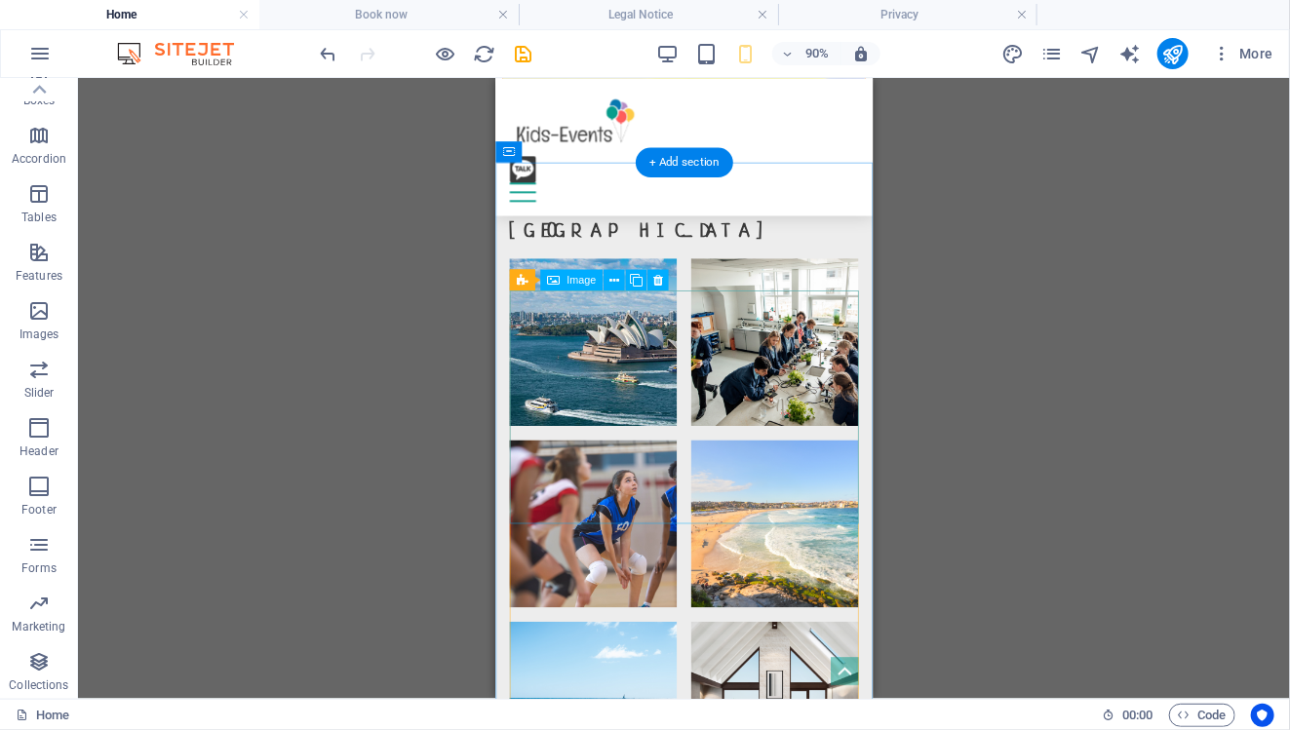
scroll to position [3699, 0]
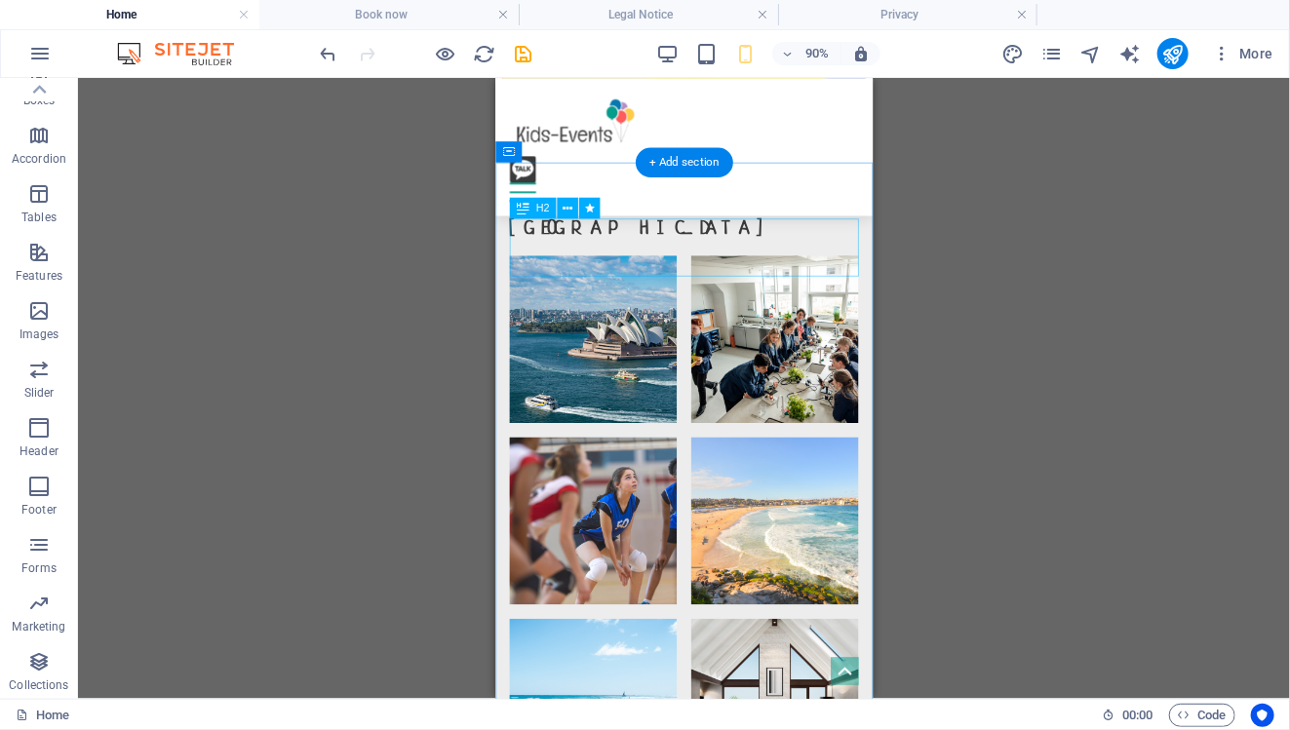
click at [567, 210] on icon at bounding box center [567, 208] width 10 height 19
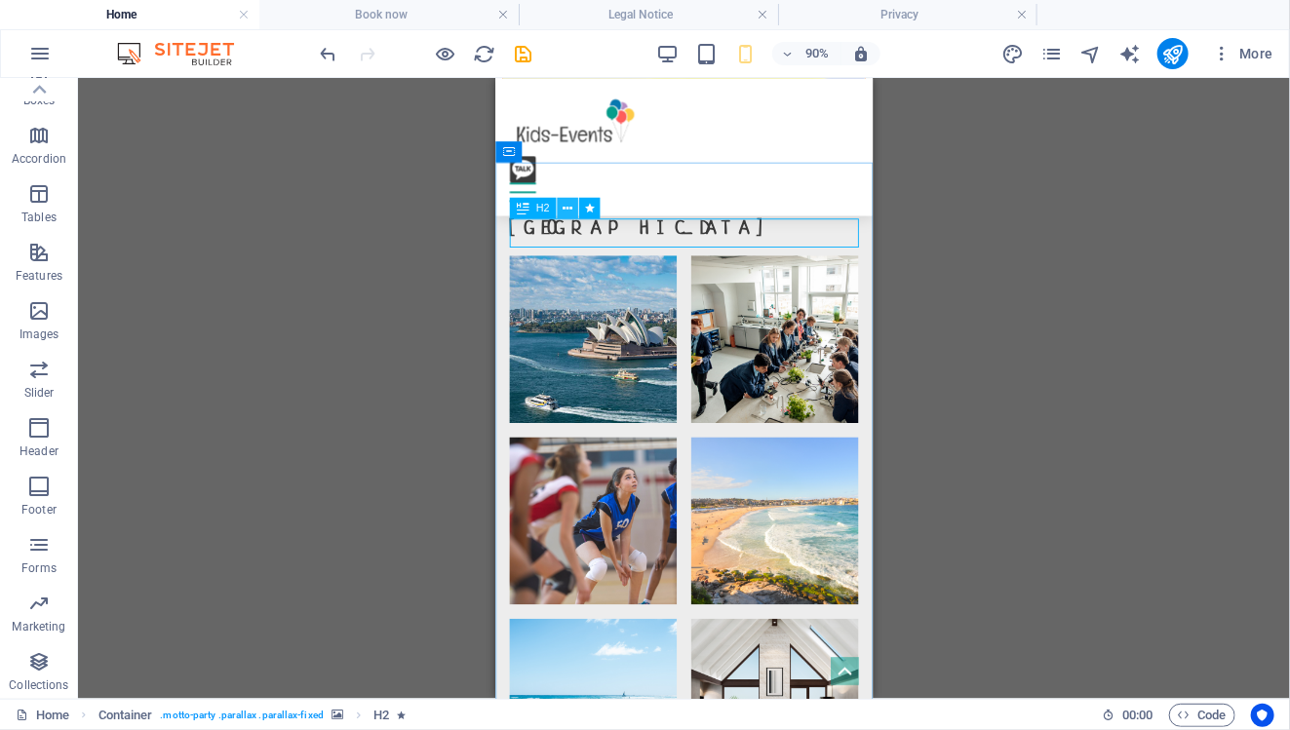
click at [566, 211] on icon at bounding box center [567, 208] width 10 height 19
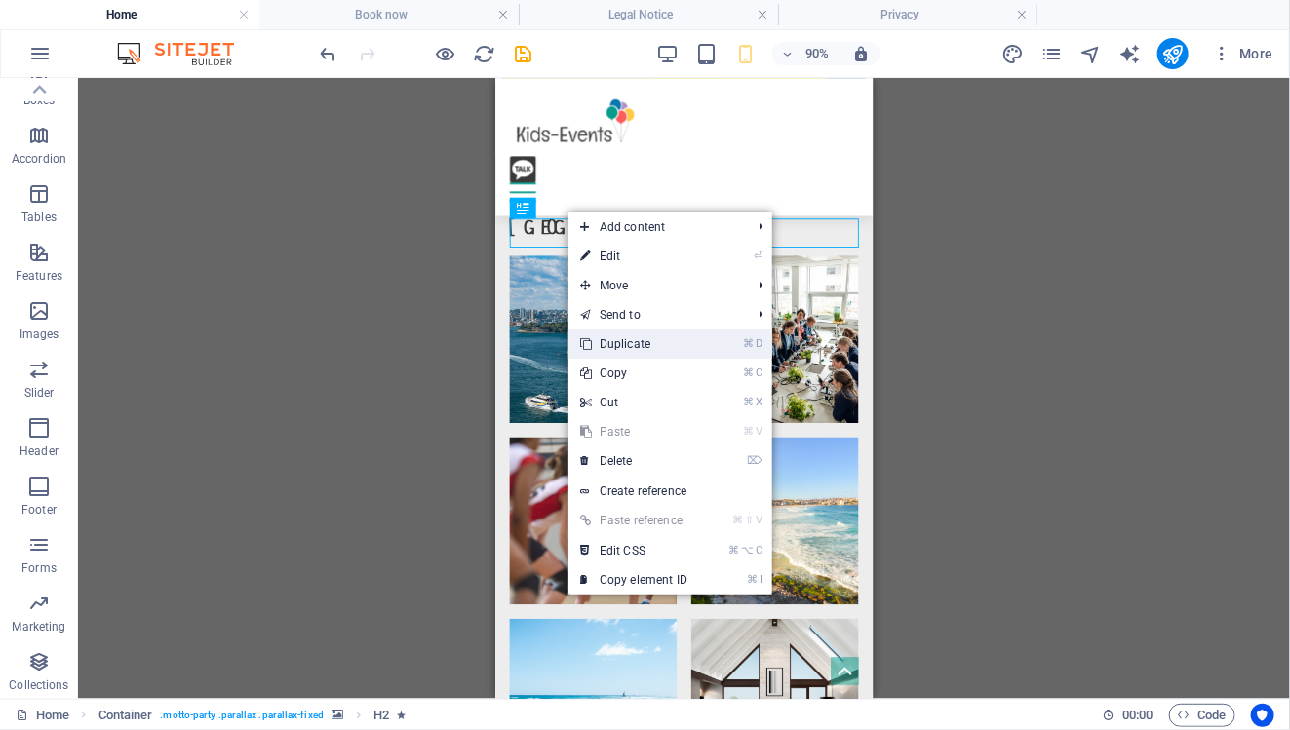
click at [645, 335] on link "⌘ D Duplicate" at bounding box center [633, 343] width 131 height 29
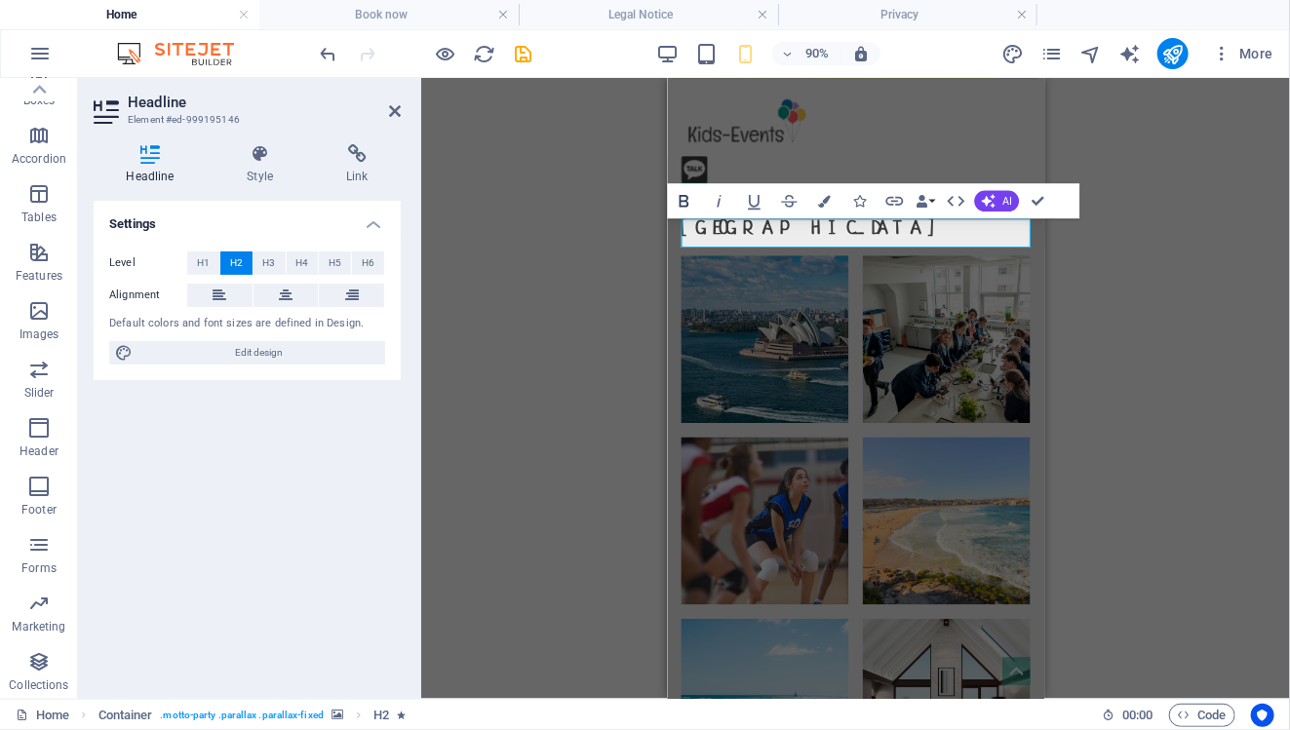
click at [686, 197] on icon "button" at bounding box center [683, 201] width 10 height 13
click at [690, 204] on icon "button" at bounding box center [683, 200] width 21 height 21
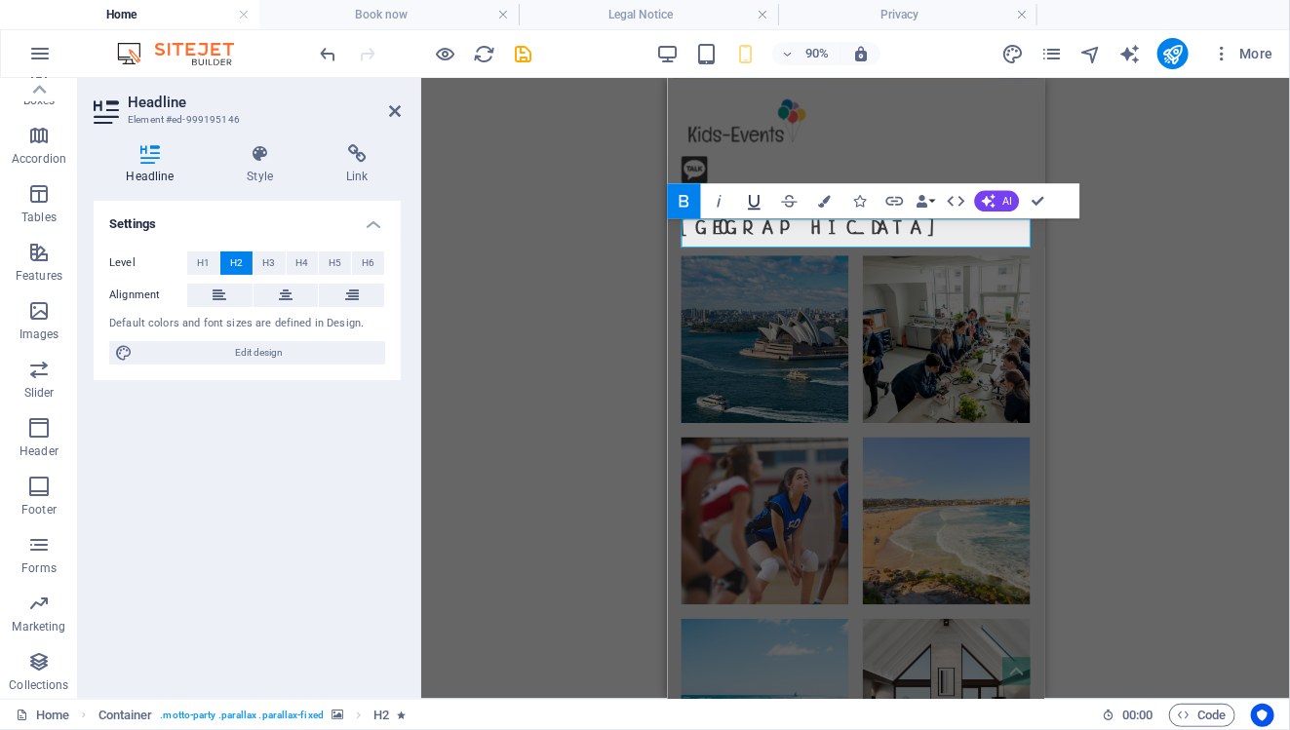
click at [755, 203] on icon "button" at bounding box center [753, 200] width 21 height 21
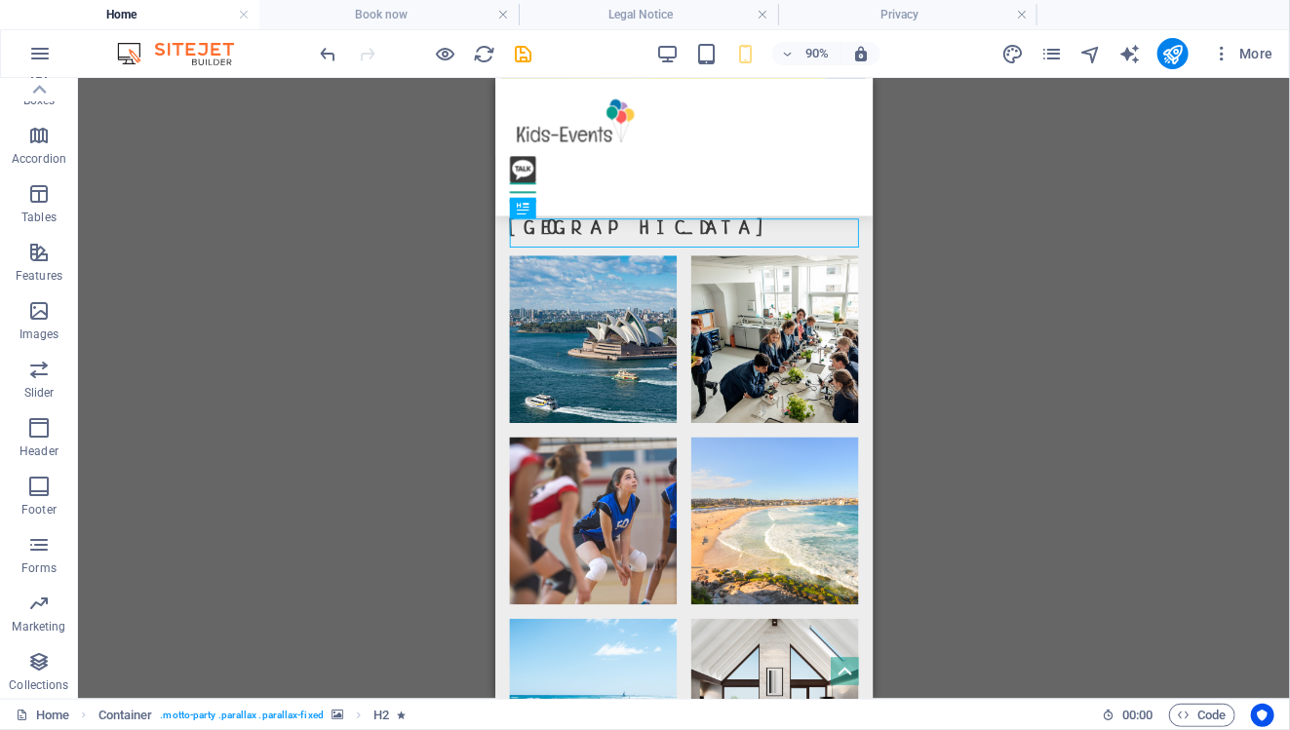
click at [1041, 260] on div "H3 Boxes Container Container Banner Container Banner Menu Bar Menu Bar Logo Spa…" at bounding box center [684, 388] width 1212 height 621
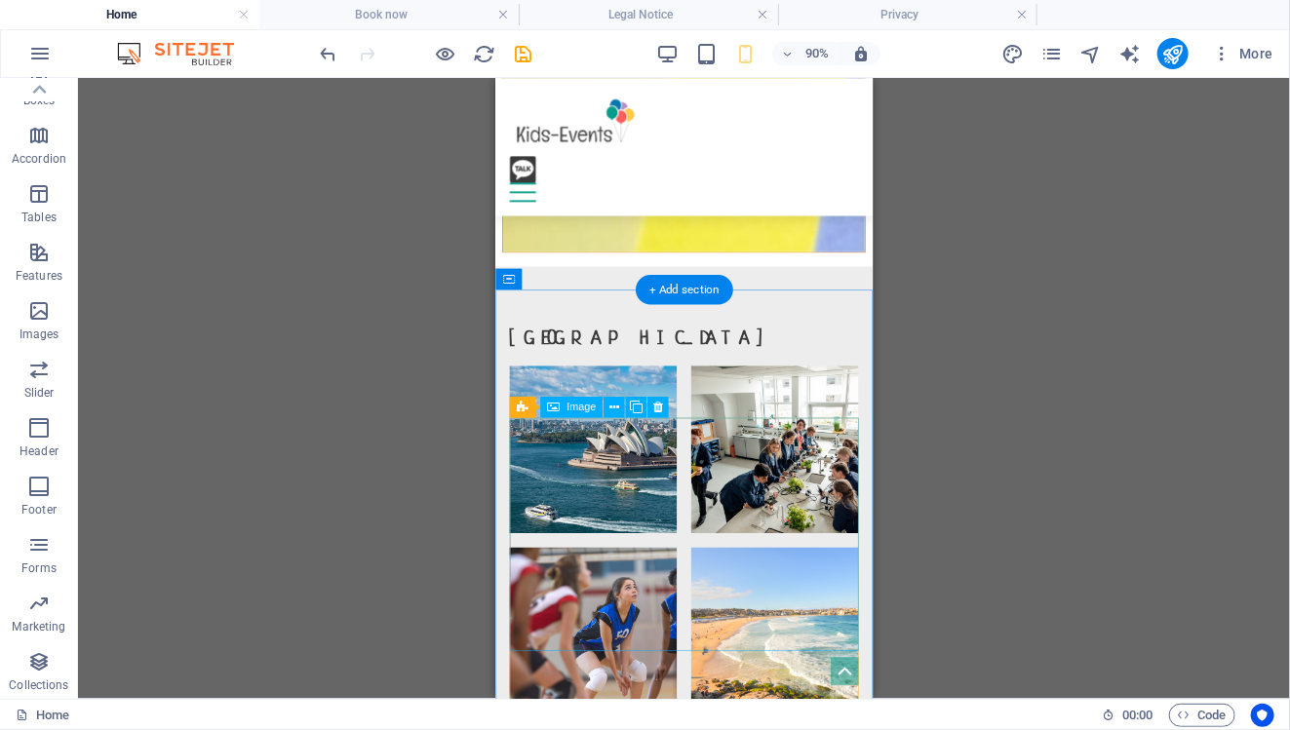
scroll to position [3557, 0]
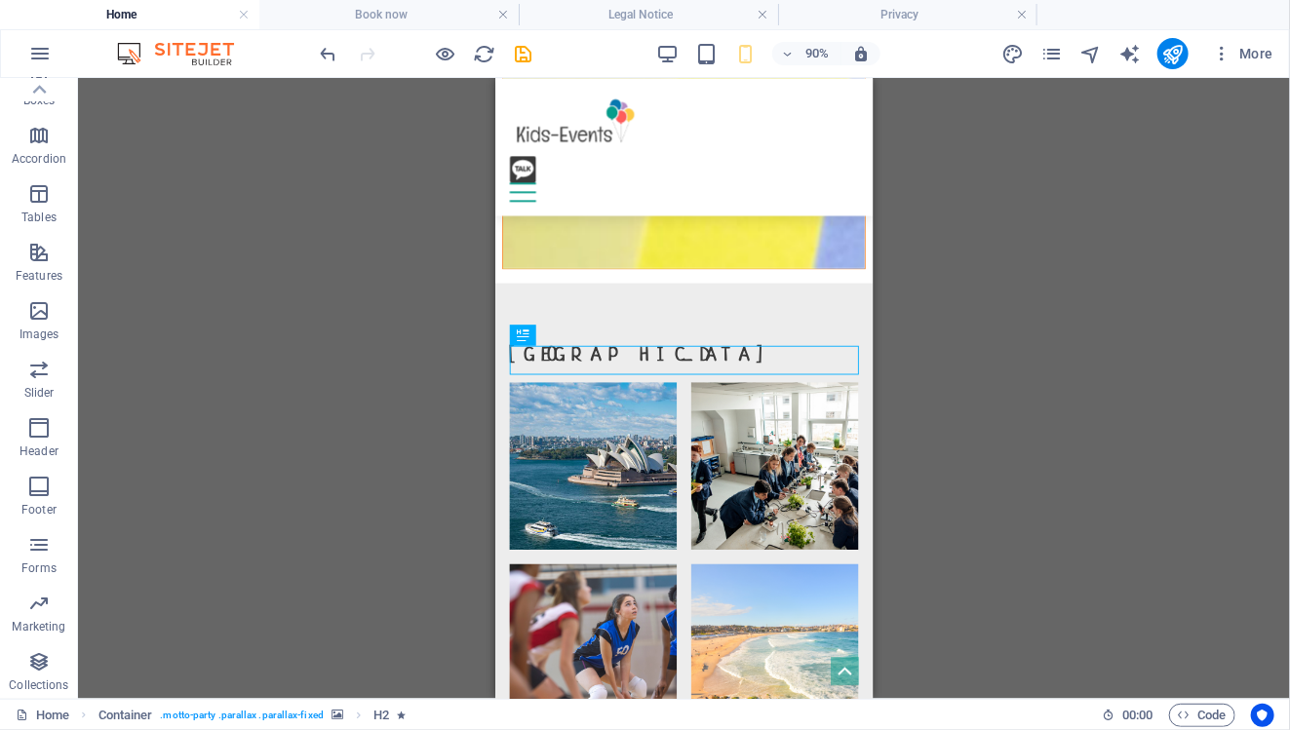
click at [1022, 412] on div "H3 Boxes Container Container Banner Container Banner Menu Bar Menu Bar Logo Spa…" at bounding box center [684, 388] width 1212 height 621
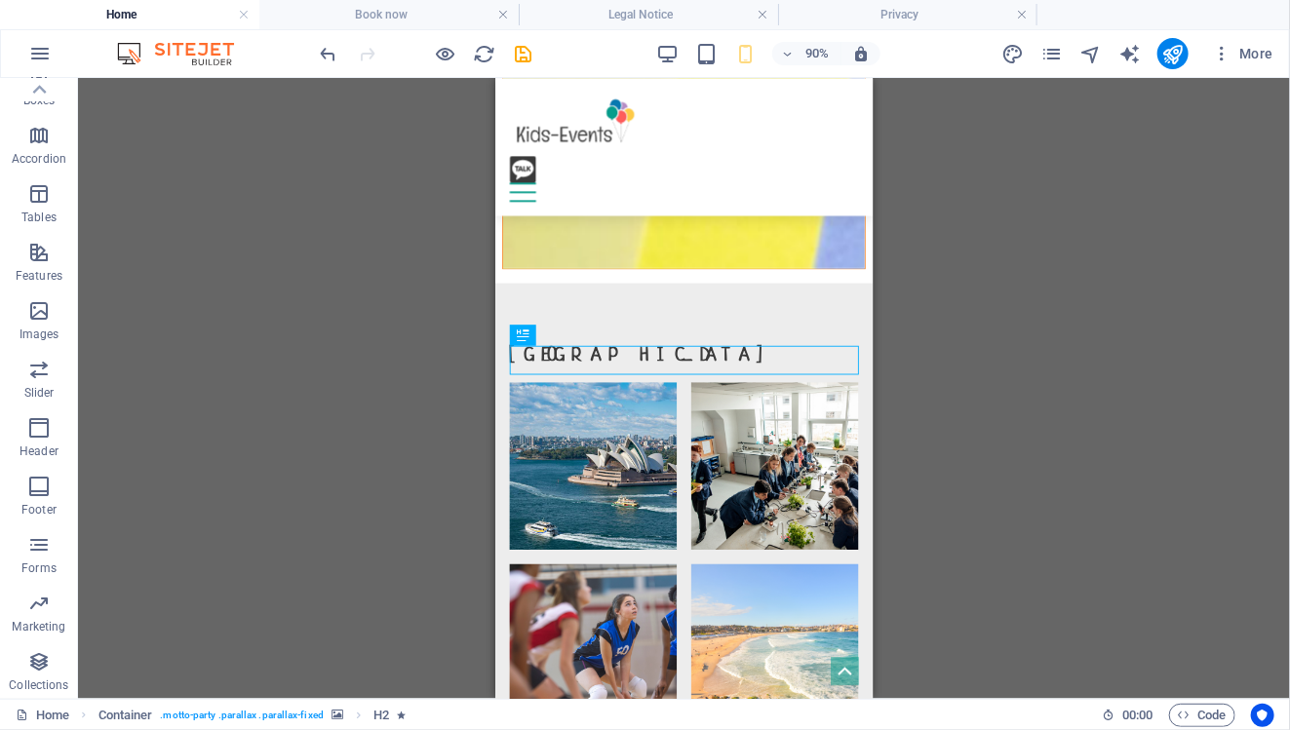
click at [1082, 380] on div "H3 Boxes Container Container Banner Container Banner Menu Bar Menu Bar Logo Spa…" at bounding box center [684, 388] width 1212 height 621
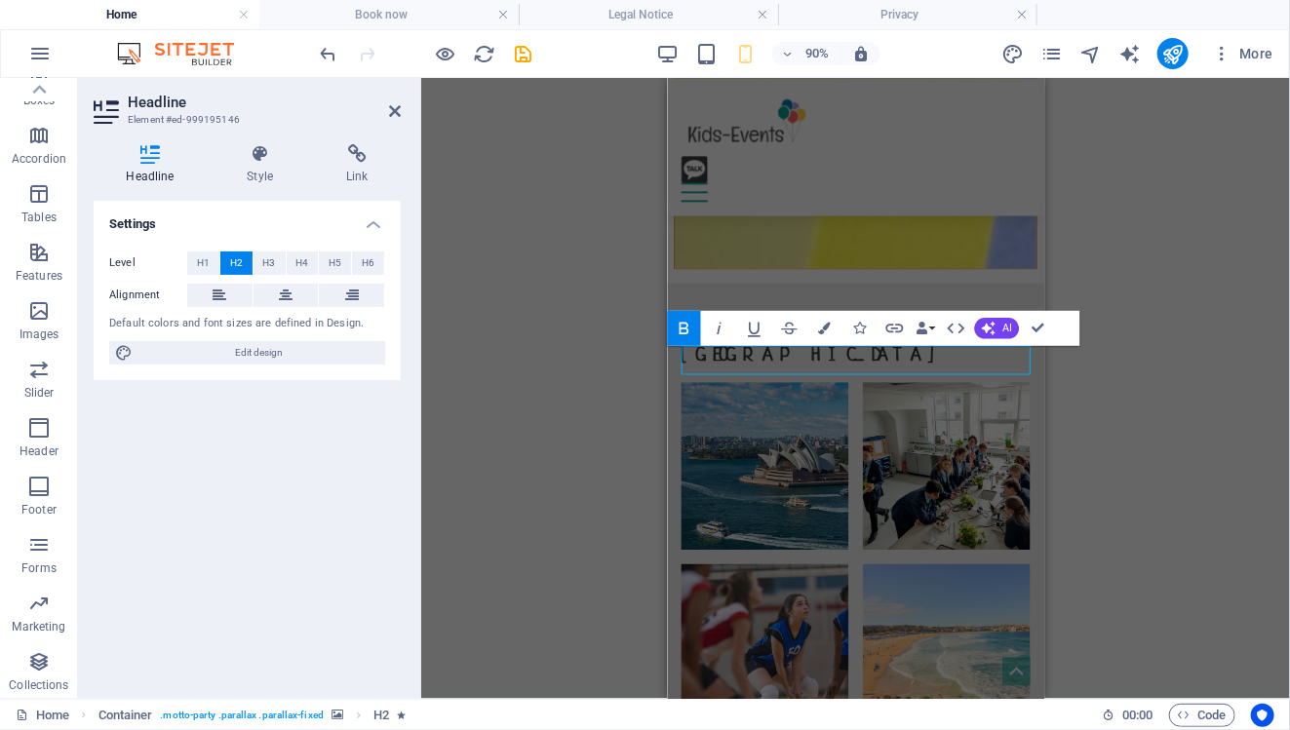
click at [652, 354] on div "H3 Boxes Container Container Banner Container Banner Menu Bar Menu Bar Logo Spa…" at bounding box center [855, 388] width 869 height 621
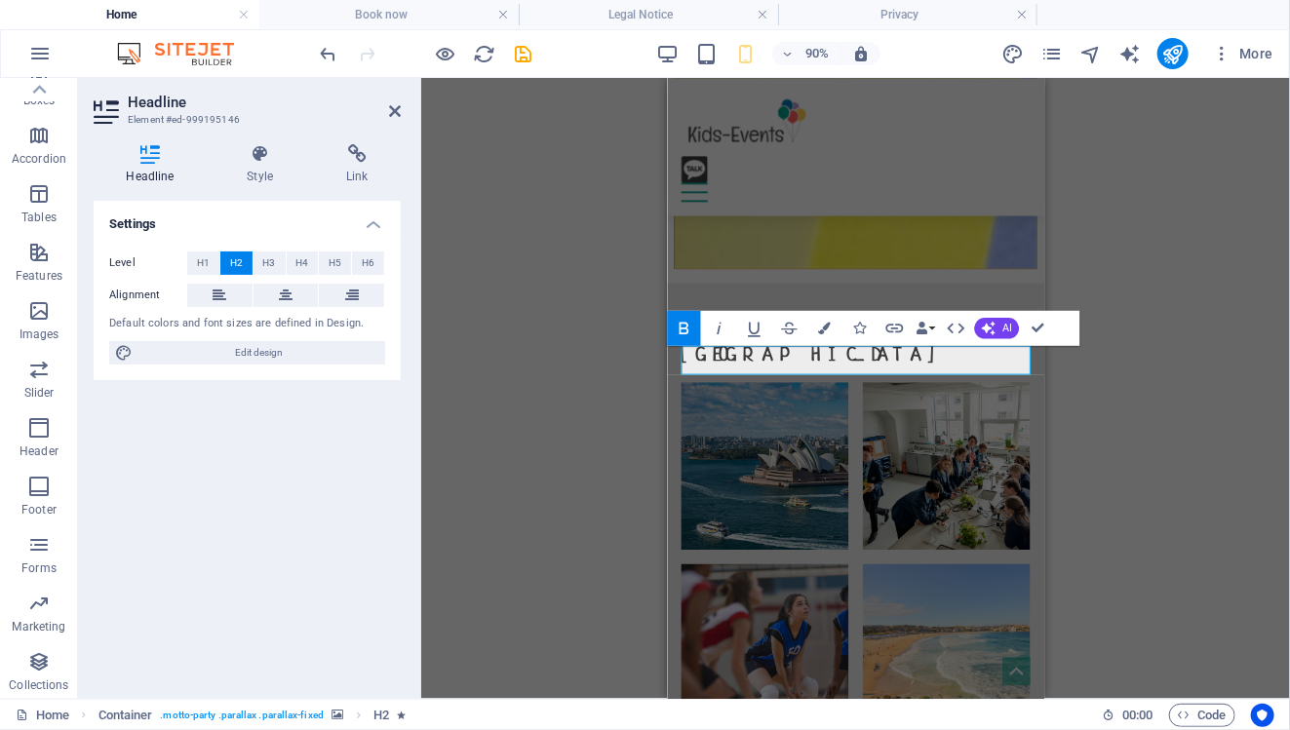
click at [1110, 398] on div "H3 Boxes Container Container Banner Container Banner Menu Bar Menu Bar Logo Spa…" at bounding box center [855, 388] width 869 height 621
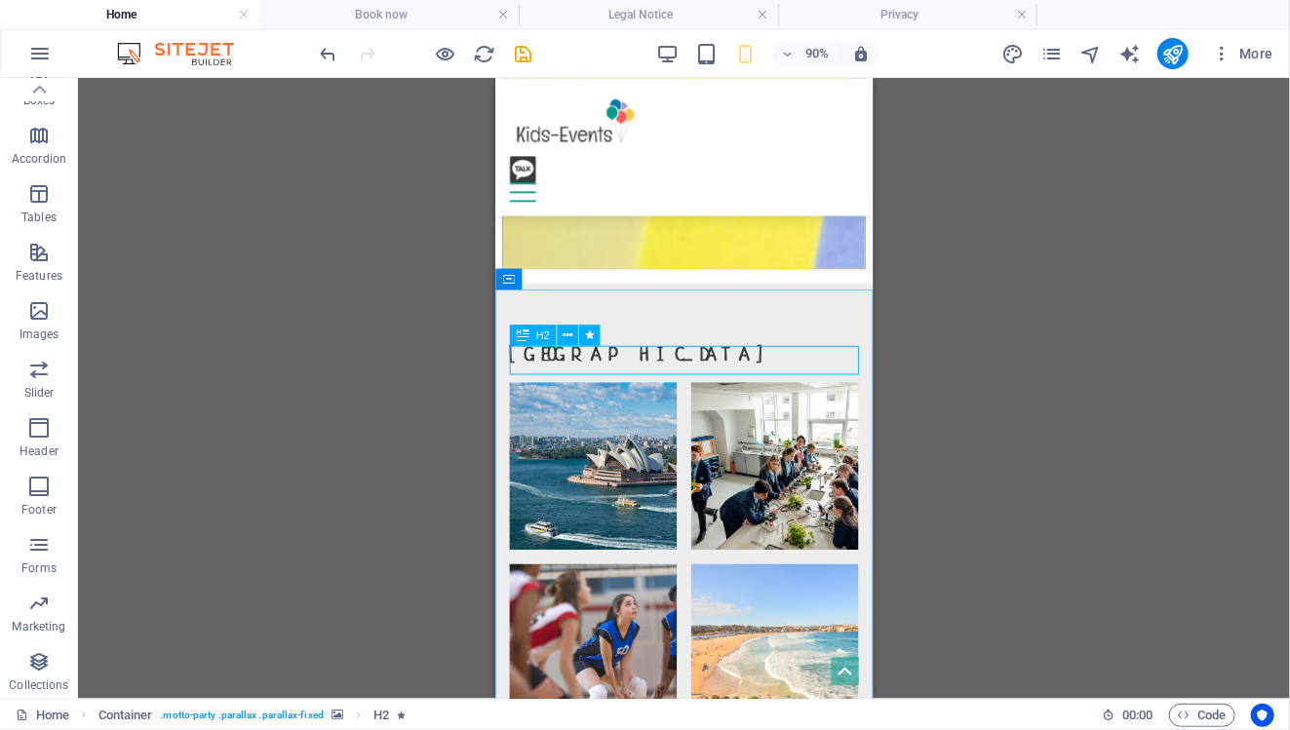
click at [540, 337] on span "H2" at bounding box center [542, 334] width 14 height 11
click at [520, 335] on icon at bounding box center [523, 335] width 13 height 21
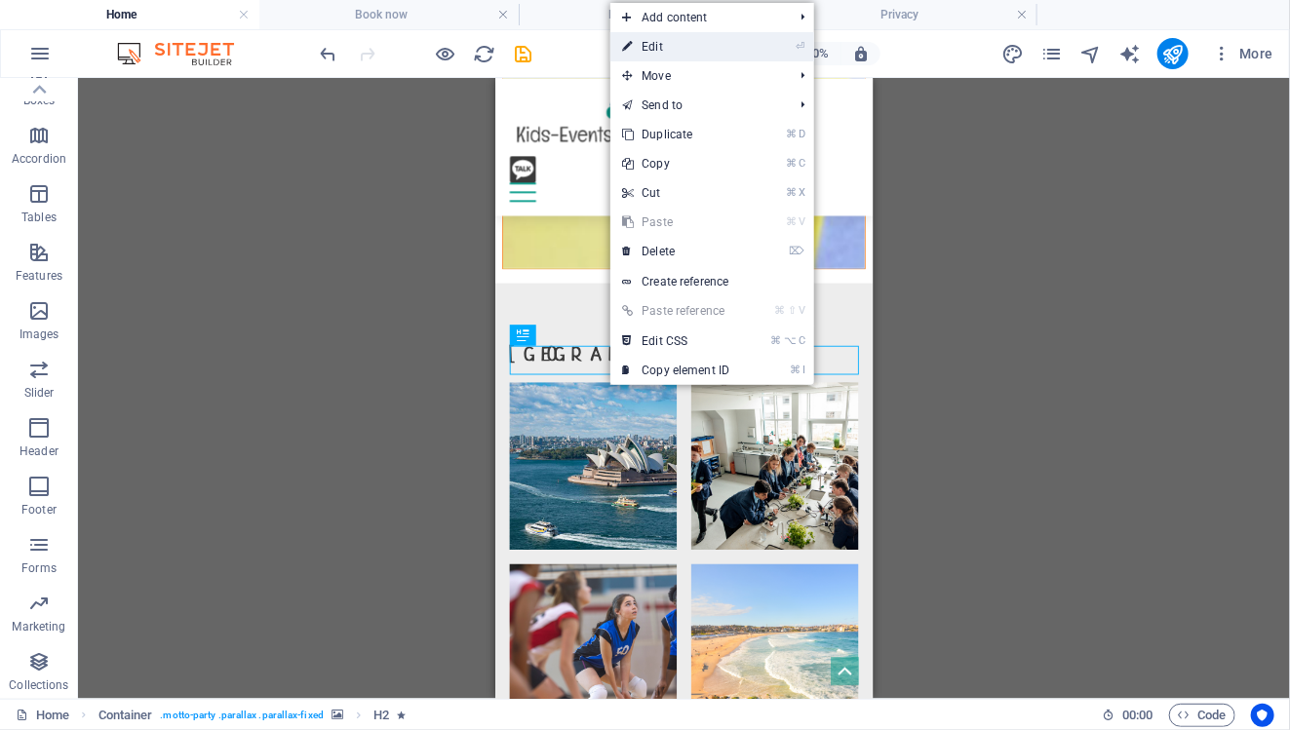
click at [677, 41] on link "⏎ Edit" at bounding box center [675, 46] width 131 height 29
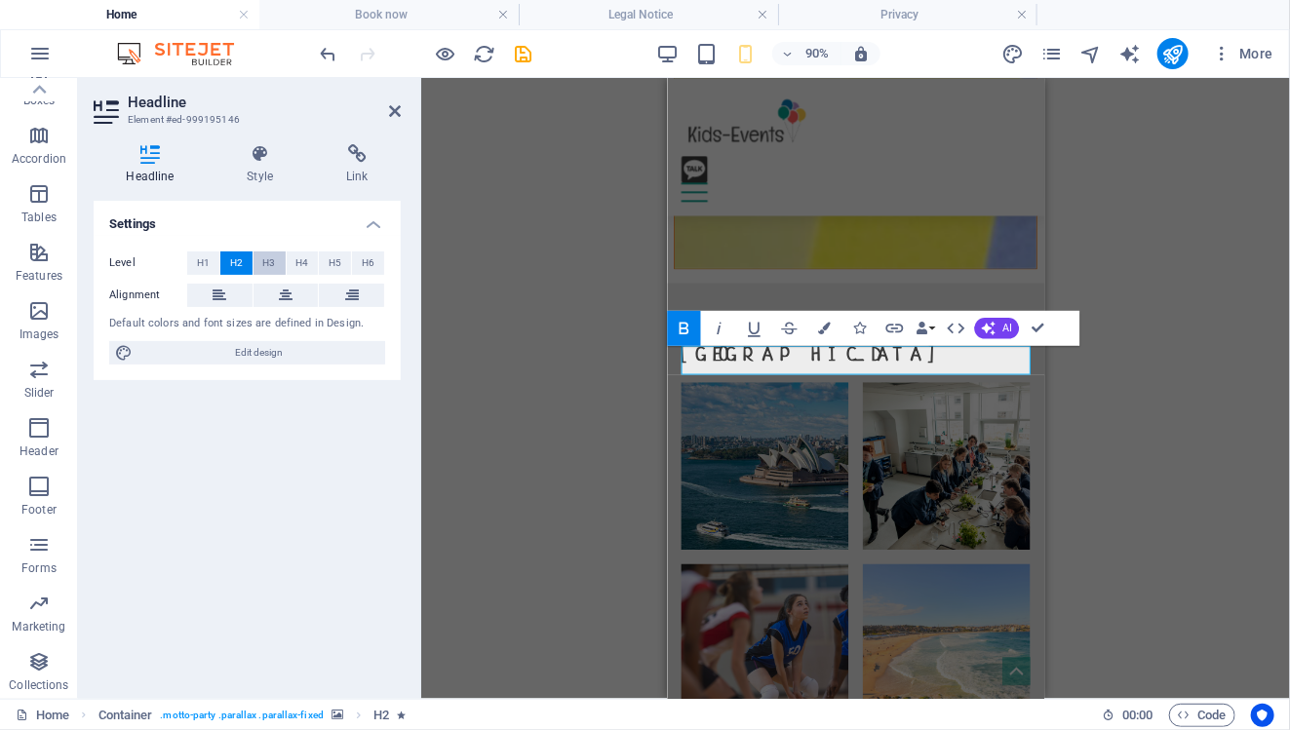
click at [278, 261] on button "H3" at bounding box center [269, 263] width 32 height 23
click at [299, 261] on span "H4" at bounding box center [301, 263] width 13 height 23
click at [320, 262] on button "H5" at bounding box center [335, 263] width 32 height 23
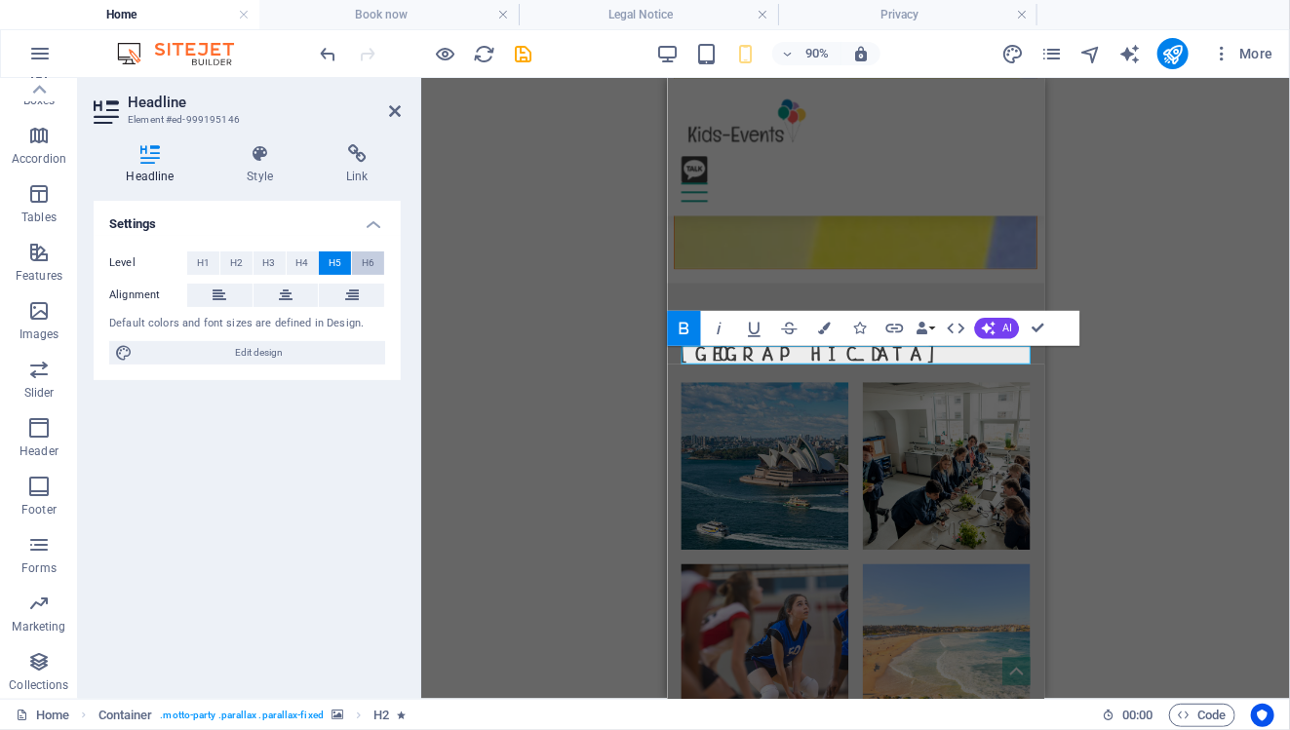
click at [366, 261] on span "H6" at bounding box center [368, 263] width 13 height 23
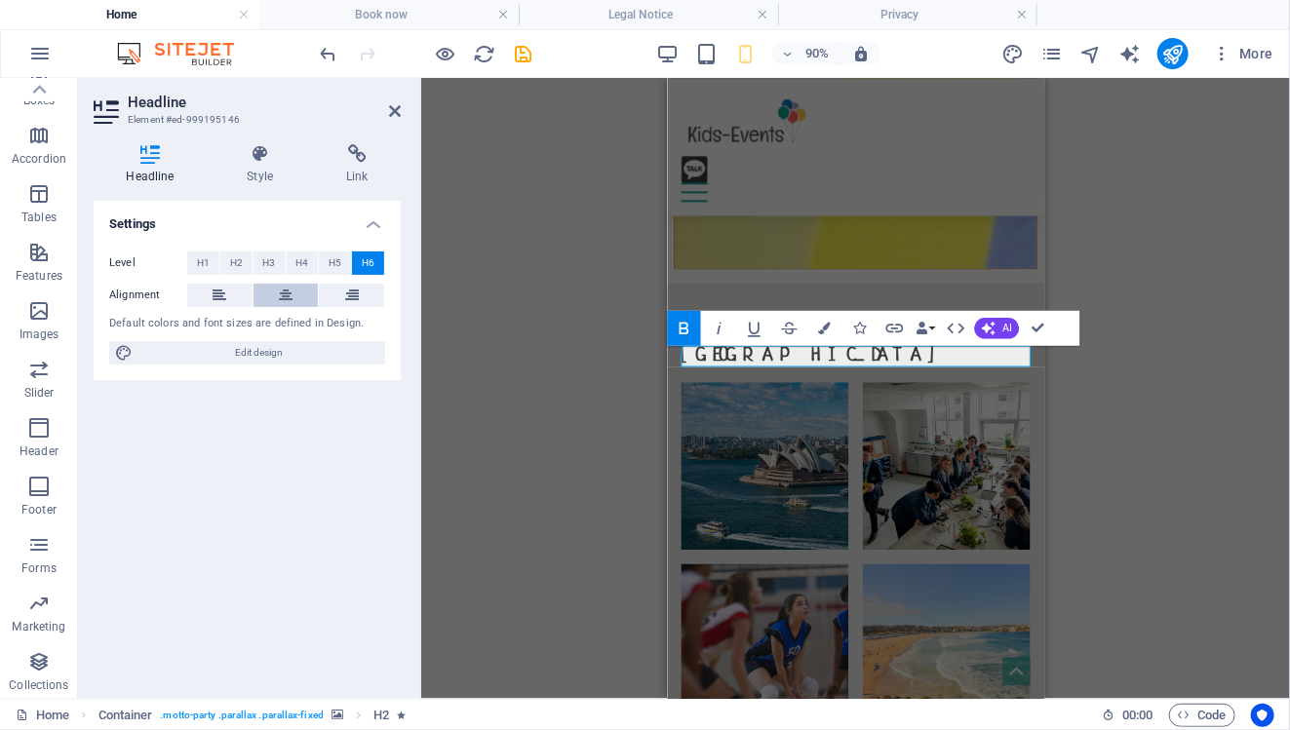
click at [278, 293] on button at bounding box center [285, 295] width 65 height 23
click at [210, 262] on button "H1" at bounding box center [203, 263] width 32 height 23
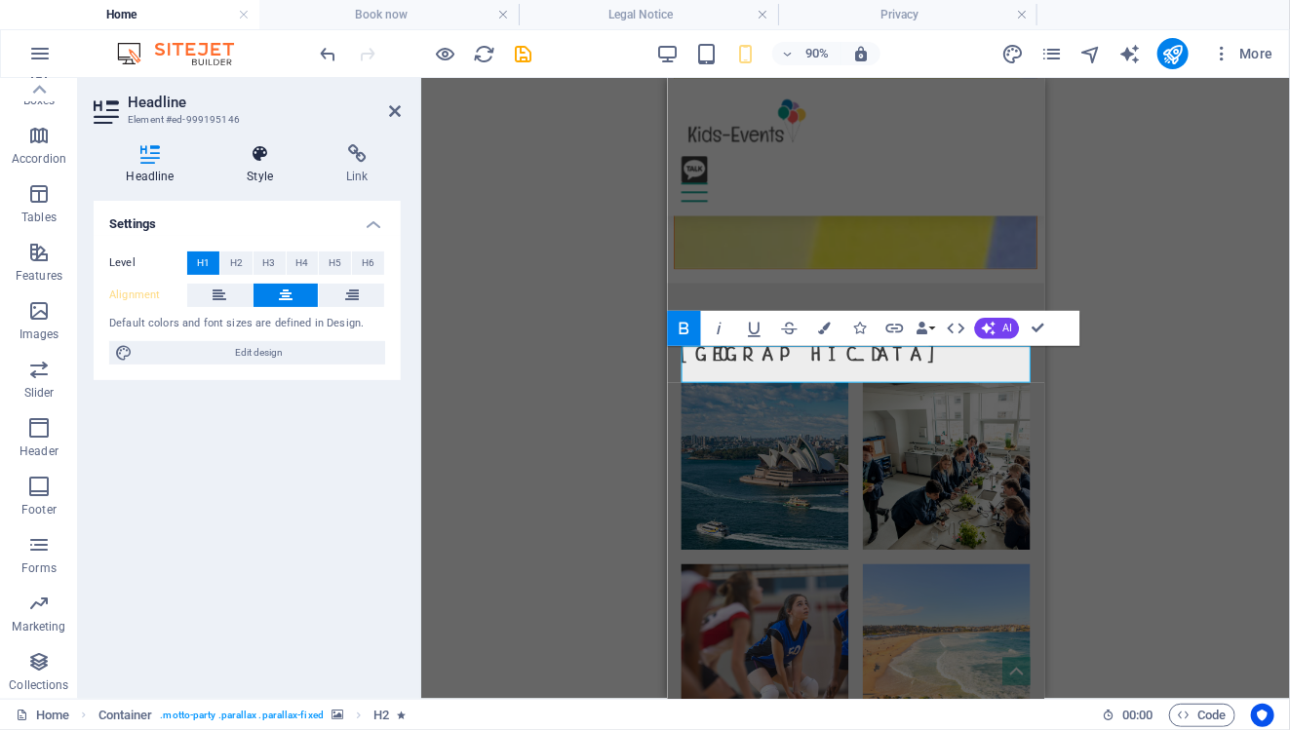
click at [264, 176] on h4 "Style" at bounding box center [263, 164] width 99 height 41
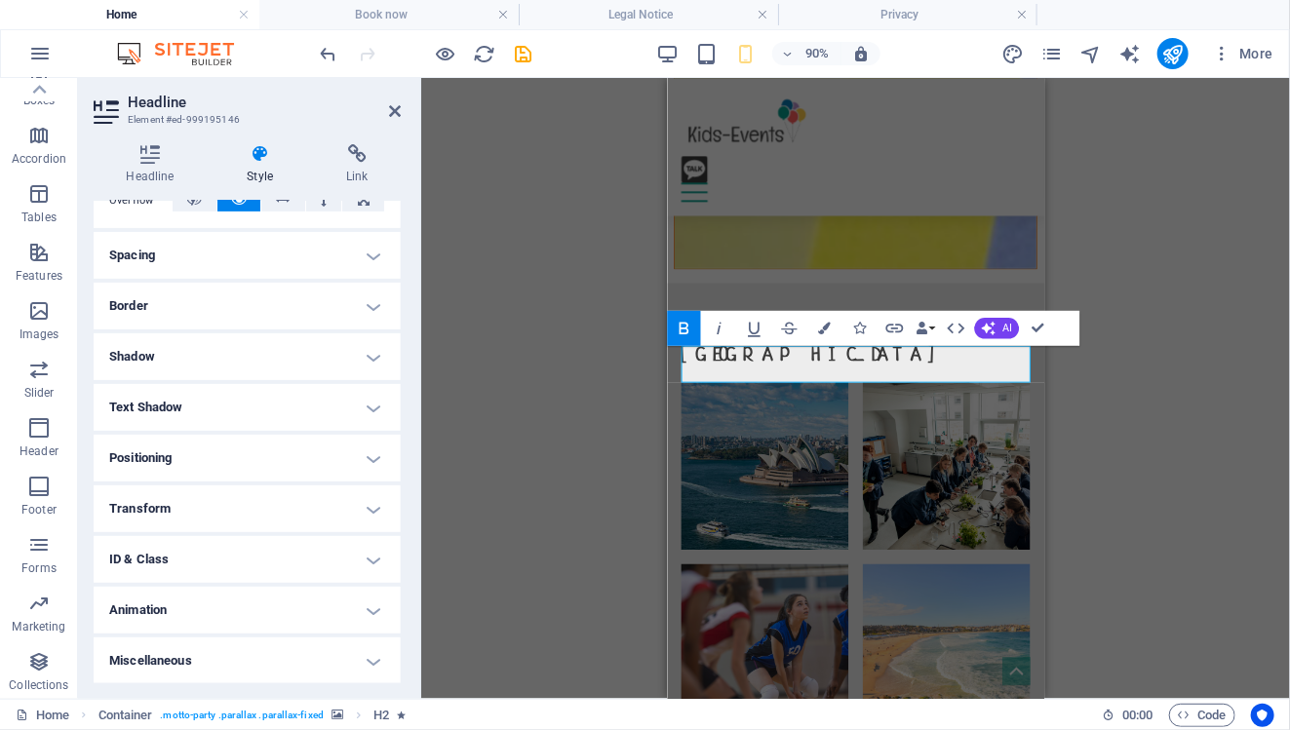
scroll to position [0, 0]
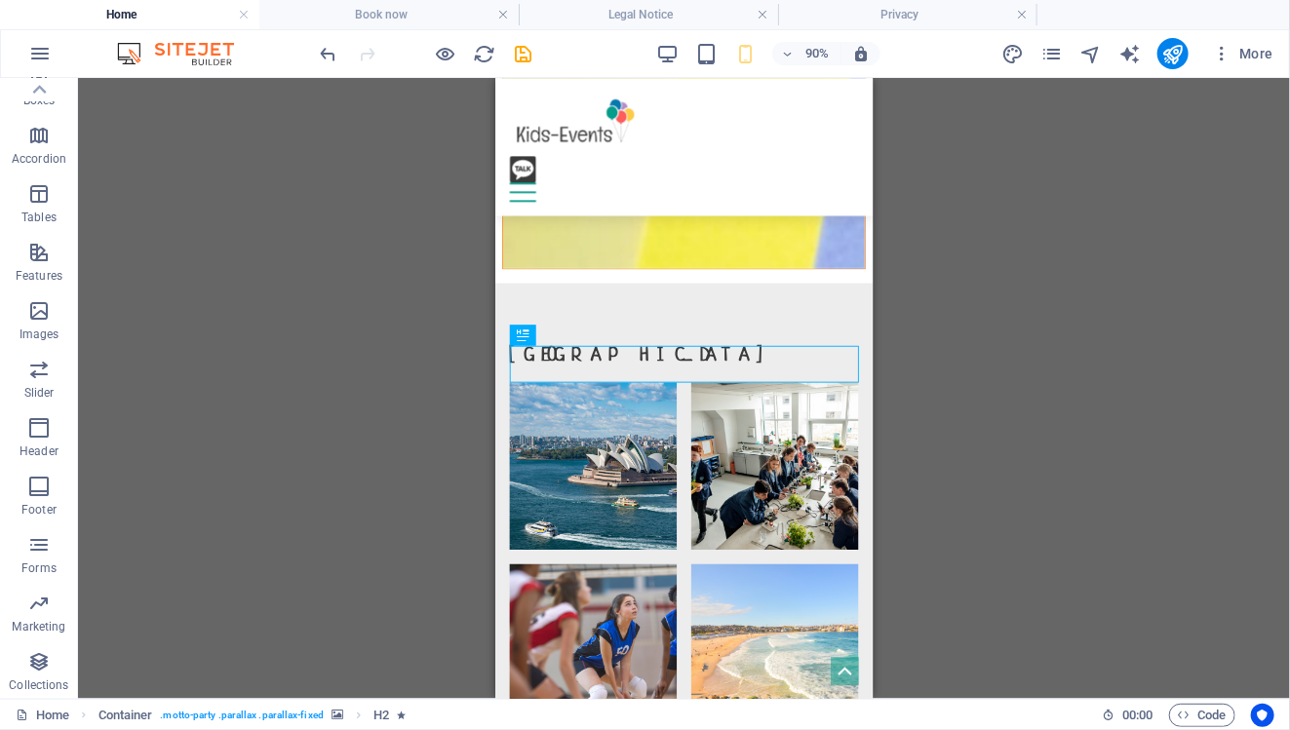
click at [982, 426] on div "H3 Boxes Container Container Banner Container Banner Menu Bar Menu Bar Logo Spa…" at bounding box center [684, 388] width 1212 height 621
click at [986, 463] on div "H3 Boxes Container Container Banner Container Banner Menu Bar Menu Bar Logo Spa…" at bounding box center [684, 388] width 1212 height 621
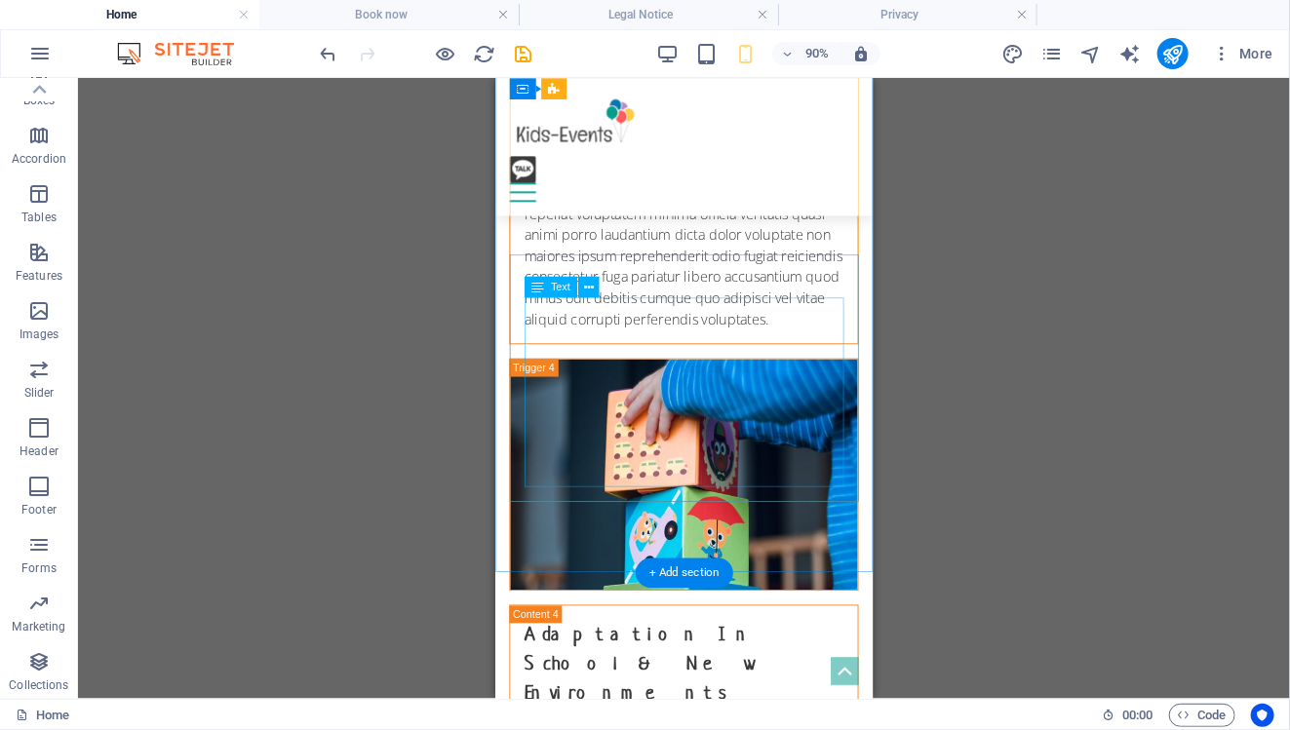
scroll to position [7059, 0]
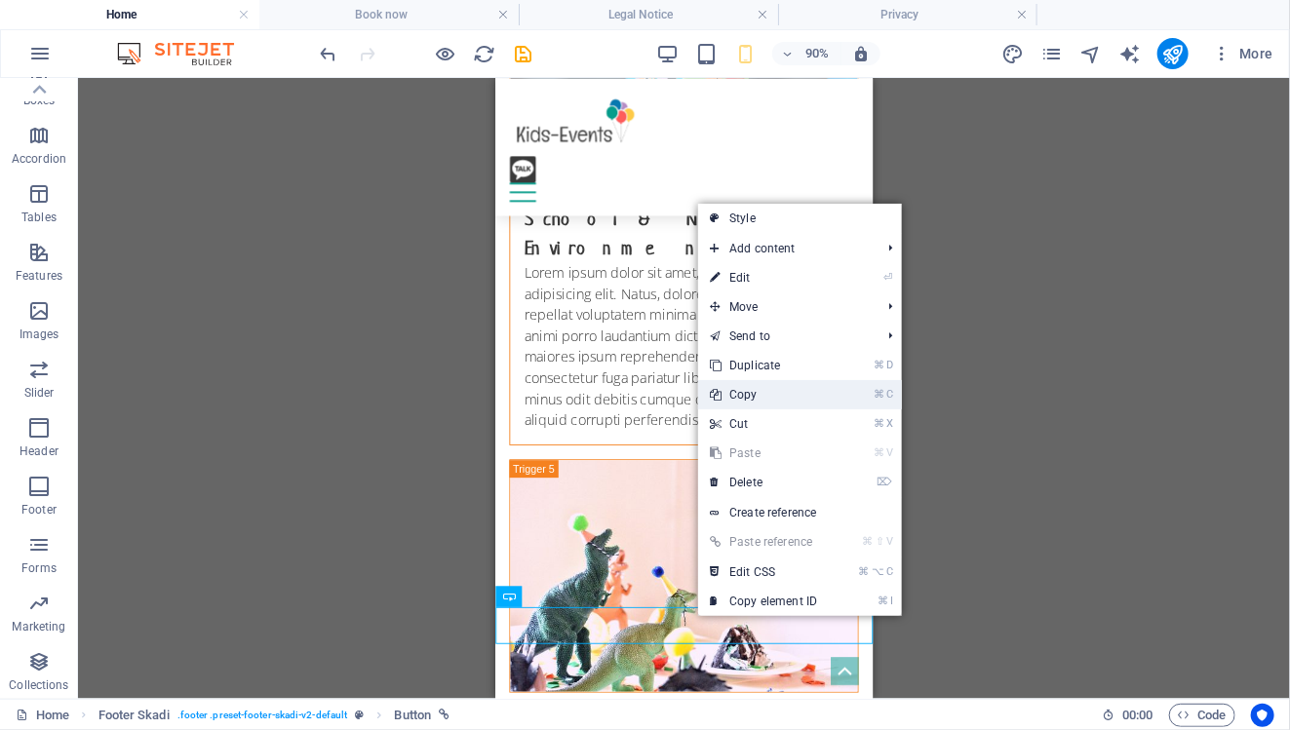
click at [758, 392] on link "⌘ C Copy" at bounding box center [763, 394] width 131 height 29
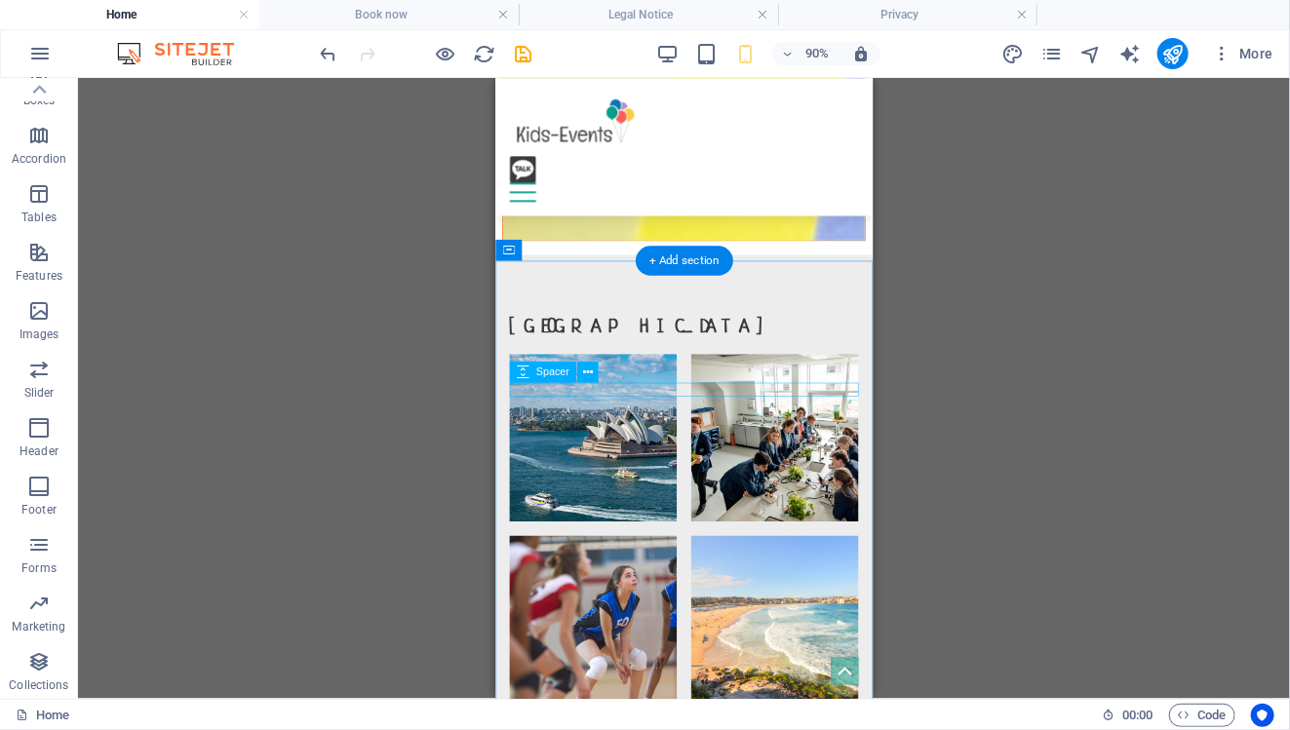
scroll to position [3607, 0]
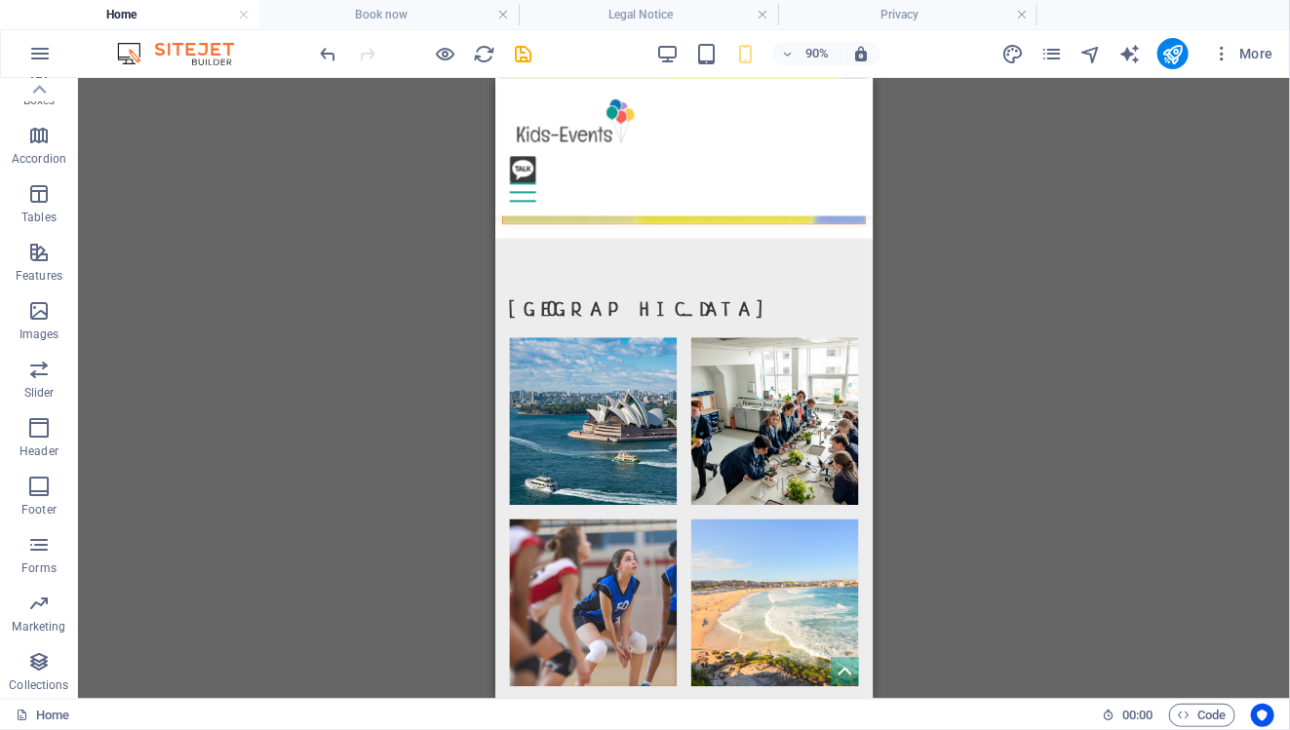
click at [976, 308] on div "H3 Boxes Container Container Banner Container Banner Menu Bar Menu Bar Logo Spa…" at bounding box center [684, 388] width 1212 height 621
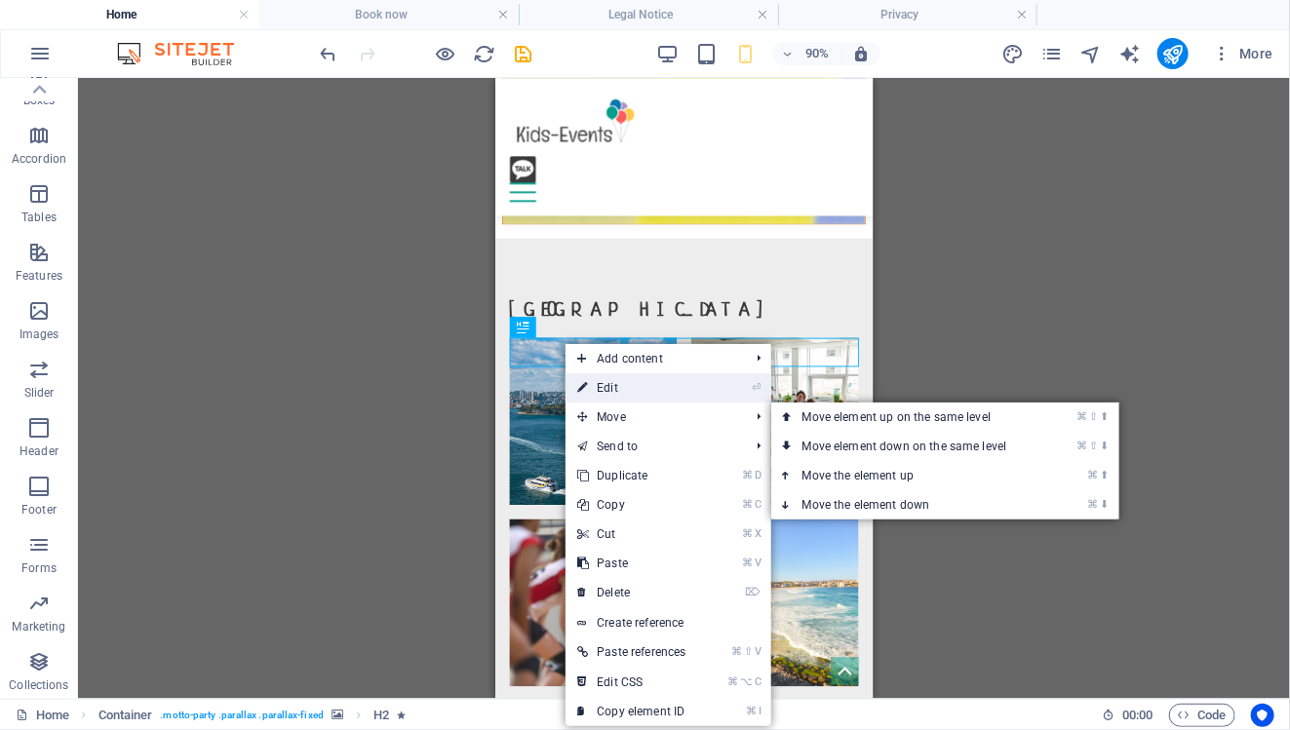
click at [624, 388] on link "⏎ Edit" at bounding box center [631, 387] width 132 height 29
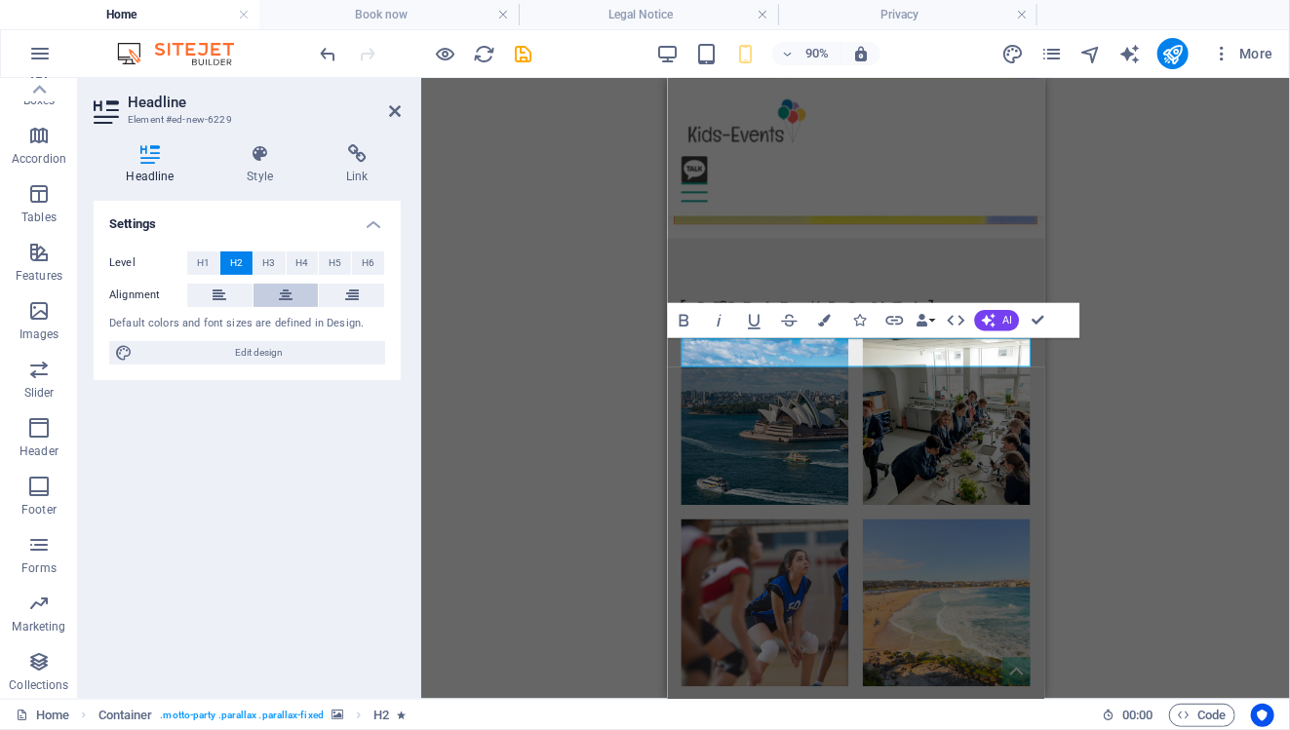
click at [279, 291] on icon at bounding box center [286, 295] width 14 height 23
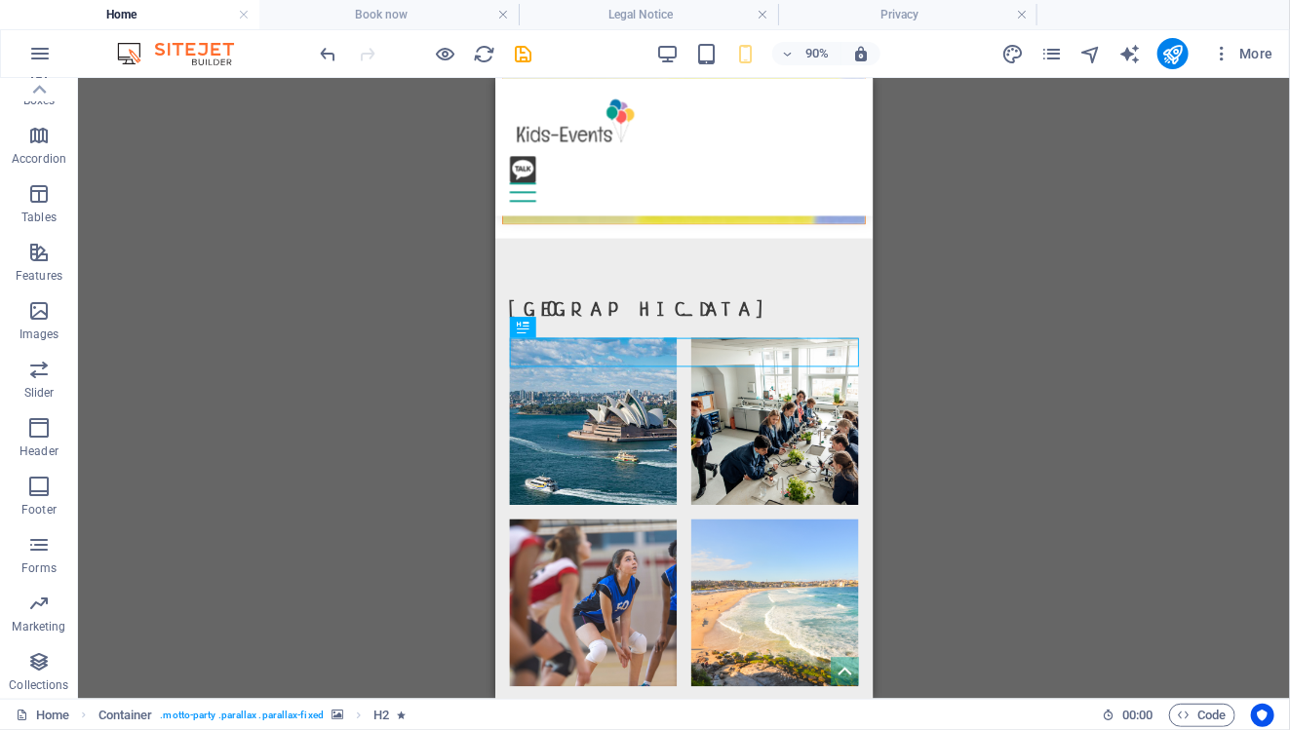
click at [1085, 368] on div "H3 Boxes Container Container Banner Container Banner Menu Bar Menu Bar Logo Spa…" at bounding box center [684, 388] width 1212 height 621
click at [997, 407] on div "H3 Boxes Container Container Banner Container Banner Menu Bar Menu Bar Logo Spa…" at bounding box center [684, 388] width 1212 height 621
click at [977, 457] on div "H3 Boxes Container Container Banner Container Banner Menu Bar Menu Bar Logo Spa…" at bounding box center [684, 388] width 1212 height 621
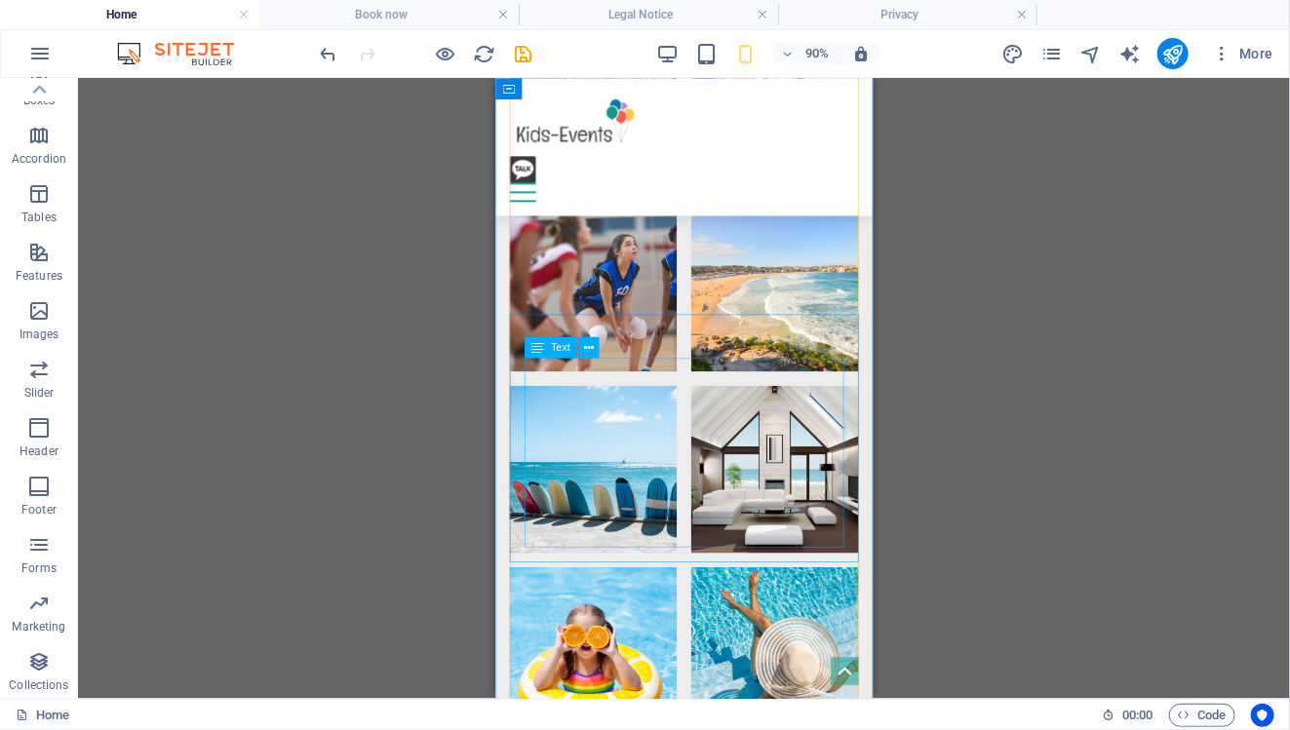
scroll to position [3960, 0]
